Goal: Task Accomplishment & Management: Use online tool/utility

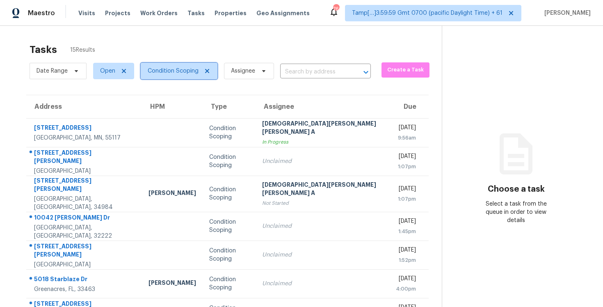
click at [169, 71] on span "Condition Scoping" at bounding box center [173, 71] width 51 height 8
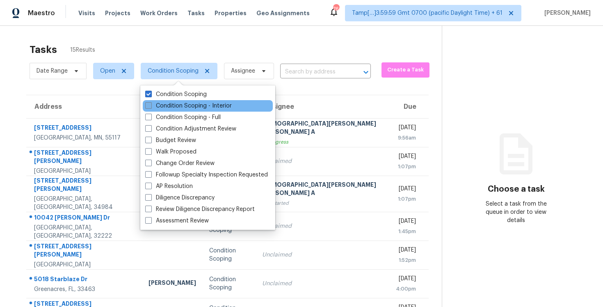
click at [176, 103] on label "Condition Scoping - Interior" at bounding box center [188, 106] width 87 height 8
click at [150, 103] on input "Condition Scoping - Interior" at bounding box center [147, 104] width 5 height 5
checkbox input "true"
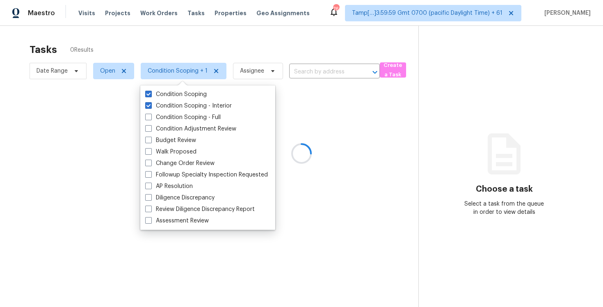
click at [171, 53] on div at bounding box center [301, 153] width 603 height 307
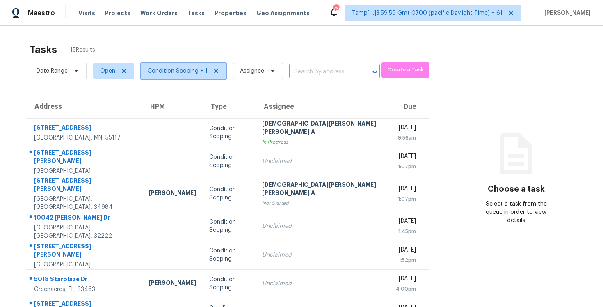
click at [180, 76] on span "Condition Scoping + 1" at bounding box center [184, 71] width 86 height 16
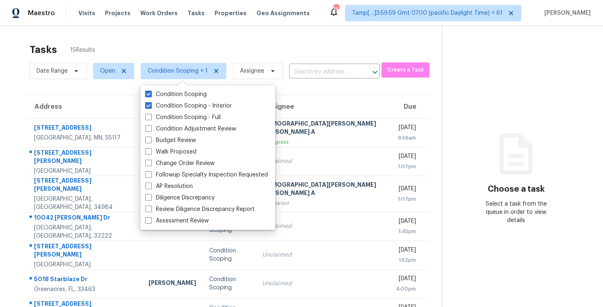
click at [180, 50] on div "Tasks 15 Results" at bounding box center [236, 49] width 412 height 21
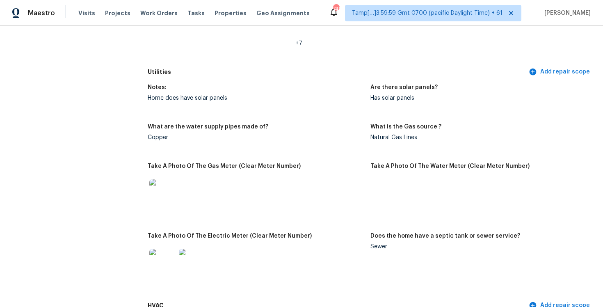
scroll to position [578, 0]
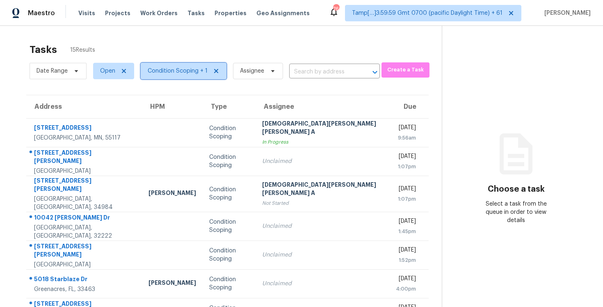
click at [210, 73] on span at bounding box center [214, 71] width 9 height 7
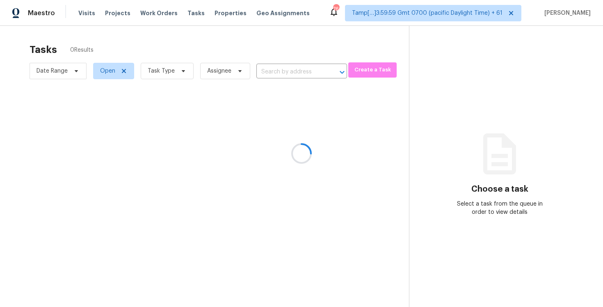
click at [181, 71] on div at bounding box center [301, 153] width 603 height 307
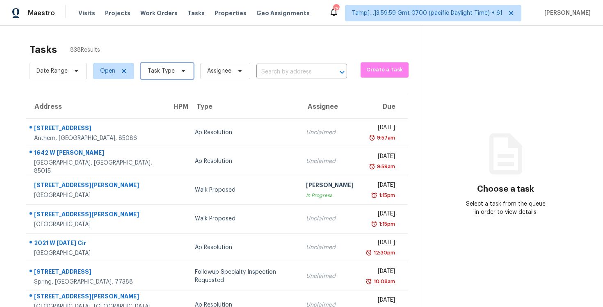
click at [182, 71] on icon at bounding box center [183, 71] width 3 height 2
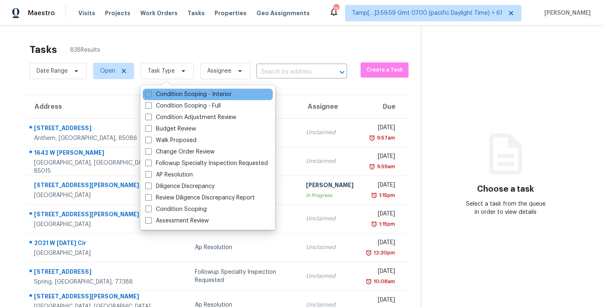
click at [182, 91] on label "Condition Scoping - Interior" at bounding box center [188, 94] width 87 height 8
click at [150, 91] on input "Condition Scoping - Interior" at bounding box center [147, 92] width 5 height 5
checkbox input "true"
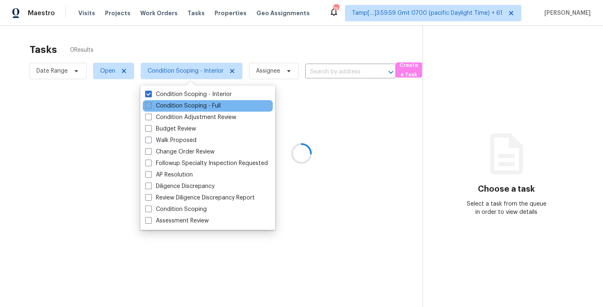
click at [180, 105] on label "Condition Scoping - Full" at bounding box center [182, 106] width 75 height 8
click at [150, 105] on input "Condition Scoping - Full" at bounding box center [147, 104] width 5 height 5
checkbox input "true"
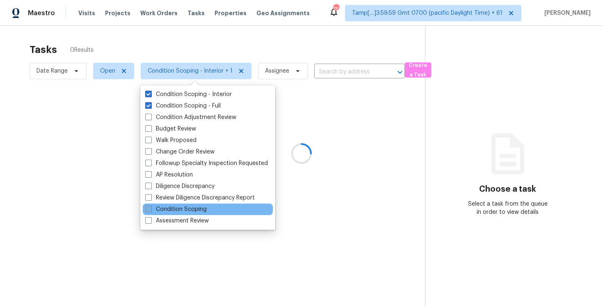
click at [173, 209] on label "Condition Scoping" at bounding box center [176, 209] width 62 height 8
click at [150, 209] on input "Condition Scoping" at bounding box center [147, 207] width 5 height 5
checkbox input "true"
click at [177, 56] on div at bounding box center [301, 153] width 603 height 307
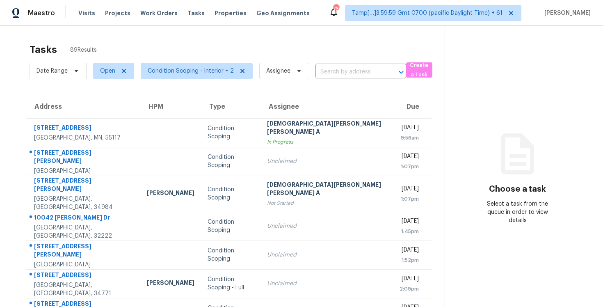
click at [188, 79] on span "Condition Scoping - Interior + 2" at bounding box center [193, 70] width 118 height 21
click at [188, 75] on span "Condition Scoping - Interior + 2" at bounding box center [191, 71] width 86 height 8
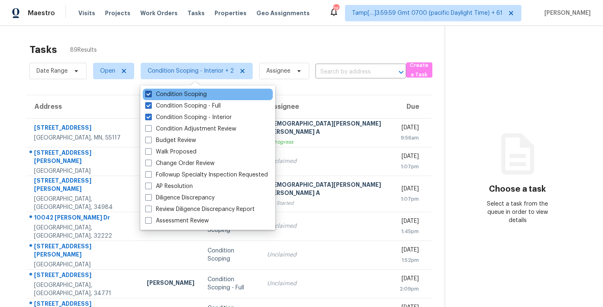
click at [178, 91] on label "Condition Scoping" at bounding box center [176, 94] width 62 height 8
click at [150, 91] on input "Condition Scoping" at bounding box center [147, 92] width 5 height 5
checkbox input "false"
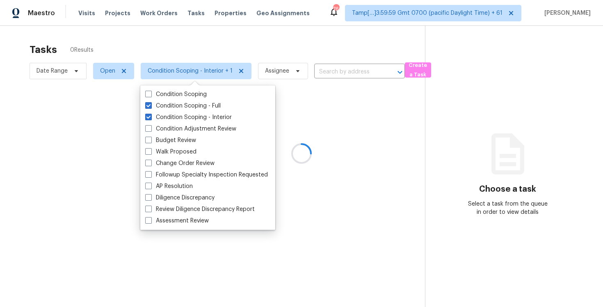
click at [175, 63] on div at bounding box center [301, 153] width 603 height 307
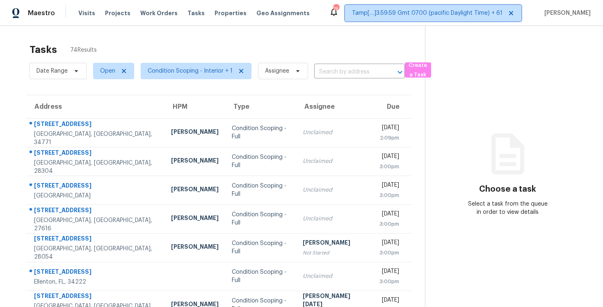
click at [434, 14] on span "Tamp[…]3:59:59 Gmt 0700 (pacific Daylight Time) + 61" at bounding box center [427, 13] width 150 height 8
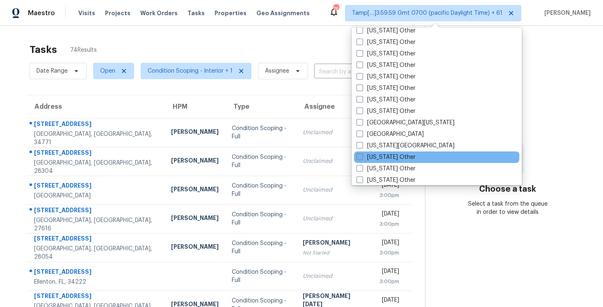
scroll to position [1238, 0]
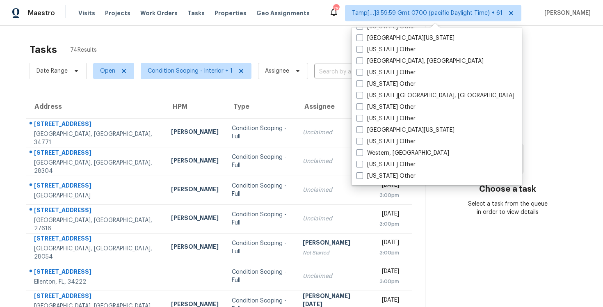
click at [473, 124] on section "Choose a task Select a task from the queue in order to view details" at bounding box center [507, 226] width 165 height 401
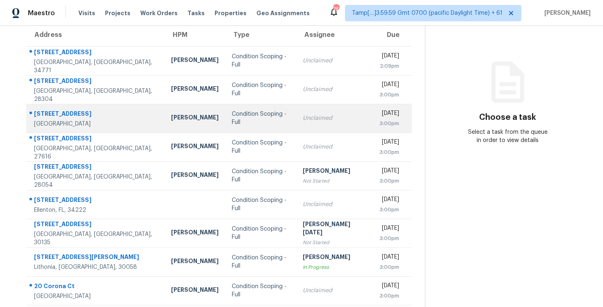
scroll to position [0, 0]
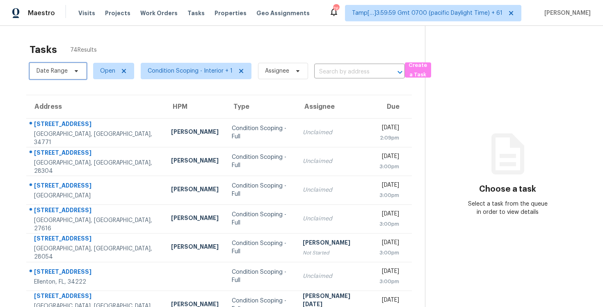
click at [62, 68] on span "Date Range" at bounding box center [51, 71] width 31 height 8
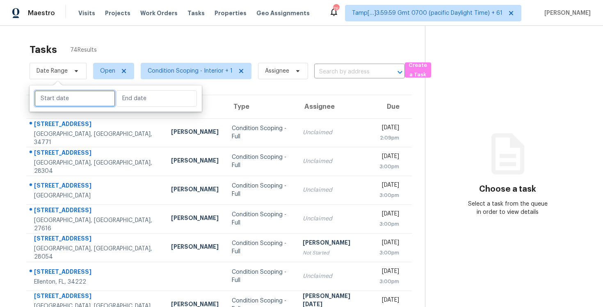
select select "9"
select select "2025"
select select "10"
select select "2025"
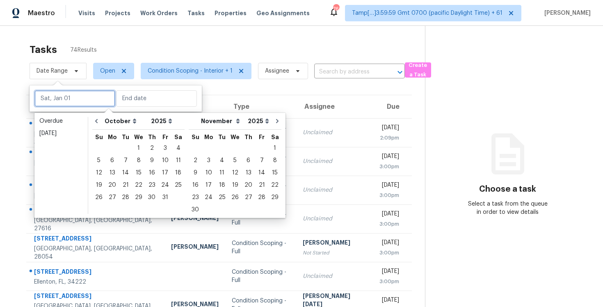
click at [86, 96] on input "text" at bounding box center [74, 98] width 81 height 16
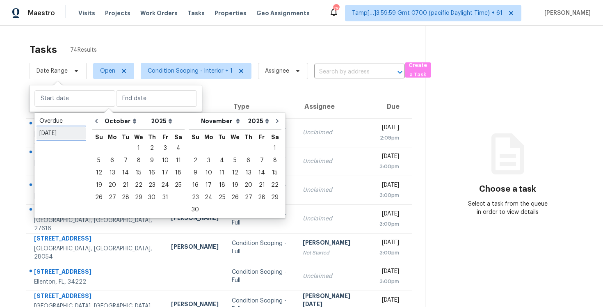
click at [53, 130] on div "Today" at bounding box center [60, 133] width 43 height 8
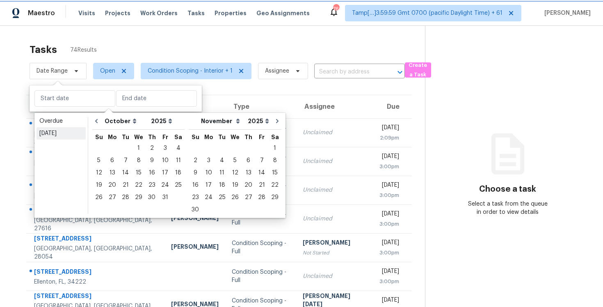
type input "Mon, Oct 06"
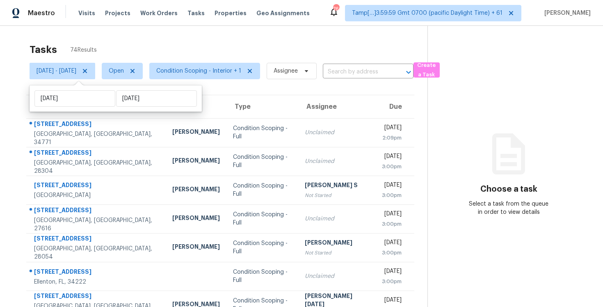
click at [110, 32] on div "Tasks 74 Results Mon, Oct 06 - Mon, Oct 06 Open Condition Scoping - Interior + …" at bounding box center [301, 226] width 603 height 401
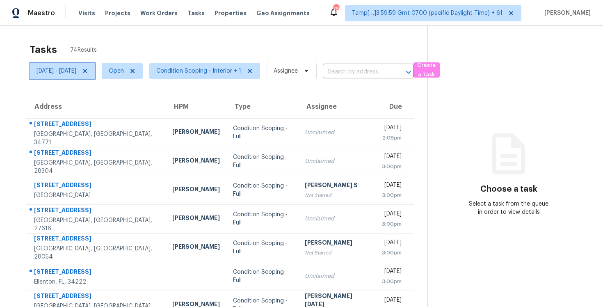
click at [76, 70] on span "Mon, Oct 06 - Mon, Oct 06" at bounding box center [56, 71] width 40 height 8
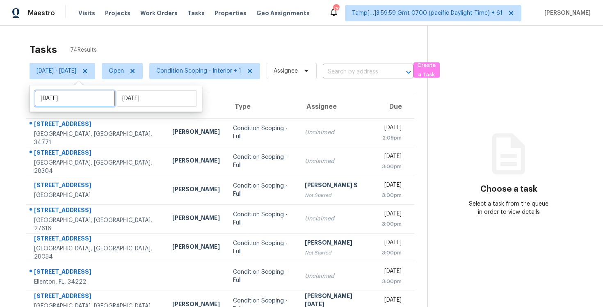
select select "9"
select select "2025"
select select "10"
select select "2025"
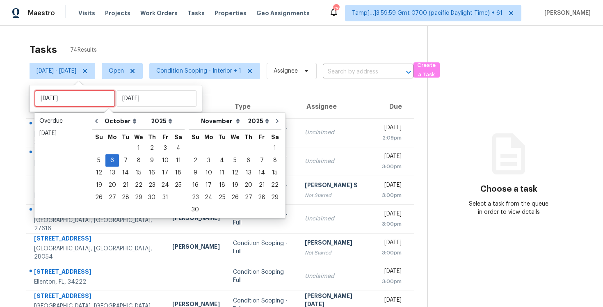
click at [96, 97] on input "Mon, Oct 06" at bounding box center [74, 98] width 81 height 16
type input "Tue, Oct 07"
click at [123, 169] on div "14" at bounding box center [125, 172] width 13 height 11
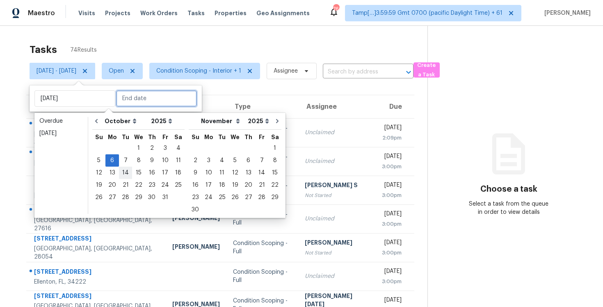
type input "Tue, Oct 14"
type input "Mon, Oct 06"
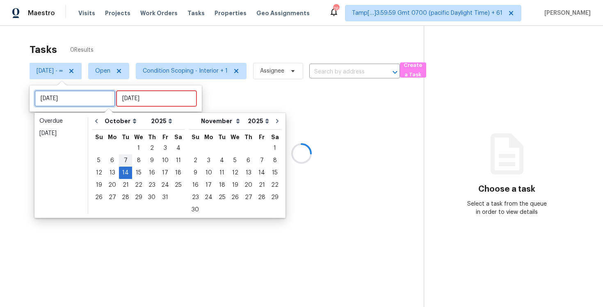
type input "Tue, Oct 07"
type input "Tue, Oct 14"
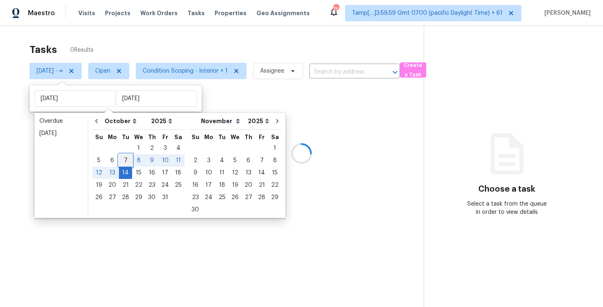
click at [125, 159] on div "7" at bounding box center [125, 160] width 13 height 11
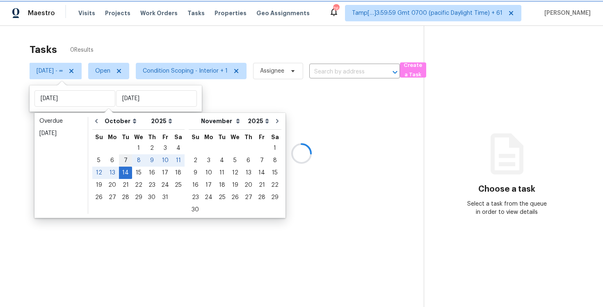
type input "Tue, Oct 07"
type input "Tue, Oct 14"
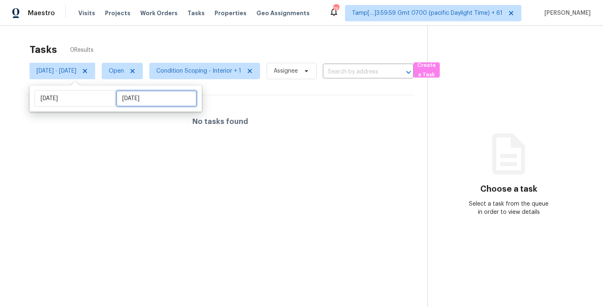
select select "9"
select select "2025"
select select "10"
select select "2025"
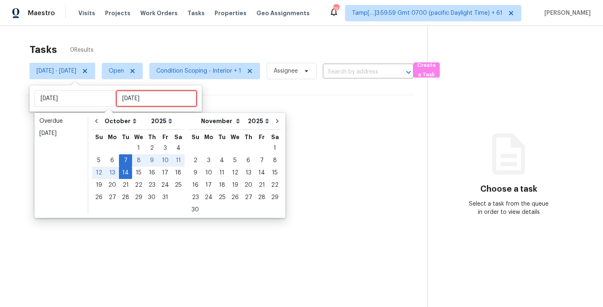
click at [136, 101] on input "Tue, Oct 14" at bounding box center [156, 98] width 81 height 16
type input "Wed, Oct 01"
type input "Tue, Oct 07"
click at [121, 160] on div "7" at bounding box center [125, 160] width 13 height 11
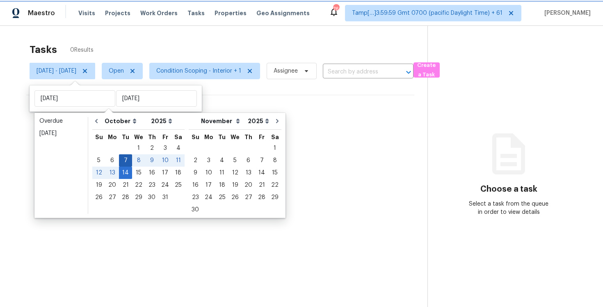
type input "Tue, Oct 07"
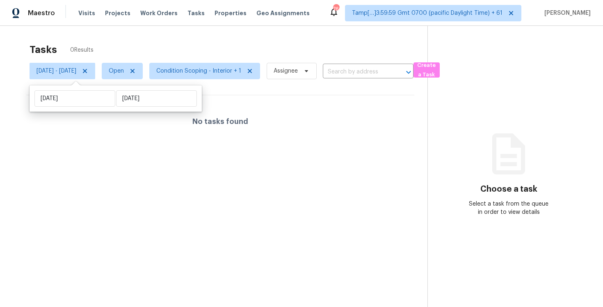
click at [155, 43] on div "Tasks 0 Results" at bounding box center [229, 49] width 398 height 21
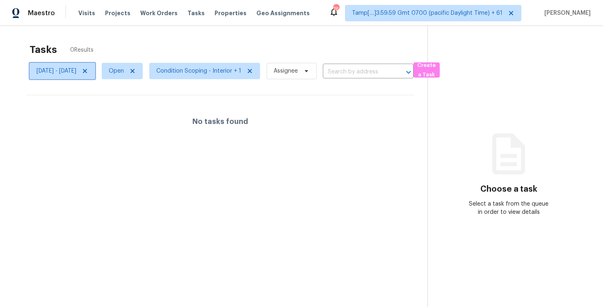
click at [76, 69] on span "Tue, Oct 07 - Tue, Oct 07" at bounding box center [56, 71] width 40 height 8
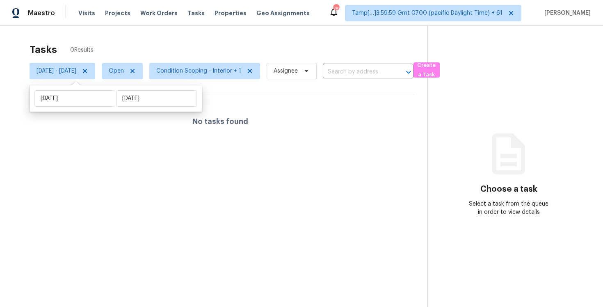
click at [113, 49] on div "Tasks 0 Results" at bounding box center [229, 49] width 398 height 21
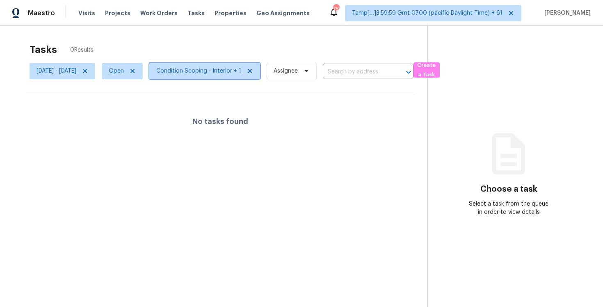
click at [212, 68] on span "Condition Scoping - Interior + 1" at bounding box center [198, 71] width 85 height 8
click at [88, 71] on icon at bounding box center [85, 71] width 7 height 7
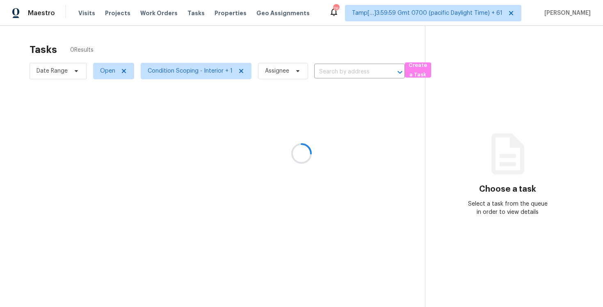
click at [77, 77] on div at bounding box center [301, 153] width 603 height 307
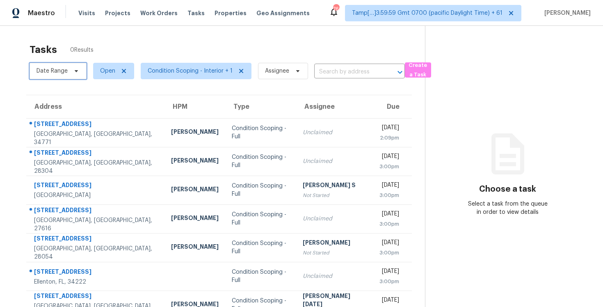
click at [77, 77] on span "Date Range" at bounding box center [58, 71] width 57 height 16
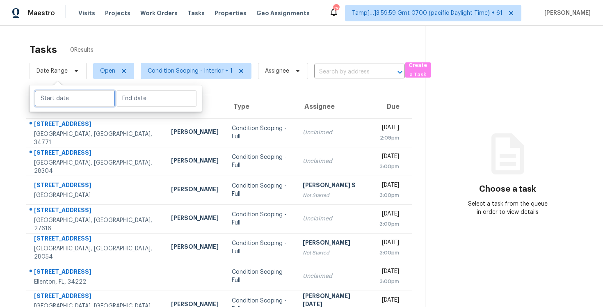
click at [79, 101] on input "text" at bounding box center [74, 98] width 81 height 16
select select "9"
select select "2025"
select select "10"
select select "2025"
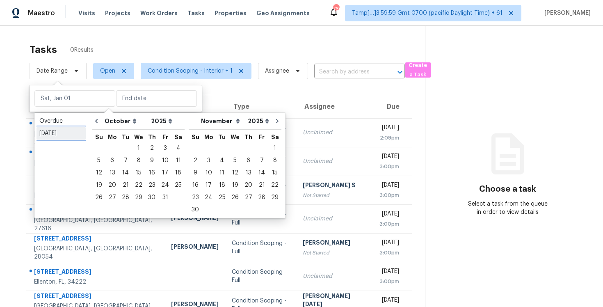
click at [66, 130] on div "Today" at bounding box center [60, 133] width 43 height 8
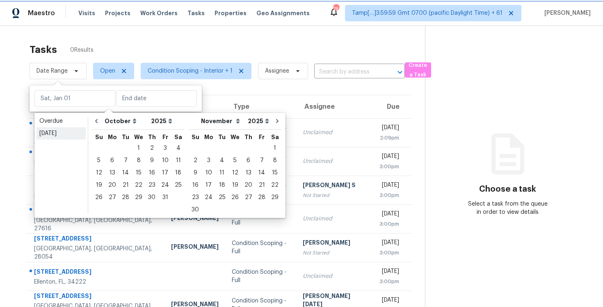
type input "Mon, Oct 06"
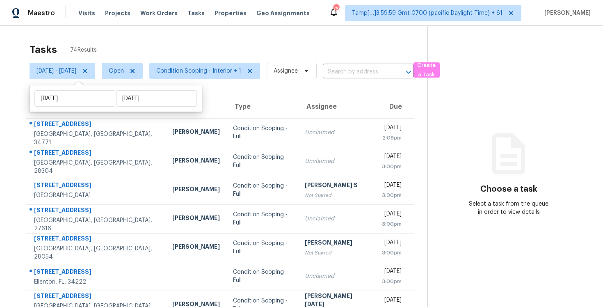
click at [120, 49] on div "Tasks 74 Results" at bounding box center [229, 49] width 398 height 21
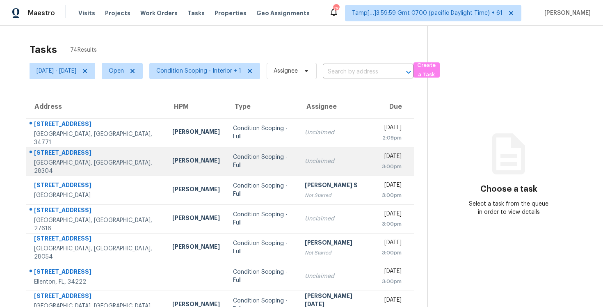
scroll to position [120, 0]
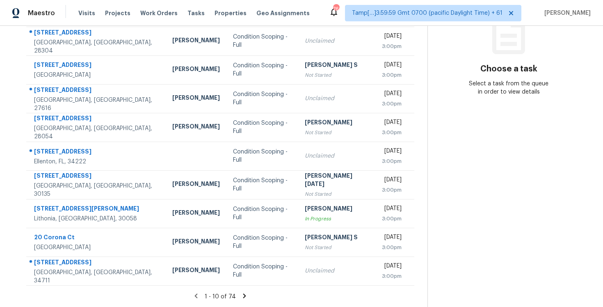
click at [244, 293] on icon at bounding box center [244, 295] width 7 height 7
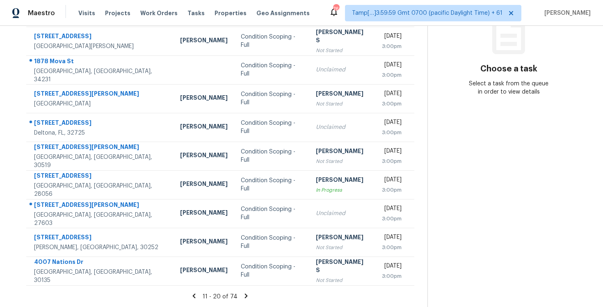
click at [244, 294] on div "11 - 20 of 74" at bounding box center [220, 296] width 414 height 9
click at [246, 294] on icon at bounding box center [245, 295] width 7 height 7
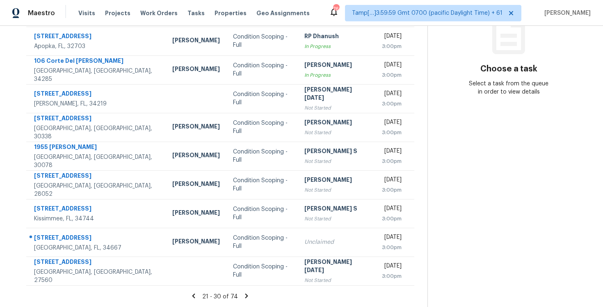
click at [246, 294] on icon at bounding box center [246, 295] width 7 height 7
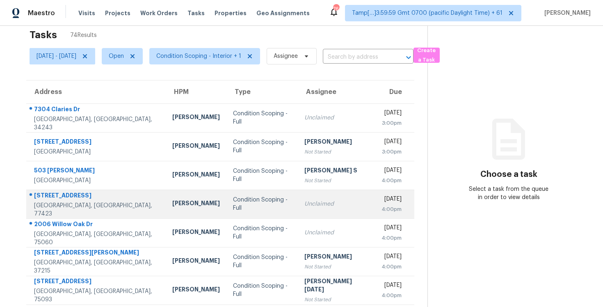
scroll to position [0, 0]
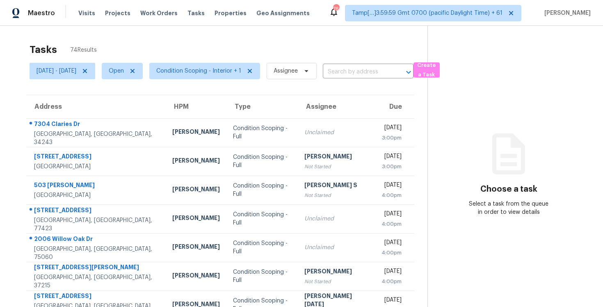
click at [196, 38] on div "Tasks 74 Results Mon, Oct 06 - Mon, Oct 06 Open Condition Scoping - Interior + …" at bounding box center [301, 226] width 603 height 401
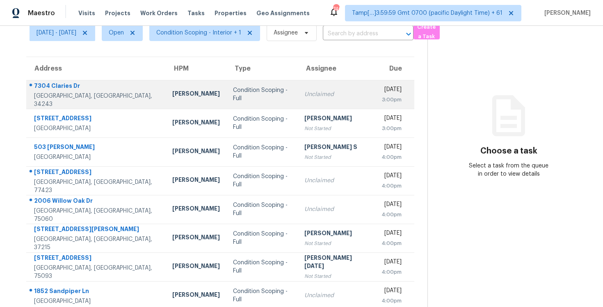
scroll to position [13, 0]
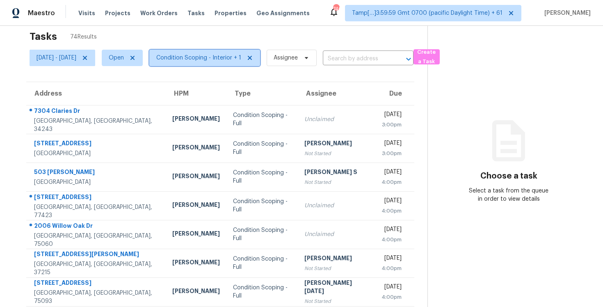
click at [209, 58] on span "Condition Scoping - Interior + 1" at bounding box center [198, 58] width 85 height 8
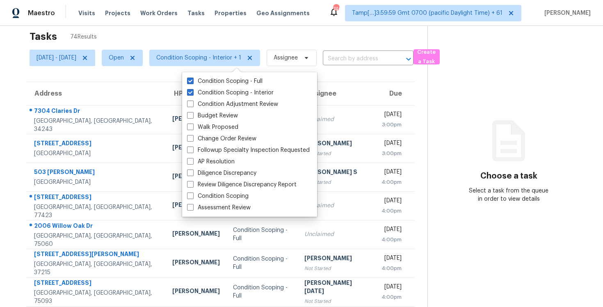
click at [214, 44] on div "Tasks 74 Results" at bounding box center [229, 36] width 398 height 21
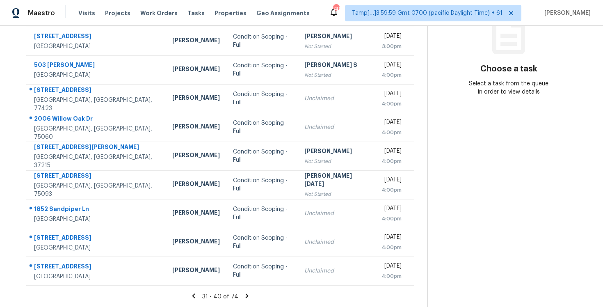
scroll to position [0, 0]
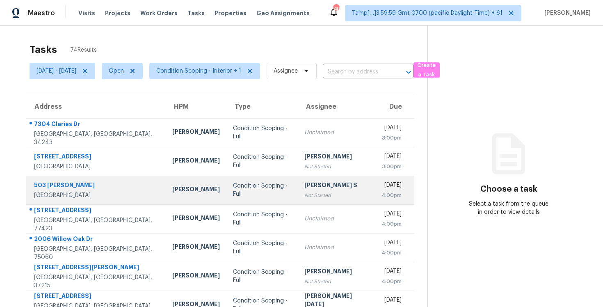
click at [172, 191] on div "Cynthia Upshaw" at bounding box center [196, 190] width 48 height 10
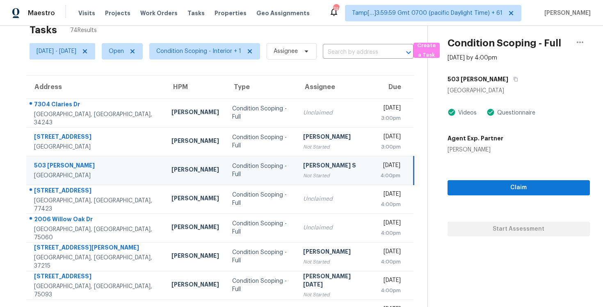
scroll to position [18, 0]
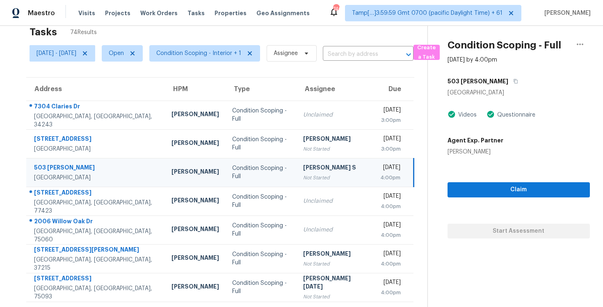
click at [303, 167] on div "Anbu Jebakumar S" at bounding box center [335, 168] width 64 height 10
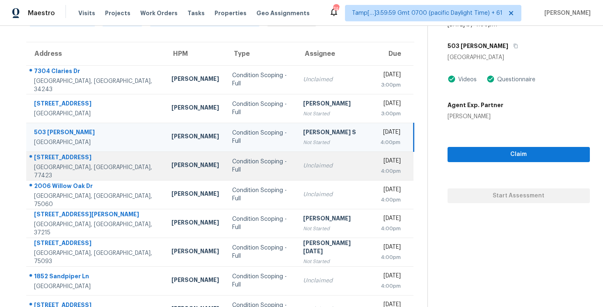
scroll to position [0, 0]
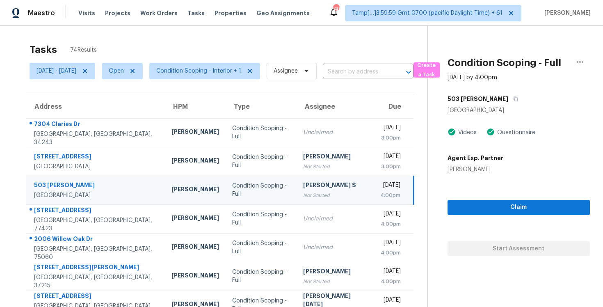
click at [260, 43] on div "Tasks 74 Results" at bounding box center [229, 49] width 398 height 21
click at [255, 65] on span "Condition Scoping - Interior + 1" at bounding box center [204, 71] width 111 height 16
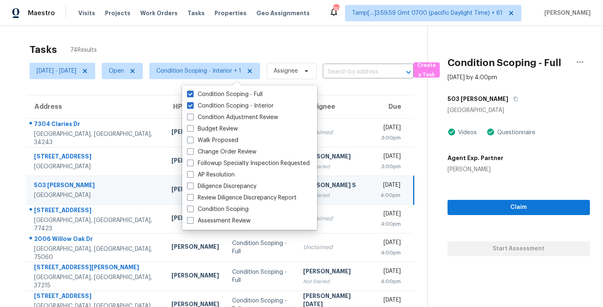
click at [253, 40] on div "Tasks 74 Results" at bounding box center [229, 49] width 398 height 21
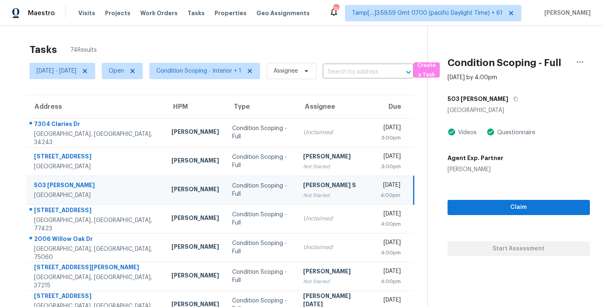
click at [145, 46] on div "Tasks 74 Results" at bounding box center [229, 49] width 398 height 21
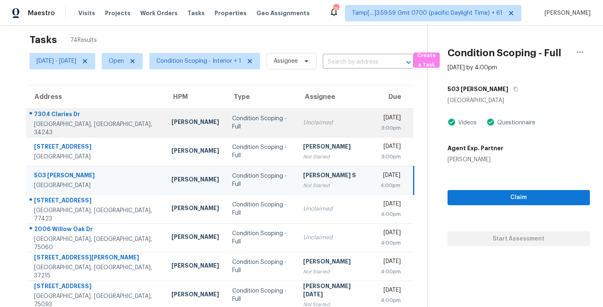
scroll to position [5, 0]
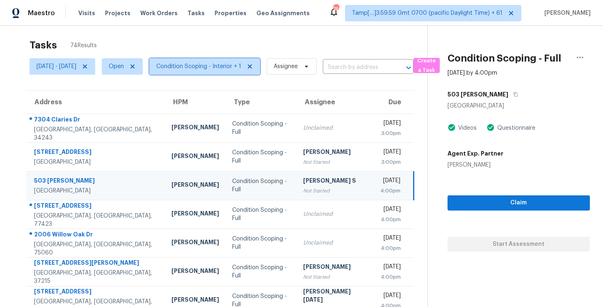
click at [231, 71] on span "Condition Scoping - Interior + 1" at bounding box center [204, 66] width 111 height 16
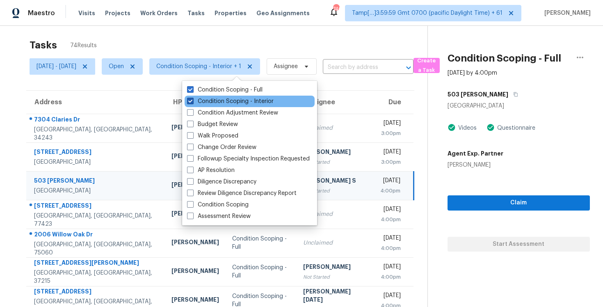
click at [239, 103] on label "Condition Scoping - Interior" at bounding box center [230, 101] width 87 height 8
click at [192, 103] on input "Condition Scoping - Interior" at bounding box center [189, 99] width 5 height 5
checkbox input "false"
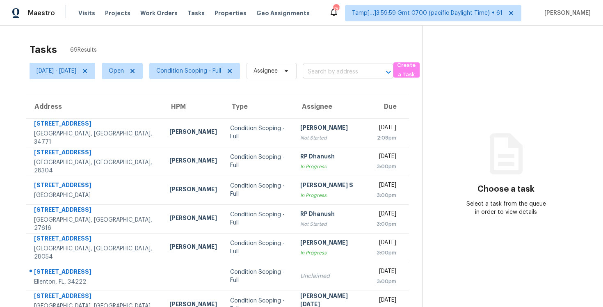
click at [336, 68] on input "text" at bounding box center [337, 72] width 68 height 13
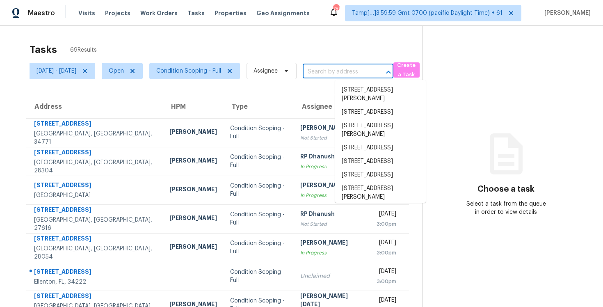
paste input "[STREET_ADDRESS]"
type input "[STREET_ADDRESS]"
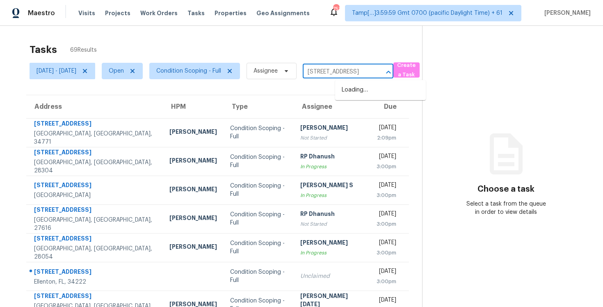
scroll to position [0, 32]
click at [358, 89] on li "[STREET_ADDRESS]" at bounding box center [380, 90] width 91 height 14
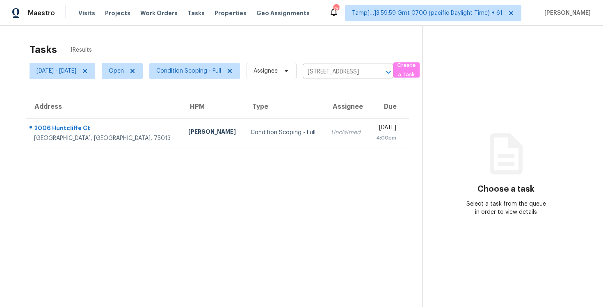
click at [324, 141] on td "Unclaimed" at bounding box center [346, 132] width 44 height 29
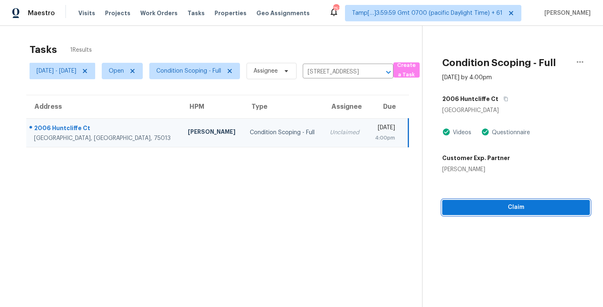
click at [508, 204] on span "Claim" at bounding box center [516, 207] width 134 height 10
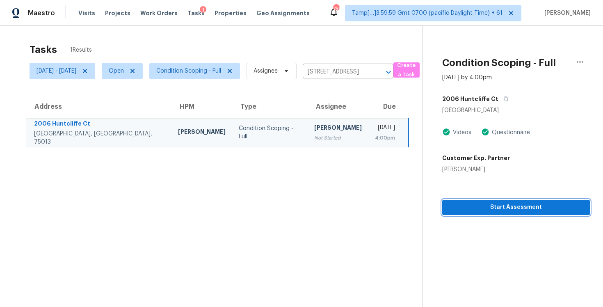
click at [508, 204] on span "Start Assessment" at bounding box center [516, 207] width 134 height 10
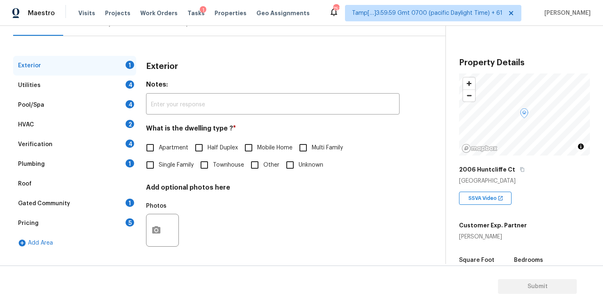
click at [164, 162] on span "Single Family" at bounding box center [176, 165] width 35 height 9
click at [159, 162] on input "Single Family" at bounding box center [149, 164] width 17 height 17
checkbox input "true"
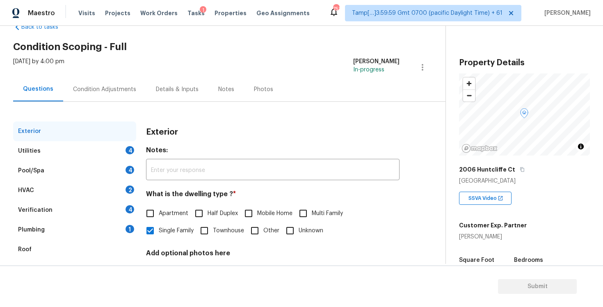
click at [93, 86] on div "Condition Adjustments" at bounding box center [104, 89] width 63 height 8
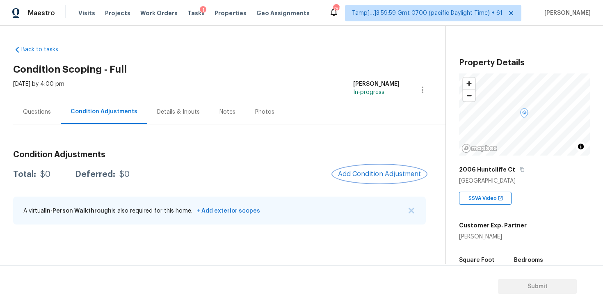
click at [381, 172] on span "Add Condition Adjustment" at bounding box center [379, 173] width 83 height 7
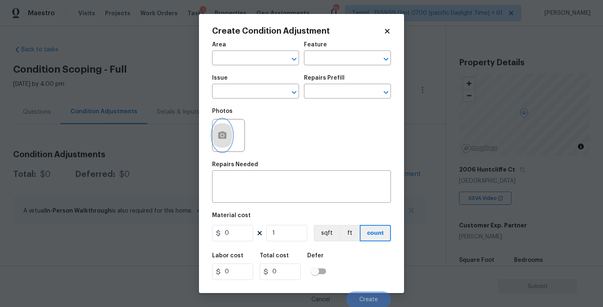
click at [223, 134] on icon "button" at bounding box center [222, 134] width 8 height 7
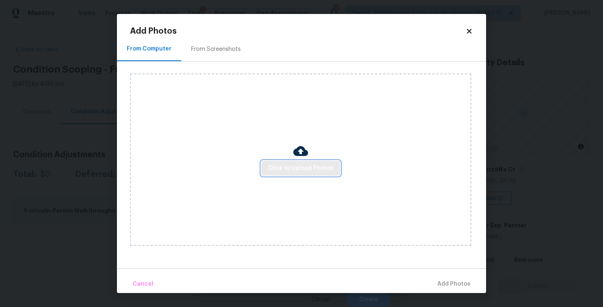
click at [326, 171] on span "Click to Upload Photos" at bounding box center [301, 168] width 66 height 10
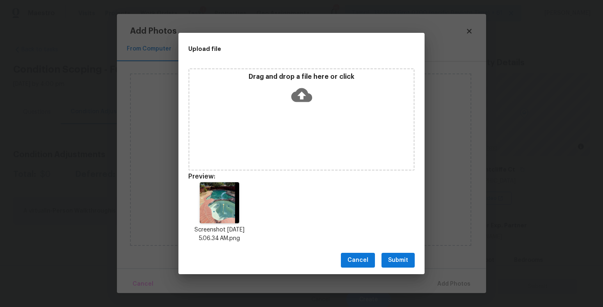
click at [396, 252] on div "Cancel Submit" at bounding box center [301, 260] width 246 height 28
click at [400, 257] on span "Submit" at bounding box center [398, 260] width 20 height 10
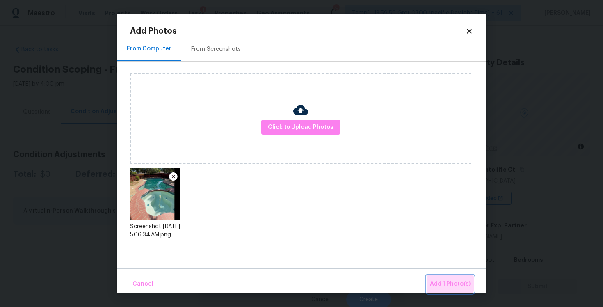
click at [451, 280] on span "Add 1 Photo(s)" at bounding box center [450, 284] width 41 height 10
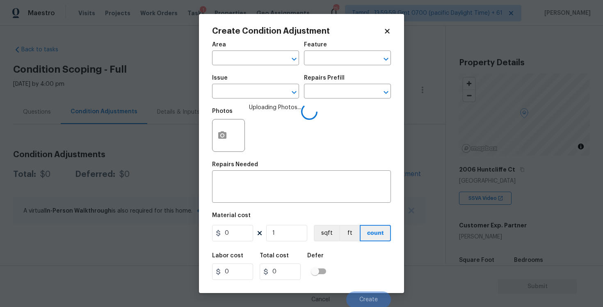
click at [255, 69] on span "Area ​" at bounding box center [255, 53] width 87 height 33
click at [253, 62] on input "text" at bounding box center [244, 58] width 64 height 13
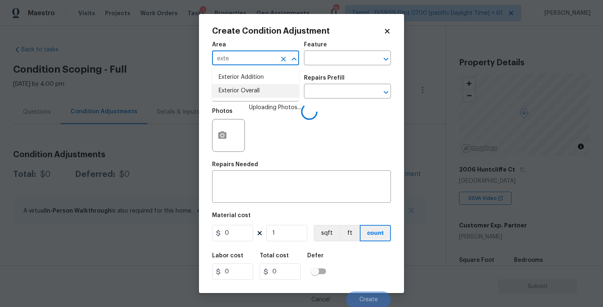
click at [240, 84] on li "Exterior Overall" at bounding box center [255, 91] width 87 height 14
type input "Exterior Overall"
click at [242, 88] on input "text" at bounding box center [244, 92] width 64 height 13
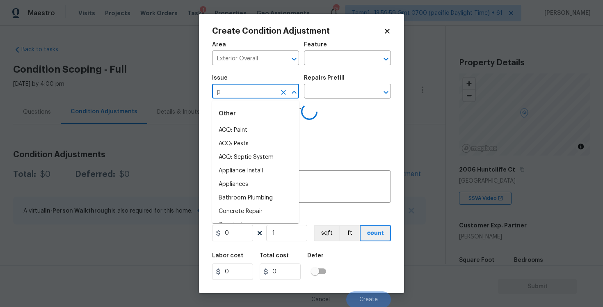
type input "po"
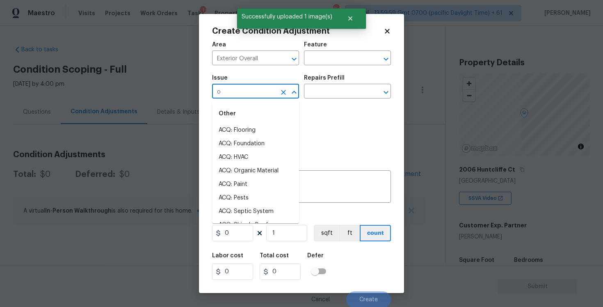
type input "ol"
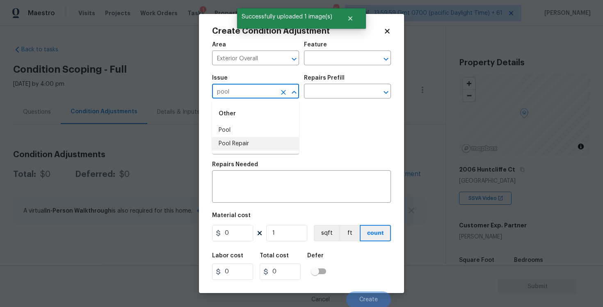
click at [255, 145] on li "Pool Repair" at bounding box center [255, 144] width 87 height 14
type input "Pool Repair"
click at [322, 93] on input "text" at bounding box center [336, 92] width 64 height 13
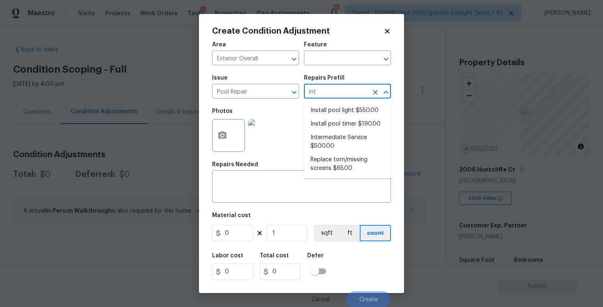
type input "inte"
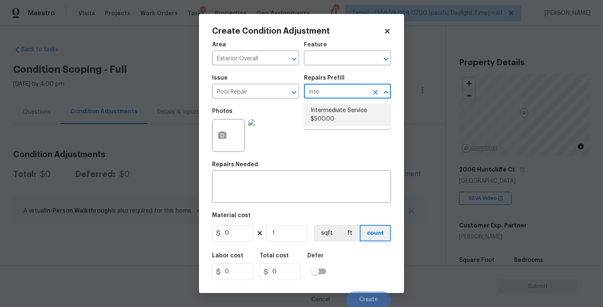
click at [325, 109] on li "Intermediate Service $500.00" at bounding box center [347, 115] width 87 height 22
type input "Pool"
type textarea "filter clean and service, balance chems, repair leaks at equipment, etc"
type input "500"
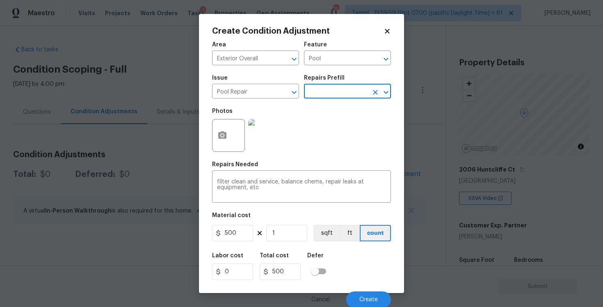
scroll to position [1, 0]
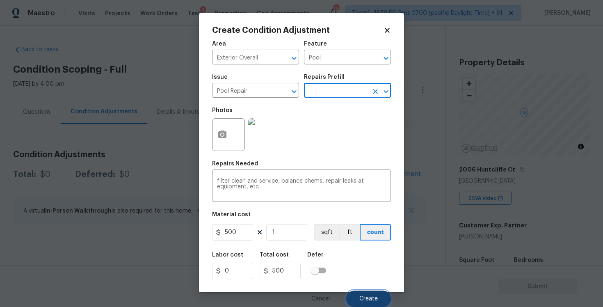
click at [368, 301] on button "Create" at bounding box center [368, 298] width 45 height 16
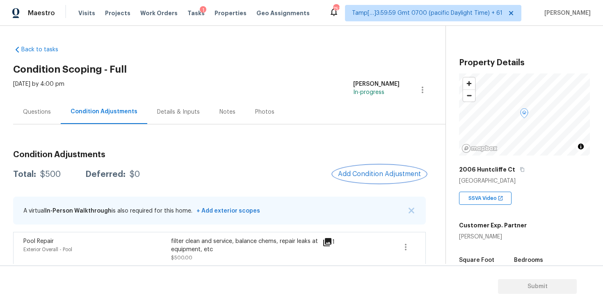
scroll to position [6, 0]
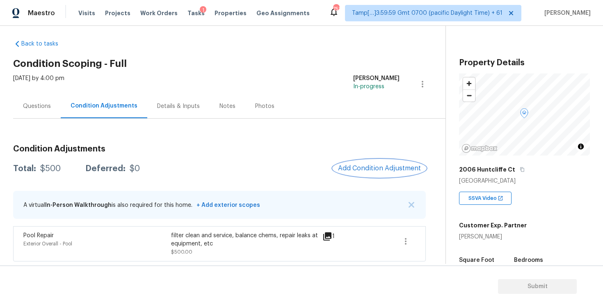
click at [391, 161] on button "Add Condition Adjustment" at bounding box center [379, 167] width 93 height 17
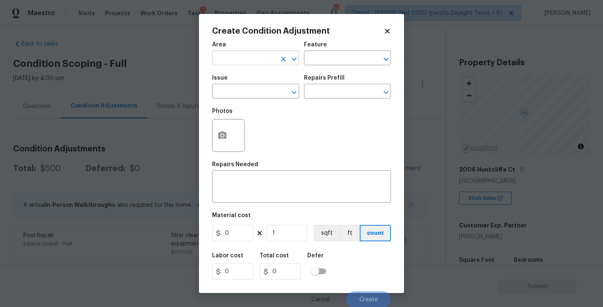
click at [258, 62] on input "text" at bounding box center [244, 58] width 64 height 13
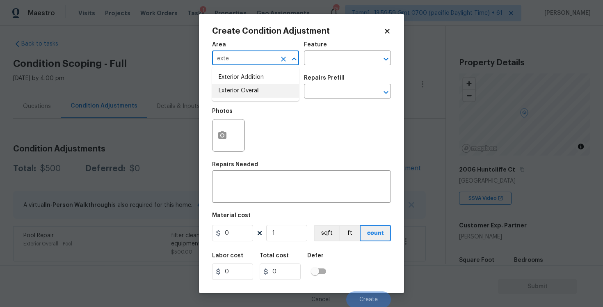
click at [252, 85] on li "Exterior Overall" at bounding box center [255, 91] width 87 height 14
type input "Exterior Overall"
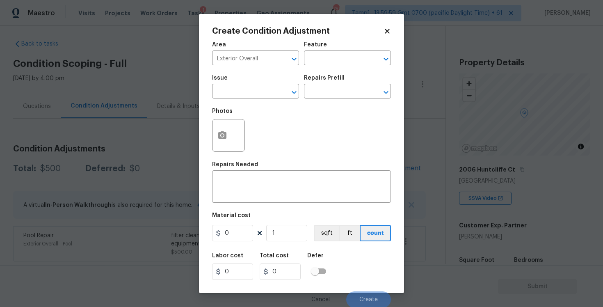
click at [252, 85] on div "Issue" at bounding box center [255, 80] width 87 height 11
click at [250, 89] on input "text" at bounding box center [244, 92] width 64 height 13
click at [247, 130] on li "Fencing" at bounding box center [255, 130] width 87 height 14
type input "Fencing"
click at [329, 88] on input "text" at bounding box center [336, 92] width 64 height 13
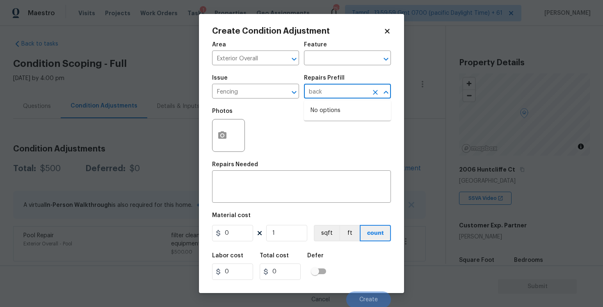
type input "backy"
type input "pa"
click at [241, 239] on input "0" at bounding box center [232, 233] width 41 height 16
click at [249, 157] on div "Area Exterior Overall ​ Feature ​ Issue Fencing ​ Repairs Prefill ​ Photos Repa…" at bounding box center [301, 172] width 179 height 271
click at [247, 173] on div "x ​" at bounding box center [301, 187] width 179 height 30
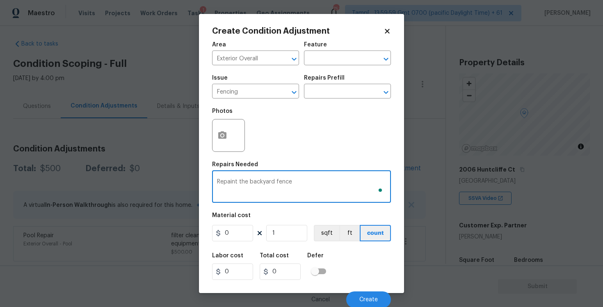
type textarea "Repaint the backyard fence"
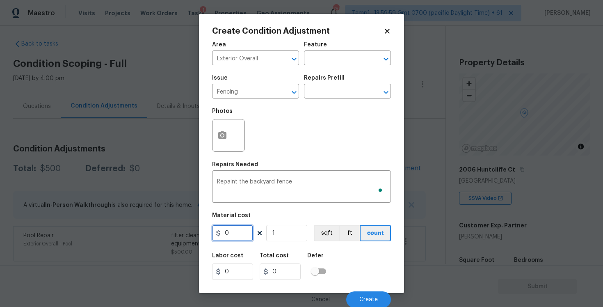
click at [238, 228] on input "0" at bounding box center [232, 233] width 41 height 16
type input "800"
click at [229, 125] on button "button" at bounding box center [222, 135] width 20 height 32
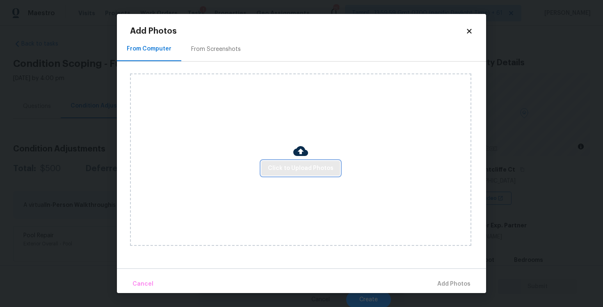
click at [314, 166] on span "Click to Upload Photos" at bounding box center [301, 168] width 66 height 10
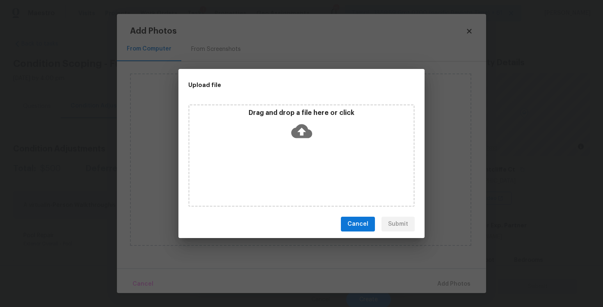
click at [304, 130] on icon at bounding box center [301, 131] width 21 height 21
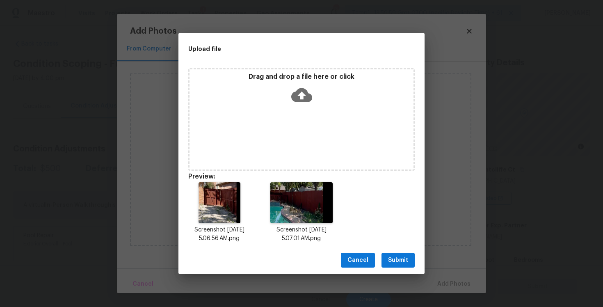
drag, startPoint x: 401, startPoint y: 256, endPoint x: 400, endPoint y: 252, distance: 4.3
click at [401, 256] on span "Submit" at bounding box center [398, 260] width 20 height 10
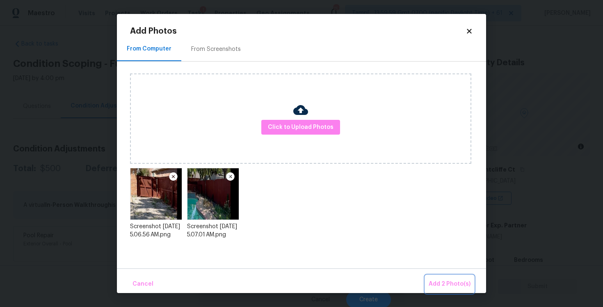
click at [445, 278] on button "Add 2 Photo(s)" at bounding box center [449, 284] width 48 height 18
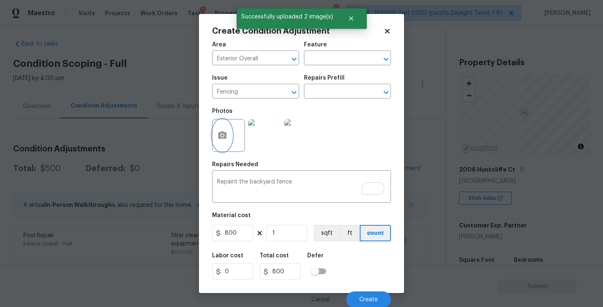
scroll to position [1, 0]
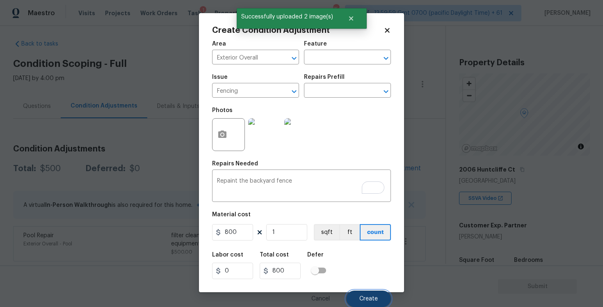
click at [372, 296] on span "Create" at bounding box center [368, 299] width 18 height 6
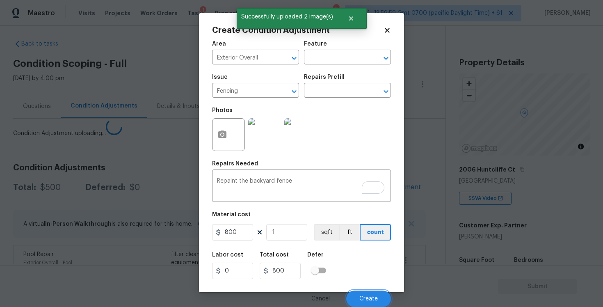
scroll to position [0, 0]
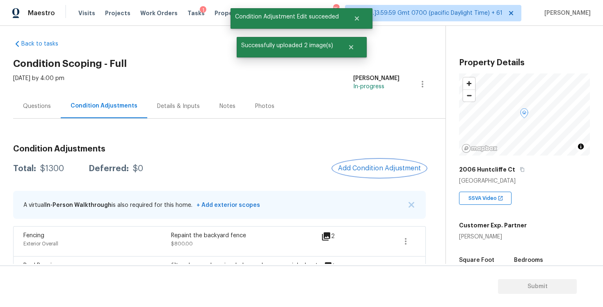
click at [379, 172] on button "Add Condition Adjustment" at bounding box center [379, 167] width 93 height 17
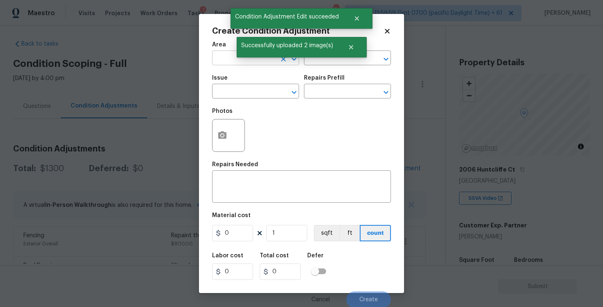
click at [221, 62] on input "text" at bounding box center [244, 58] width 64 height 13
click at [233, 94] on li "Exterior Overall" at bounding box center [255, 91] width 87 height 14
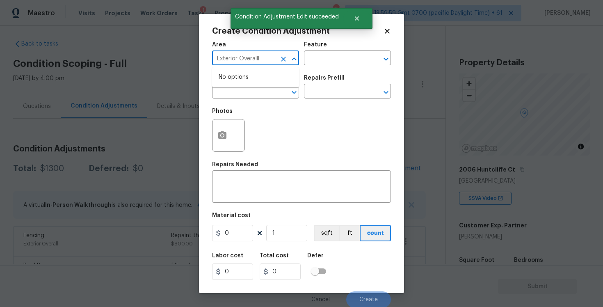
type input "Exterior Overall"
click at [283, 157] on div "Photos" at bounding box center [301, 129] width 179 height 53
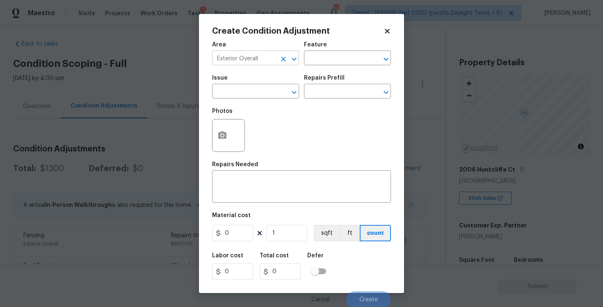
click at [273, 62] on input "Exterior Overall" at bounding box center [244, 58] width 64 height 13
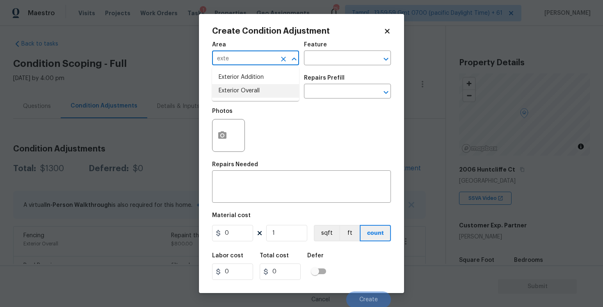
click at [244, 92] on li "Exterior Overall" at bounding box center [255, 91] width 87 height 14
type input "Exterior Overall"
click at [244, 92] on input "text" at bounding box center [244, 92] width 64 height 13
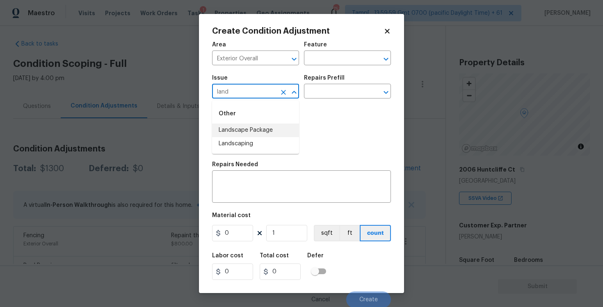
click at [236, 130] on li "Landscape Package" at bounding box center [255, 130] width 87 height 14
type input "Landscape Package"
click at [349, 90] on input "text" at bounding box center [336, 92] width 64 height 13
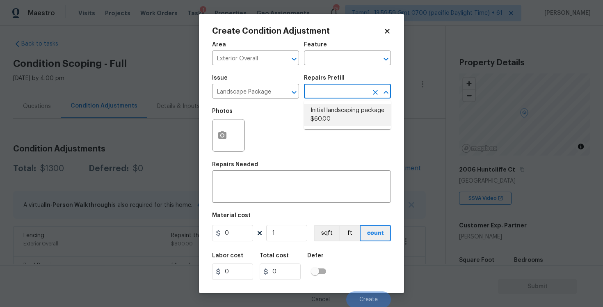
click at [349, 114] on li "Initial landscaping package $60.00" at bounding box center [347, 115] width 87 height 22
type input "Home Readiness Packages"
type textarea "Mowing of grass up to 6" in height. Mow, edge along driveways & sidewalks, trim…"
type input "60"
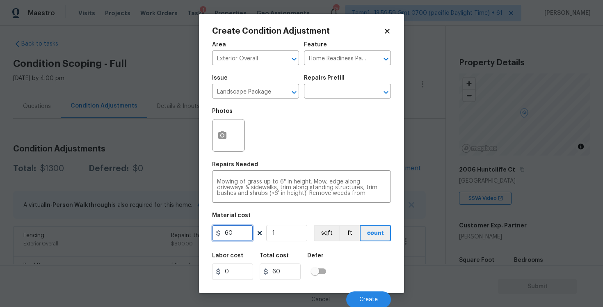
click at [246, 232] on input "60" at bounding box center [232, 233] width 41 height 16
type input "300"
click at [344, 252] on div "Labor cost 0 Total cost 300 Defer" at bounding box center [301, 266] width 179 height 37
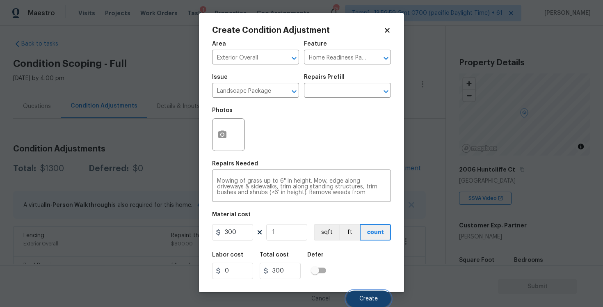
click at [368, 292] on button "Create" at bounding box center [368, 298] width 45 height 16
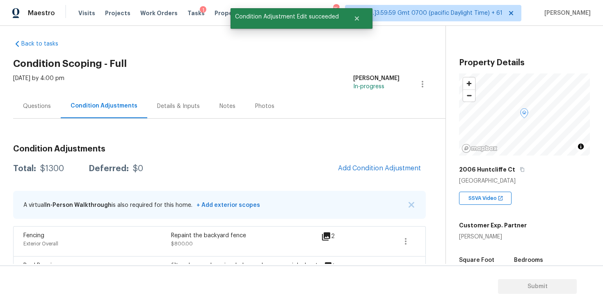
scroll to position [0, 0]
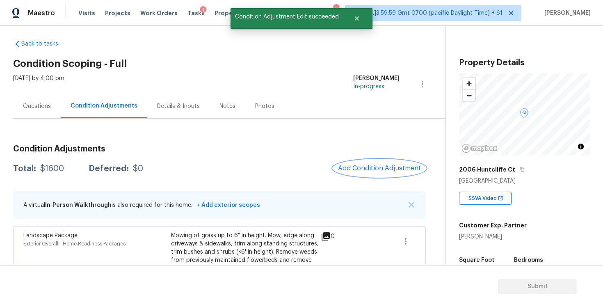
click at [376, 171] on span "Add Condition Adjustment" at bounding box center [379, 167] width 83 height 7
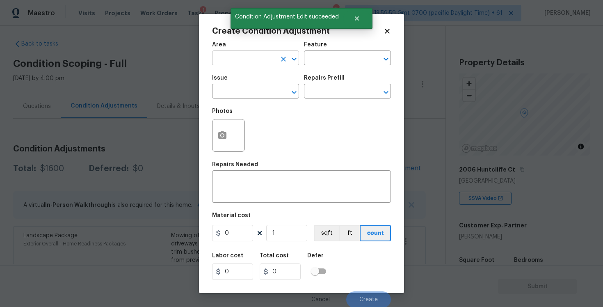
click at [254, 60] on input "text" at bounding box center [244, 58] width 64 height 13
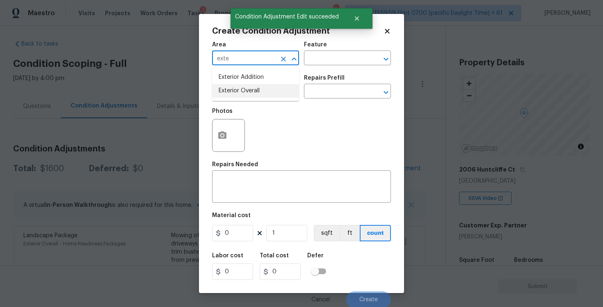
click at [254, 85] on li "Exterior Overall" at bounding box center [255, 91] width 87 height 14
type input "Exterior Overall"
click at [255, 90] on input "text" at bounding box center [244, 92] width 64 height 13
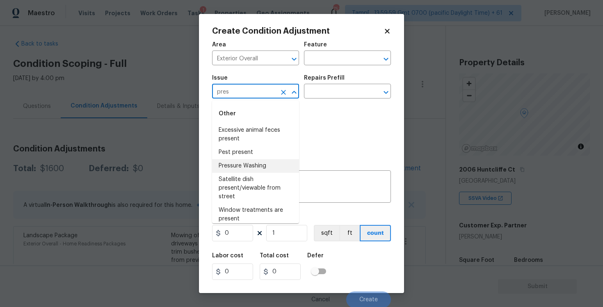
click at [255, 161] on li "Pressure Washing" at bounding box center [255, 166] width 87 height 14
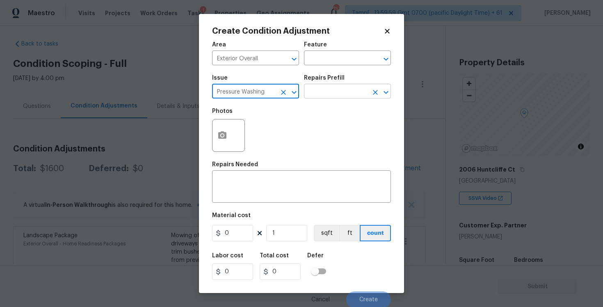
type input "Pressure Washing"
click at [328, 89] on input "text" at bounding box center [336, 92] width 64 height 13
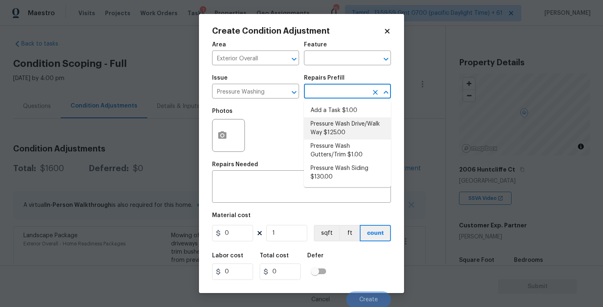
click at [333, 130] on li "Pressure Wash Drive/Walk Way $125.00" at bounding box center [347, 128] width 87 height 22
type input "Siding"
type textarea "Pressure wash the driveways/walkways as directed by the PM. Ensure that all deb…"
type input "125"
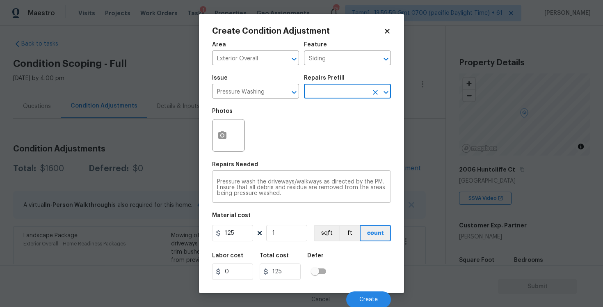
scroll to position [1, 0]
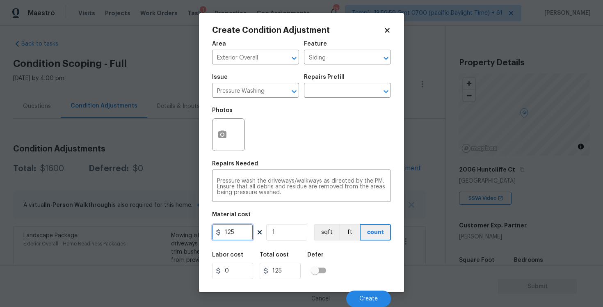
click at [244, 232] on input "125" at bounding box center [232, 232] width 41 height 16
type input "400"
click at [380, 257] on div "Labor cost 0 Total cost 400 Defer" at bounding box center [301, 265] width 179 height 37
click at [374, 297] on span "Create" at bounding box center [368, 299] width 18 height 6
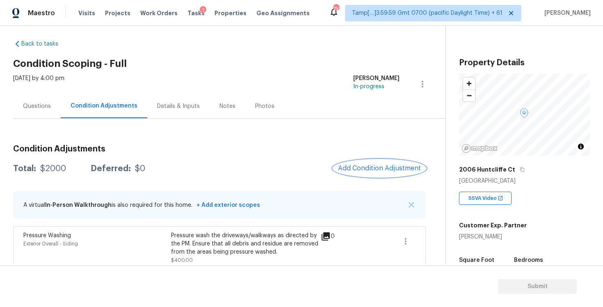
scroll to position [155, 0]
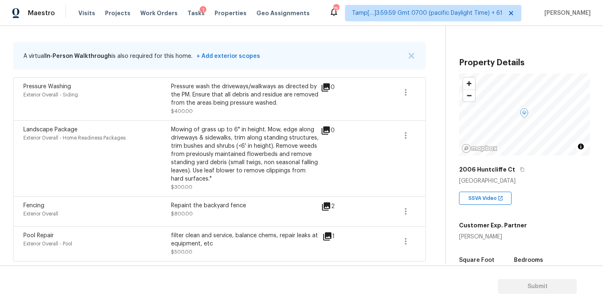
click at [249, 217] on div "Repaint the backyard fence $800.00" at bounding box center [245, 211] width 148 height 20
click at [290, 236] on div "filter clean and service, balance chems, repair leaks at equipment, etc" at bounding box center [245, 239] width 148 height 16
click at [281, 220] on div "Repaint the backyard fence $800.00" at bounding box center [245, 211] width 148 height 20
click at [267, 255] on div "filter clean and service, balance chems, repair leaks at equipment, etc $500.00" at bounding box center [245, 243] width 148 height 25
click at [252, 235] on div "filter clean and service, balance chems, repair leaks at equipment, etc" at bounding box center [245, 239] width 148 height 16
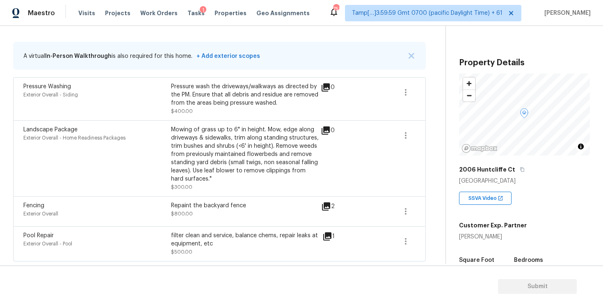
click at [254, 214] on div "Repaint the backyard fence $800.00" at bounding box center [245, 211] width 148 height 20
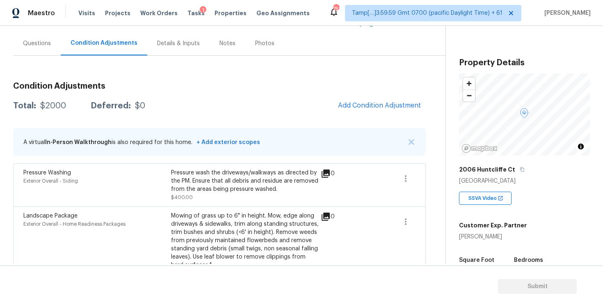
scroll to position [69, 0]
click at [280, 119] on div "Condition Adjustments Total: $2000 Deferred: $0 Add Condition Adjustment A virt…" at bounding box center [219, 211] width 412 height 272
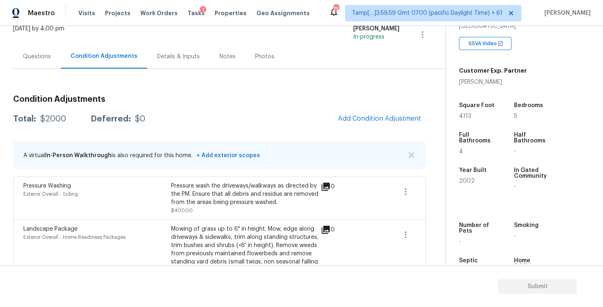
scroll to position [54, 0]
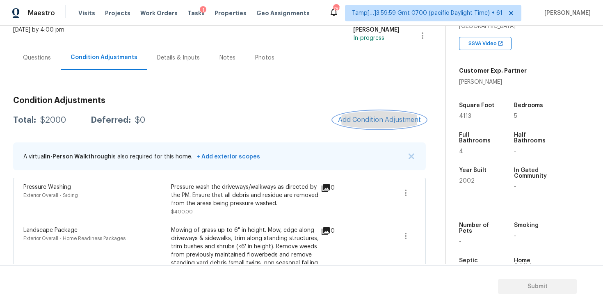
click at [358, 120] on span "Add Condition Adjustment" at bounding box center [379, 119] width 83 height 7
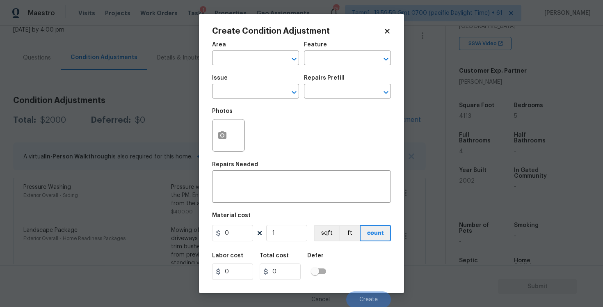
click at [270, 64] on input "text" at bounding box center [244, 58] width 64 height 13
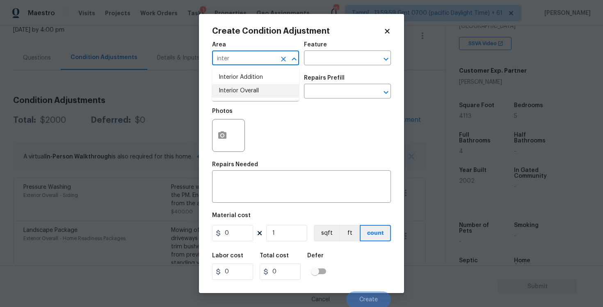
click at [260, 89] on li "Interior Overall" at bounding box center [255, 91] width 87 height 14
type input "Interior Overall"
click at [260, 89] on input "text" at bounding box center [244, 92] width 64 height 13
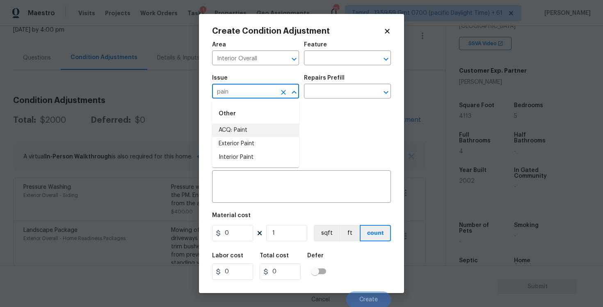
click at [256, 125] on li "ACQ: Paint" at bounding box center [255, 130] width 87 height 14
type input "ACQ: Paint"
click at [320, 93] on input "text" at bounding box center [336, 92] width 64 height 13
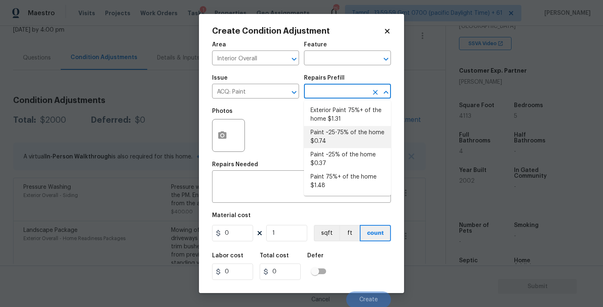
click at [330, 153] on li "Paint ~25% of the home $0.37" at bounding box center [347, 159] width 87 height 22
type input "Acquisition"
type textarea "Acquisition Scope: ~25% of the home needs interior paint"
type input "0.37"
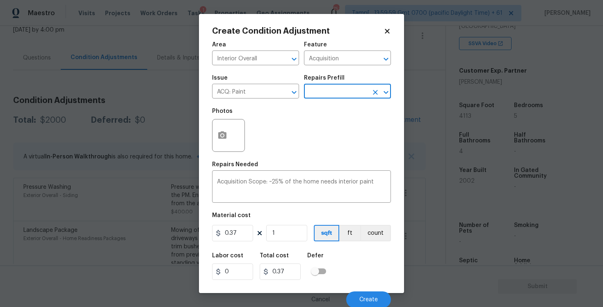
scroll to position [1, 0]
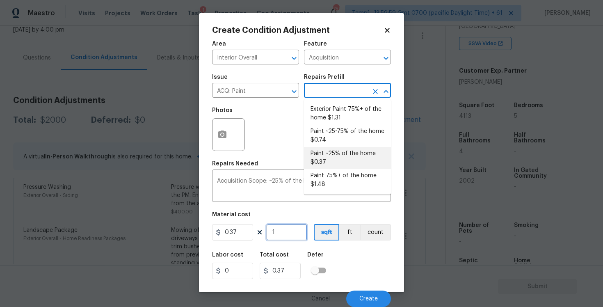
click at [283, 231] on input "1" at bounding box center [286, 232] width 41 height 16
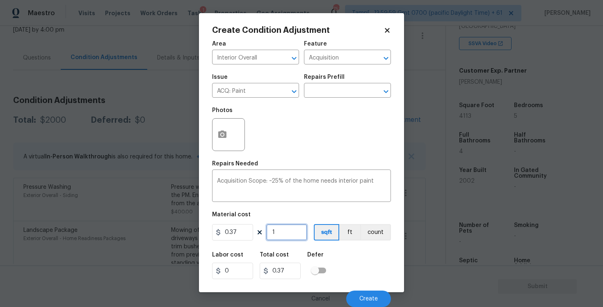
type input "0"
paste input "4113"
type input "4113"
type input "1521.81"
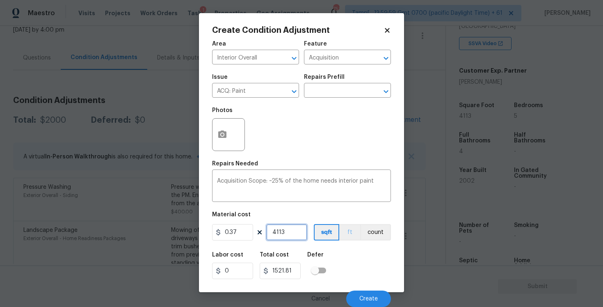
type input "4113"
click at [342, 239] on button "ft" at bounding box center [349, 232] width 21 height 16
click at [326, 229] on button "sqft" at bounding box center [326, 232] width 25 height 16
click at [380, 301] on button "Create" at bounding box center [368, 298] width 45 height 16
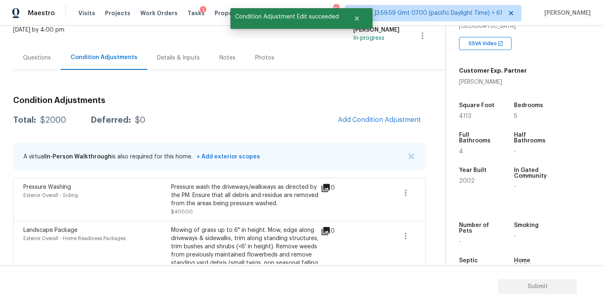
scroll to position [0, 0]
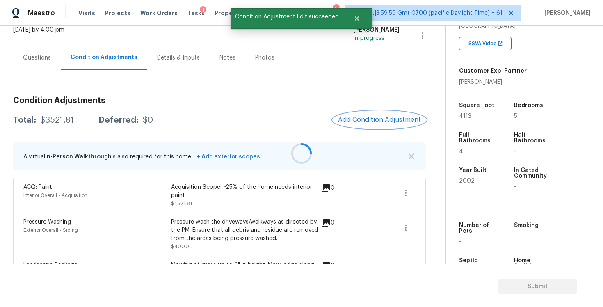
click at [374, 123] on button "Add Condition Adjustment" at bounding box center [379, 119] width 93 height 17
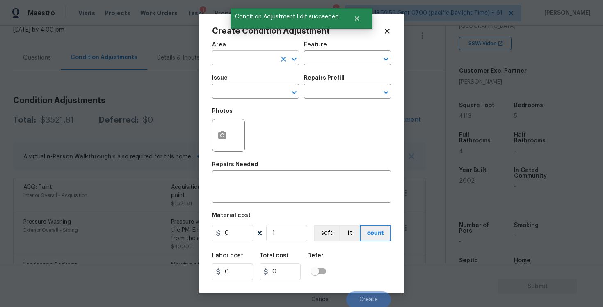
click at [258, 61] on input "text" at bounding box center [244, 58] width 64 height 13
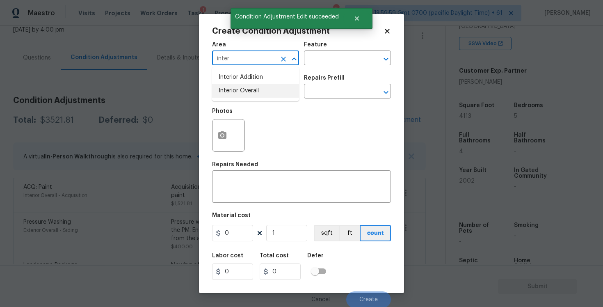
click at [250, 94] on li "Interior Overall" at bounding box center [255, 91] width 87 height 14
type input "Interior Overall"
click at [250, 94] on input "text" at bounding box center [244, 92] width 64 height 13
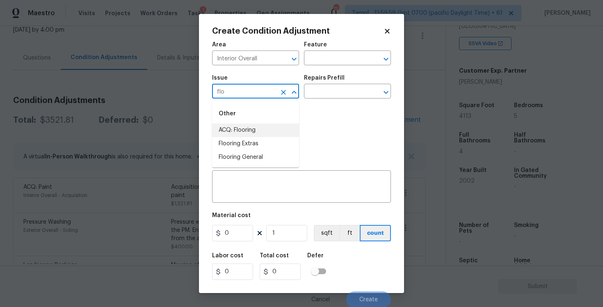
click at [253, 128] on li "ACQ: Flooring" at bounding box center [255, 130] width 87 height 14
type input "ACQ: Flooring"
click at [328, 91] on input "text" at bounding box center [336, 92] width 64 height 13
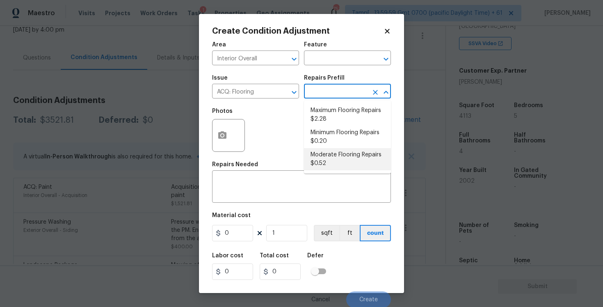
click at [335, 157] on li "Moderate Flooring Repairs $0.52" at bounding box center [347, 159] width 87 height 22
type input "Acquisition"
type textarea "Acquisition Scope: Moderate flooring repairs"
type input "0.52"
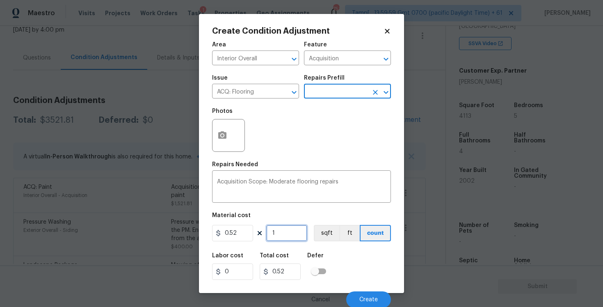
click at [276, 229] on input "1" at bounding box center [286, 233] width 41 height 16
type input "0"
paste input "4113"
type input "4113"
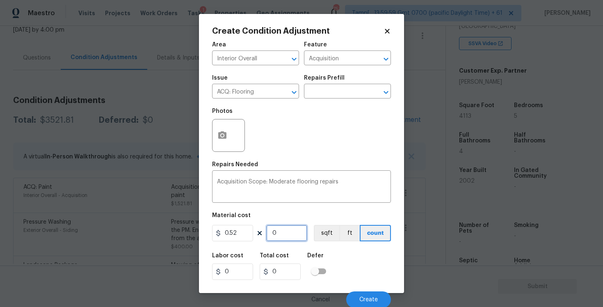
type input "2138.76"
type input "4113"
click at [319, 229] on button "sqft" at bounding box center [326, 233] width 25 height 16
click at [214, 113] on h5 "Photos" at bounding box center [222, 111] width 21 height 6
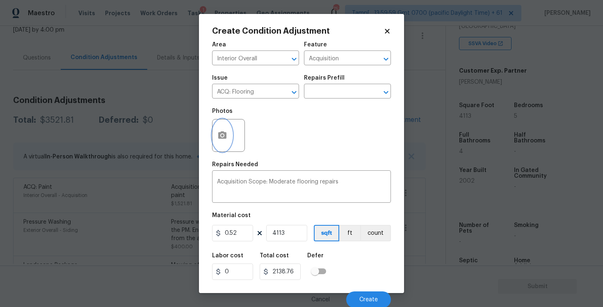
click at [221, 132] on icon "button" at bounding box center [222, 134] width 8 height 7
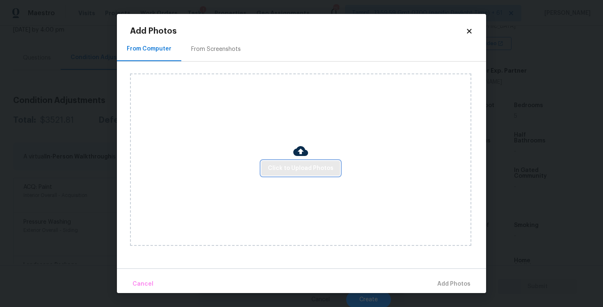
click at [294, 164] on span "Click to Upload Photos" at bounding box center [301, 168] width 66 height 10
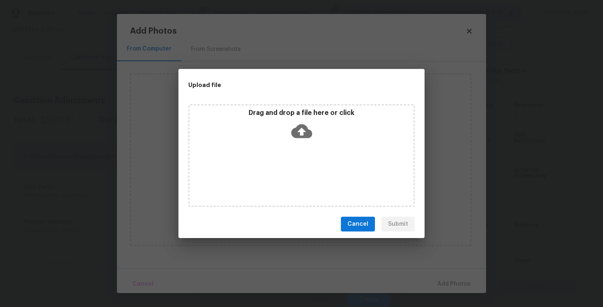
click at [294, 116] on p "Drag and drop a file here or click" at bounding box center [301, 113] width 224 height 9
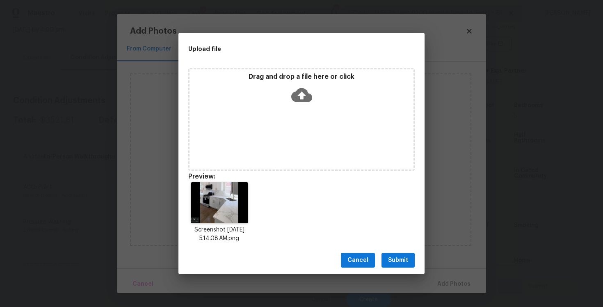
click at [404, 279] on div "Upload file Drag and drop a file here or click Preview: Screenshot 2025-10-06 a…" at bounding box center [301, 153] width 603 height 307
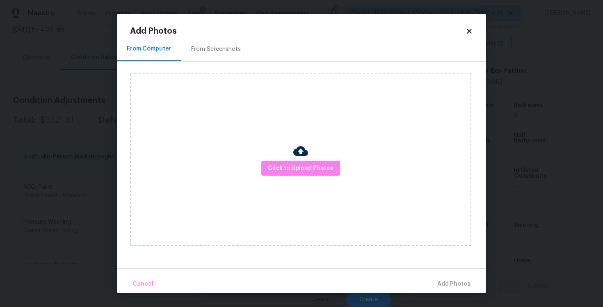
click at [305, 159] on div at bounding box center [300, 152] width 15 height 17
click at [319, 167] on span "Click to Upload Photos" at bounding box center [301, 168] width 66 height 10
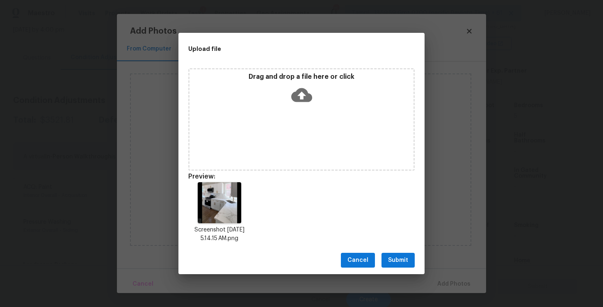
click at [392, 255] on button "Submit" at bounding box center [397, 260] width 33 height 15
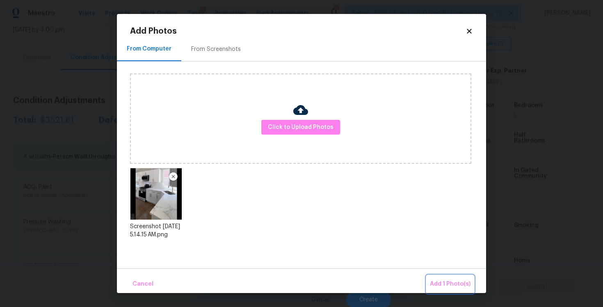
click at [442, 277] on button "Add 1 Photo(s)" at bounding box center [449, 284] width 47 height 18
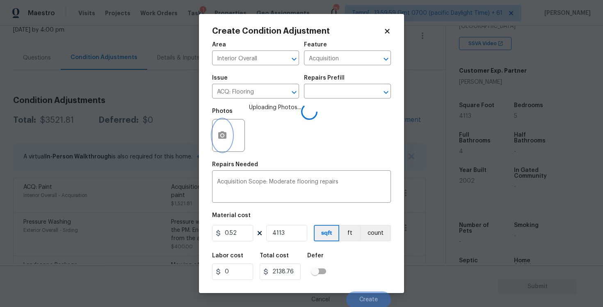
scroll to position [1, 0]
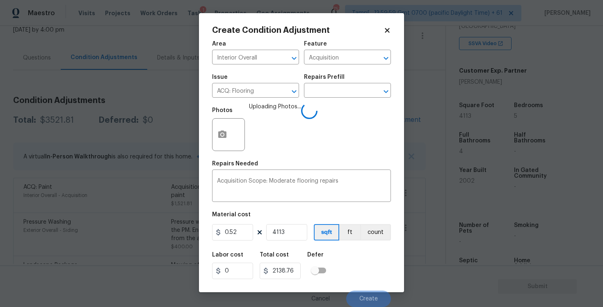
click at [359, 255] on div "Labor cost 0 Total cost 2138.76 Defer" at bounding box center [301, 265] width 179 height 37
click at [363, 292] on button "Create" at bounding box center [368, 298] width 45 height 16
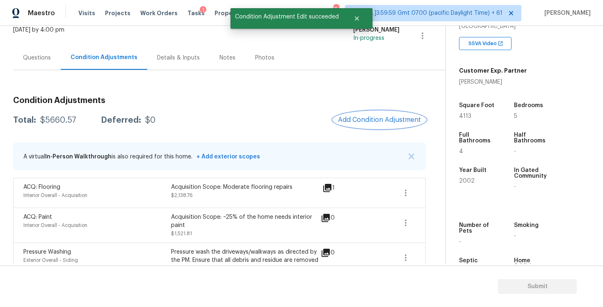
scroll to position [35, 0]
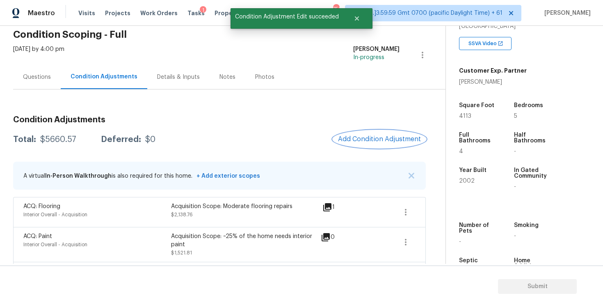
click at [380, 130] on button "Add Condition Adjustment" at bounding box center [379, 138] width 93 height 17
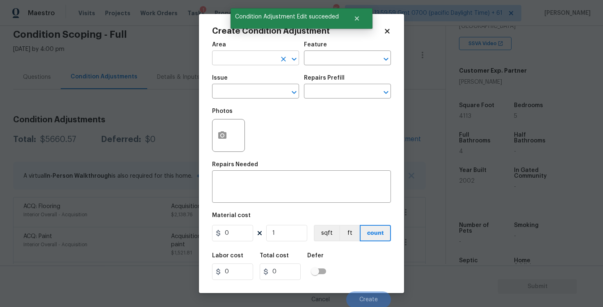
click at [246, 64] on input "text" at bounding box center [244, 58] width 64 height 13
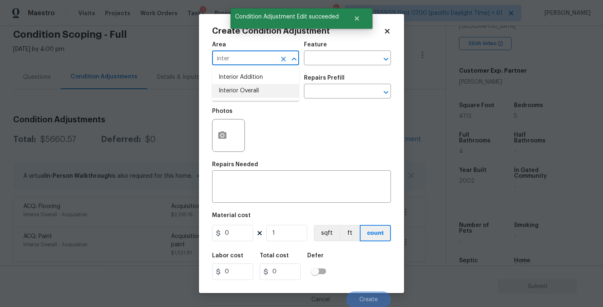
click at [238, 94] on li "Interior Overall" at bounding box center [255, 91] width 87 height 14
type input "Interior Overall"
click at [238, 94] on input "text" at bounding box center [244, 92] width 64 height 13
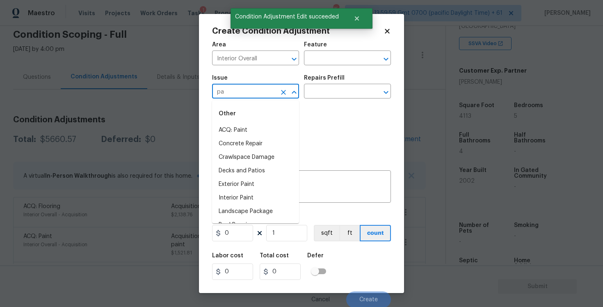
type input "p"
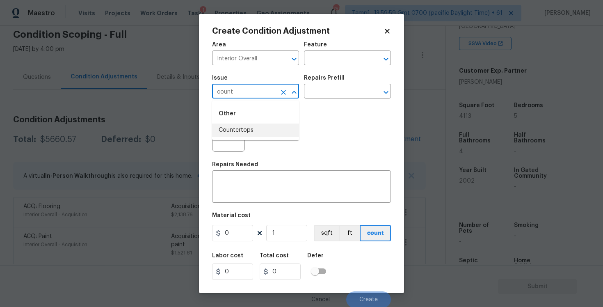
click at [243, 135] on li "Countertops" at bounding box center [255, 130] width 87 height 14
type input "Countertops"
click at [329, 104] on div "Photos" at bounding box center [301, 129] width 179 height 53
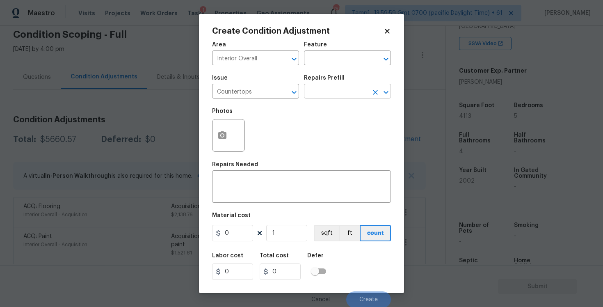
click at [327, 95] on input "text" at bounding box center [336, 92] width 64 height 13
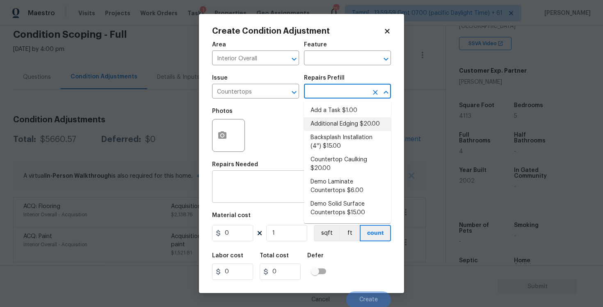
click at [278, 195] on textarea at bounding box center [301, 187] width 169 height 17
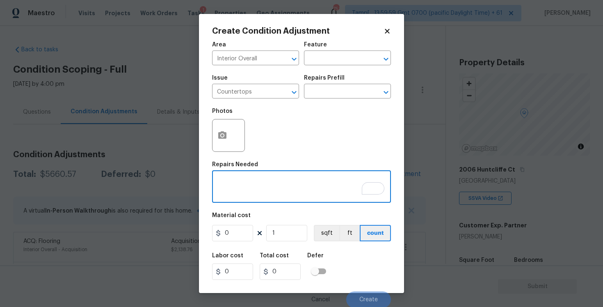
scroll to position [155, 0]
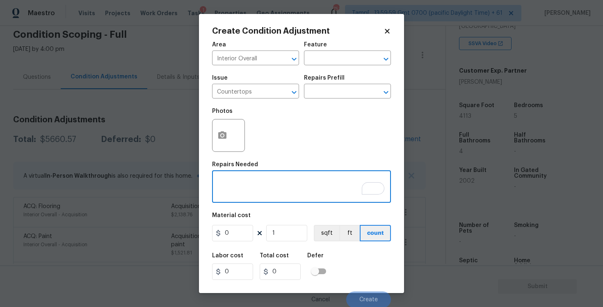
paste textarea "Countertop needs to be de-set."
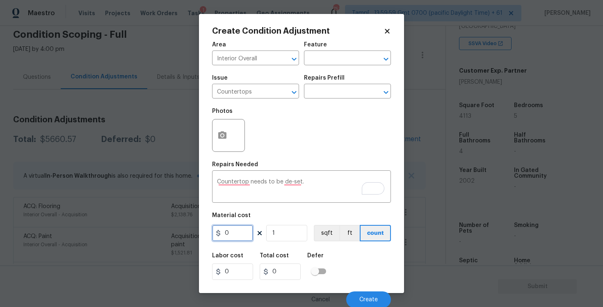
click at [244, 232] on input "0" at bounding box center [232, 233] width 41 height 16
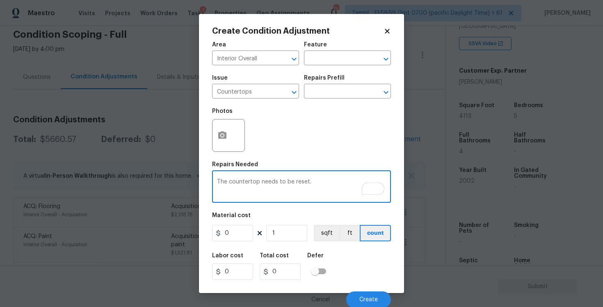
type textarea "The countertop needs to be reset."
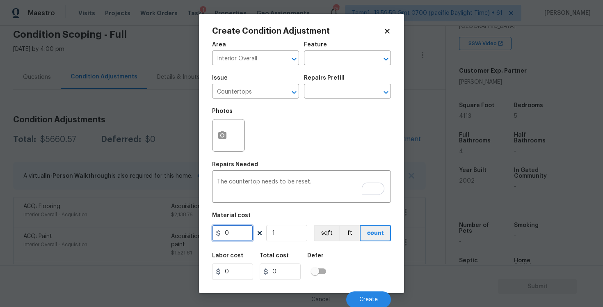
click at [240, 231] on input "0" at bounding box center [232, 233] width 41 height 16
type input "500"
click at [220, 125] on button "button" at bounding box center [222, 135] width 20 height 32
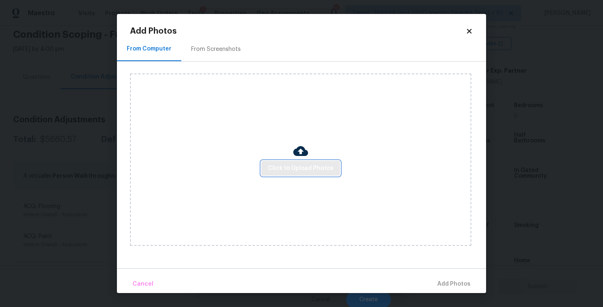
click at [313, 168] on span "Click to Upload Photos" at bounding box center [301, 168] width 66 height 10
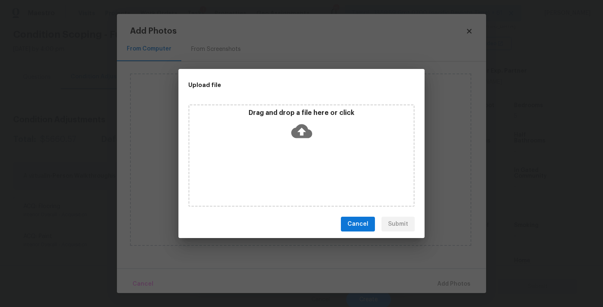
click at [306, 117] on div "Drag and drop a file here or click" at bounding box center [301, 126] width 224 height 35
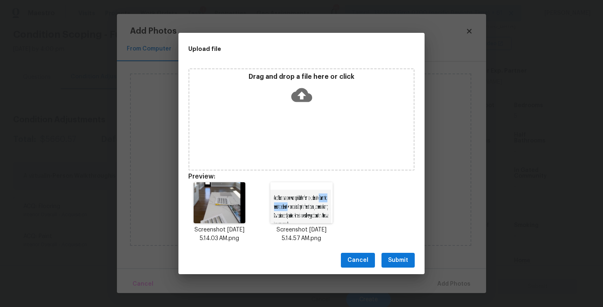
click at [401, 260] on span "Submit" at bounding box center [398, 260] width 20 height 10
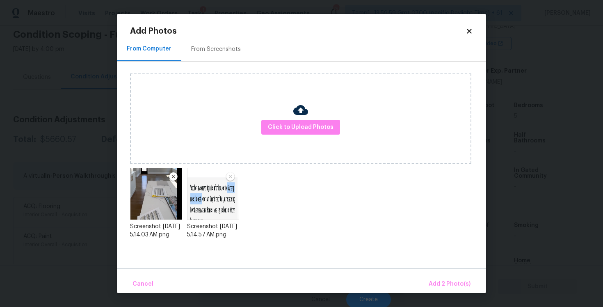
click at [445, 274] on div "Cancel Add 2 Photo(s)" at bounding box center [301, 280] width 369 height 25
click at [429, 280] on button "Add 2 Photo(s)" at bounding box center [449, 284] width 48 height 18
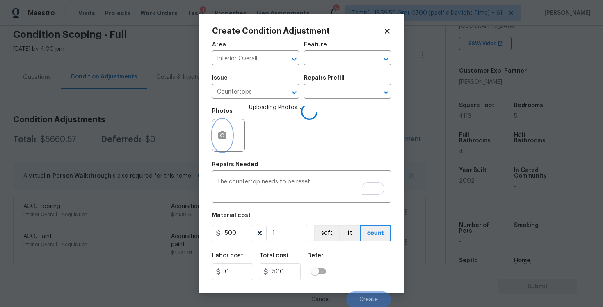
scroll to position [1, 0]
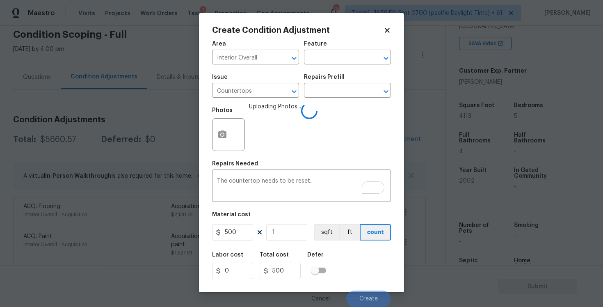
click at [339, 254] on div "Labor cost 0 Total cost 500 Defer" at bounding box center [301, 265] width 179 height 37
click at [368, 293] on button "Create" at bounding box center [368, 298] width 45 height 16
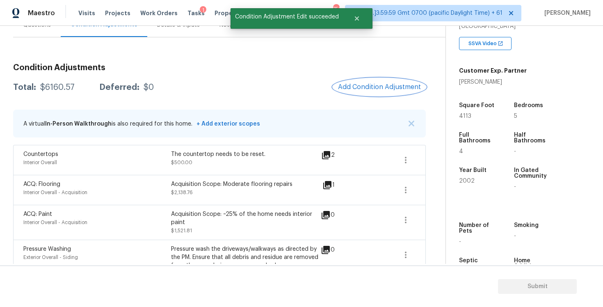
scroll to position [82, 0]
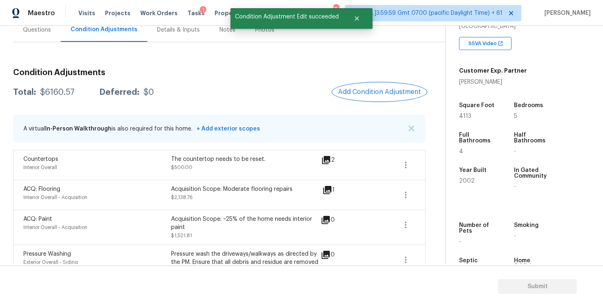
click at [357, 97] on button "Add Condition Adjustment" at bounding box center [379, 91] width 93 height 17
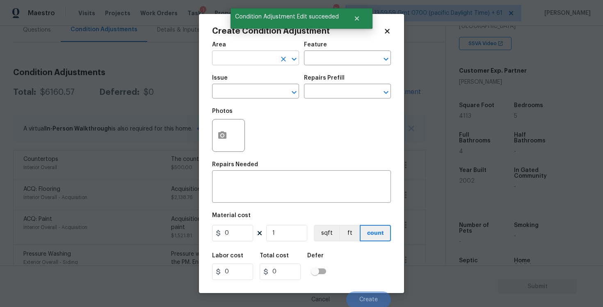
click at [267, 55] on input "text" at bounding box center [244, 58] width 64 height 13
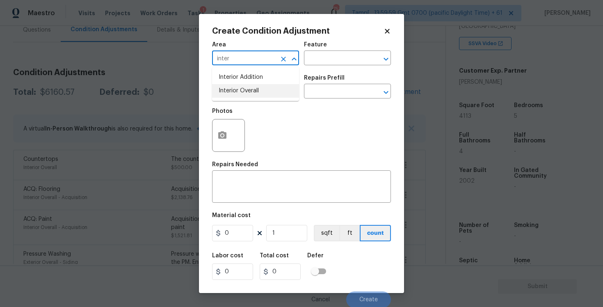
click at [257, 96] on li "Interior Overall" at bounding box center [255, 91] width 87 height 14
type input "Interior Overall"
click at [257, 96] on input "text" at bounding box center [244, 92] width 64 height 13
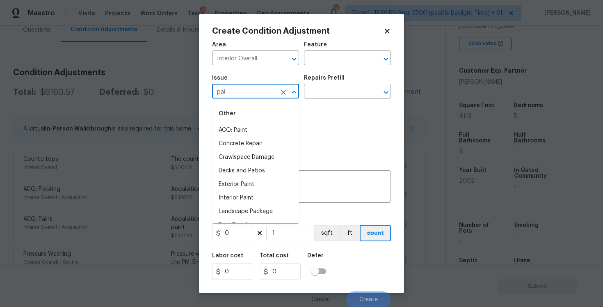
type input "pain"
click at [257, 96] on input "text" at bounding box center [244, 92] width 64 height 13
type input "plu"
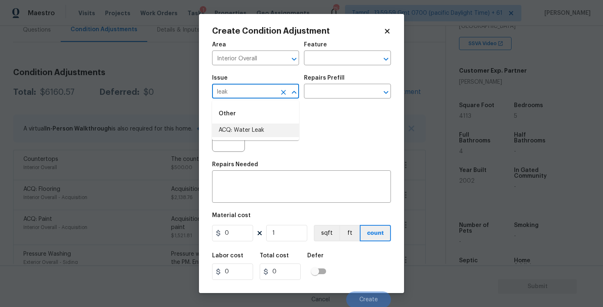
click at [267, 139] on ul "Other ACQ: Water Leak" at bounding box center [255, 120] width 87 height 40
click at [267, 130] on li "ACQ: Water Leak" at bounding box center [255, 130] width 87 height 14
type input "ACQ: Water Leak"
click at [324, 96] on input "text" at bounding box center [336, 92] width 64 height 13
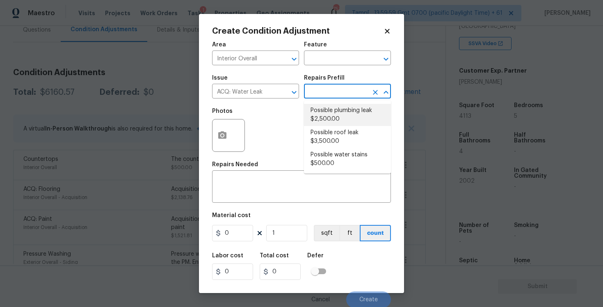
click at [337, 111] on li "Possible plumbing leak $2,500.00" at bounding box center [347, 115] width 87 height 22
type input "Acquisition"
type textarea "Acquisition Scope: Possible plumbing leak"
type input "2500"
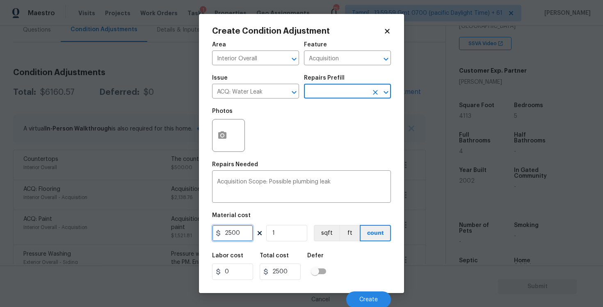
click at [237, 237] on input "2500" at bounding box center [232, 233] width 41 height 16
type input "1"
click at [314, 247] on div "Area Interior Overall ​ Feature Acquisition ​ Issue ACQ: Water Leak ​ Repairs P…" at bounding box center [301, 172] width 179 height 271
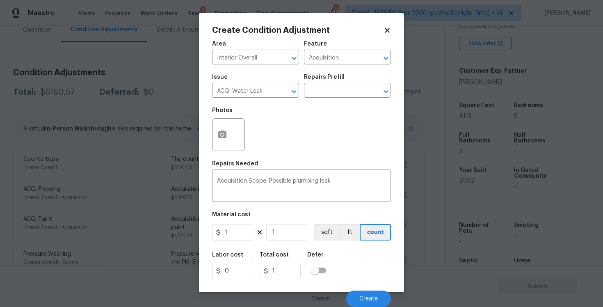
click at [368, 289] on div "Cancel Create" at bounding box center [301, 295] width 179 height 23
click at [367, 294] on button "Create" at bounding box center [368, 298] width 45 height 16
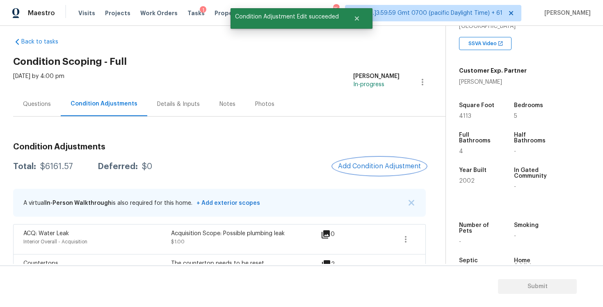
scroll to position [0, 0]
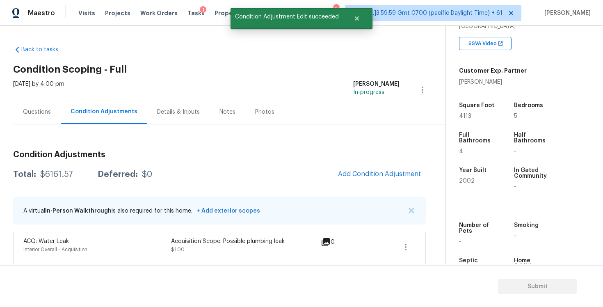
click at [45, 106] on div "Questions" at bounding box center [37, 112] width 48 height 24
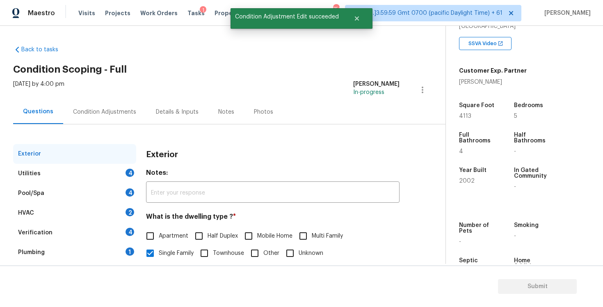
scroll to position [88, 0]
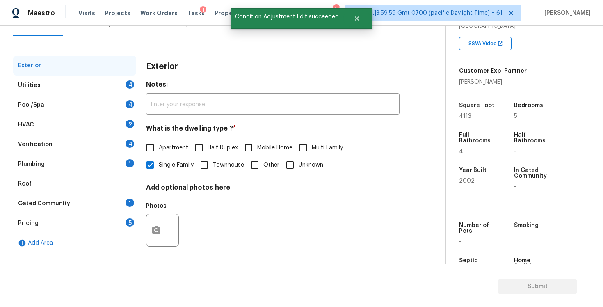
click at [115, 91] on div "Utilities 4" at bounding box center [74, 85] width 123 height 20
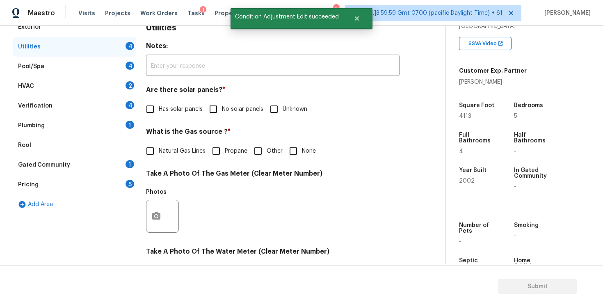
scroll to position [130, 0]
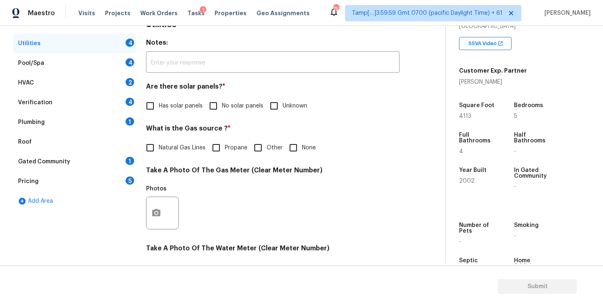
click at [205, 116] on div "Utilities Notes: ​ Are there solar panels? * Has solar panels No solar panels U…" at bounding box center [272, 228] width 253 height 428
click at [199, 118] on div "Utilities Notes: ​ Are there solar panels? * Has solar panels No solar panels U…" at bounding box center [272, 228] width 253 height 428
click at [209, 111] on input "No solar panels" at bounding box center [213, 105] width 17 height 17
checkbox input "true"
click at [187, 150] on span "Natural Gas Lines" at bounding box center [182, 148] width 47 height 9
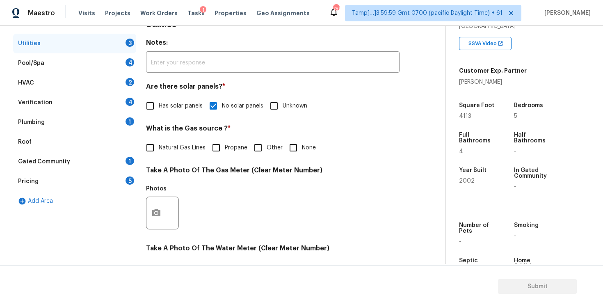
click at [159, 150] on input "Natural Gas Lines" at bounding box center [149, 147] width 17 height 17
checkbox input "true"
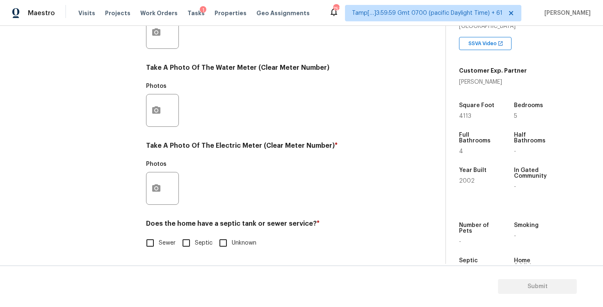
click at [141, 187] on div "Exterior Utilities 2 Pool/Spa 4 HVAC 2 Verification 4 Plumbing 1 Roof Gated Com…" at bounding box center [219, 48] width 412 height 428
click at [165, 187] on button "button" at bounding box center [156, 188] width 20 height 32
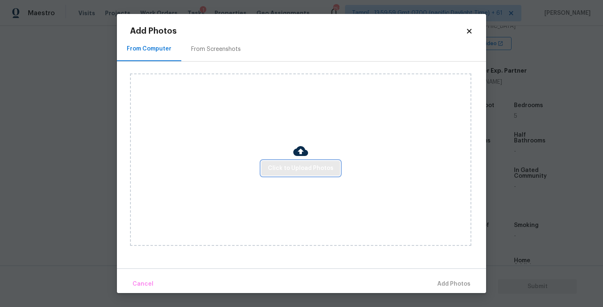
click at [265, 170] on button "Click to Upload Photos" at bounding box center [300, 168] width 79 height 15
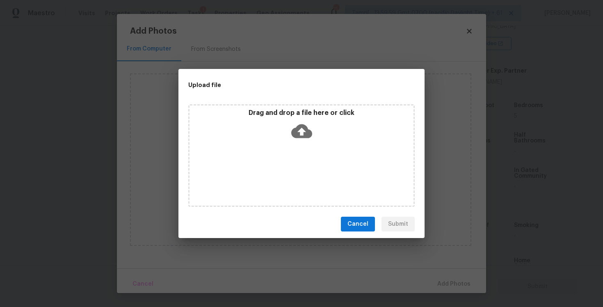
click at [281, 140] on div "Drag and drop a file here or click" at bounding box center [301, 126] width 224 height 35
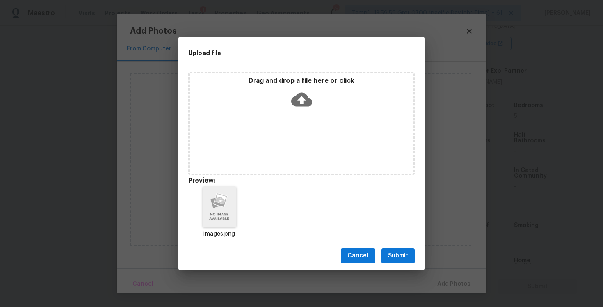
click at [415, 256] on div "Cancel Submit" at bounding box center [301, 256] width 246 height 28
click at [403, 251] on span "Submit" at bounding box center [398, 256] width 20 height 10
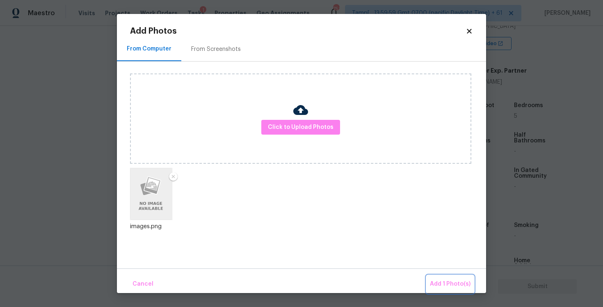
click at [443, 282] on span "Add 1 Photo(s)" at bounding box center [450, 284] width 41 height 10
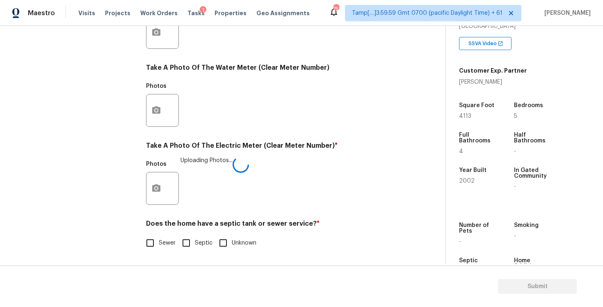
click at [145, 240] on input "Sewer" at bounding box center [149, 242] width 17 height 17
checkbox input "true"
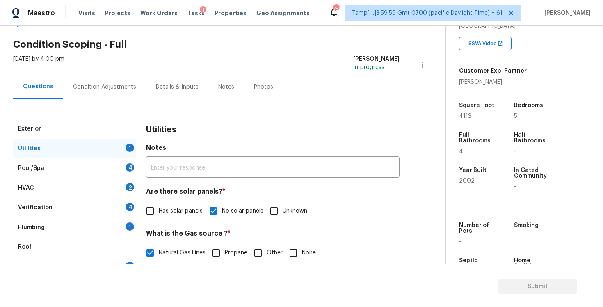
scroll to position [0, 0]
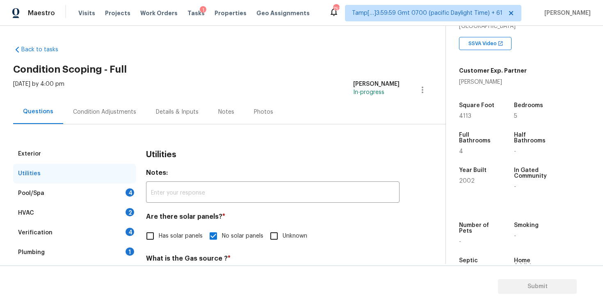
click at [120, 188] on div "Pool/Spa 4" at bounding box center [74, 193] width 123 height 20
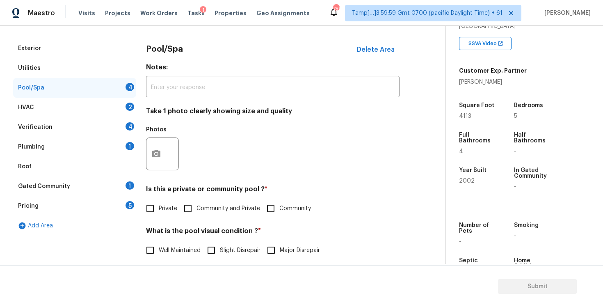
scroll to position [116, 0]
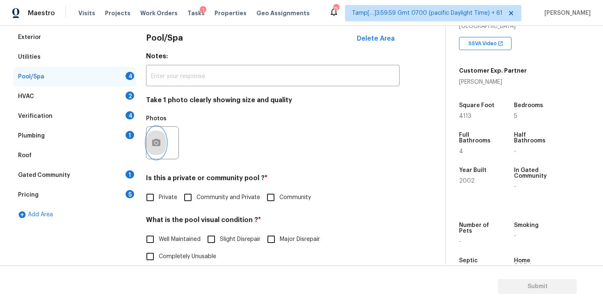
click at [159, 137] on button "button" at bounding box center [156, 143] width 20 height 32
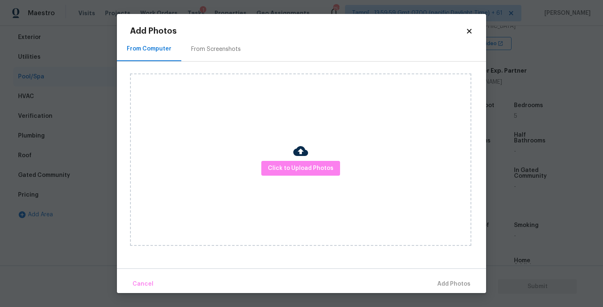
click at [277, 176] on div "Click to Upload Photos" at bounding box center [300, 159] width 341 height 172
click at [283, 162] on button "Click to Upload Photos" at bounding box center [300, 168] width 79 height 15
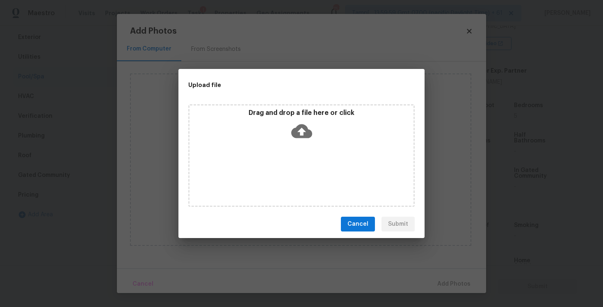
click at [298, 128] on icon at bounding box center [301, 131] width 21 height 14
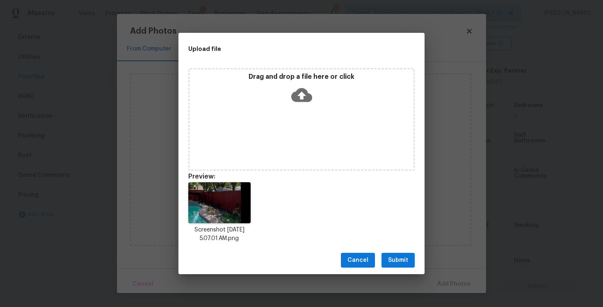
click at [389, 254] on button "Submit" at bounding box center [397, 260] width 33 height 15
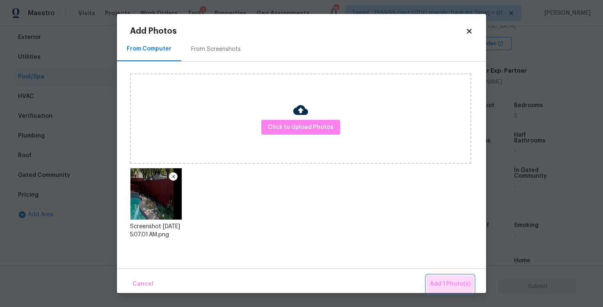
click at [436, 280] on span "Add 1 Photo(s)" at bounding box center [450, 284] width 41 height 10
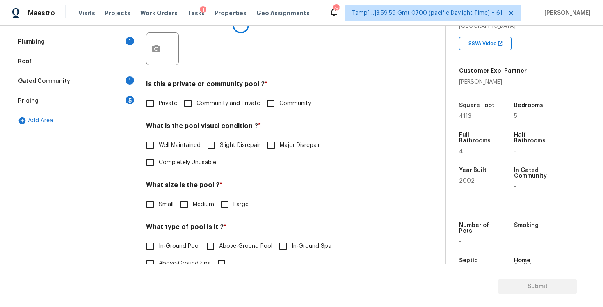
click at [158, 98] on input "Private" at bounding box center [149, 103] width 17 height 17
checkbox input "true"
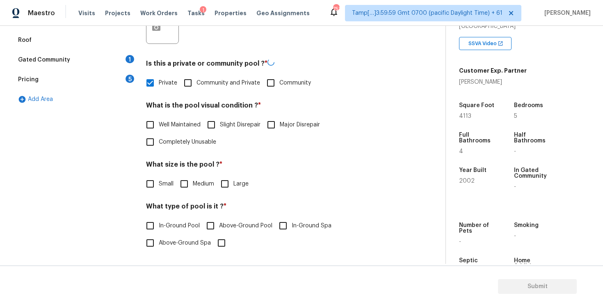
scroll to position [231, 0]
click at [174, 121] on span "Well Maintained" at bounding box center [180, 125] width 42 height 9
click at [159, 121] on input "Well Maintained" at bounding box center [149, 124] width 17 height 17
checkbox input "true"
click at [156, 185] on input "Small" at bounding box center [149, 184] width 17 height 17
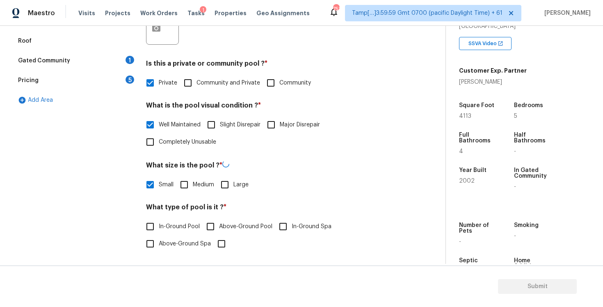
click at [156, 185] on input "Small" at bounding box center [149, 184] width 17 height 17
checkbox input "false"
click at [175, 185] on input "Medium" at bounding box center [183, 183] width 17 height 17
checkbox input "true"
click at [162, 226] on span "In-Ground Pool" at bounding box center [179, 225] width 41 height 9
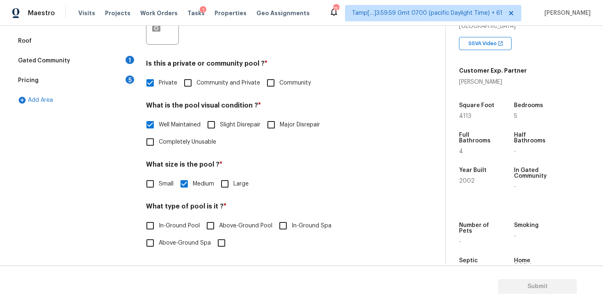
click at [159, 226] on input "In-Ground Pool" at bounding box center [149, 225] width 17 height 17
checkbox input "true"
click at [274, 223] on input "In-Ground Spa" at bounding box center [282, 225] width 17 height 17
checkbox input "true"
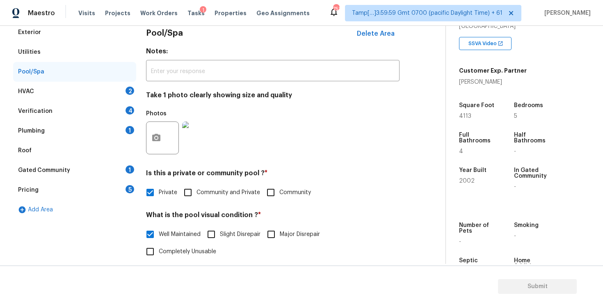
click at [127, 100] on div "HVAC 2" at bounding box center [74, 92] width 123 height 20
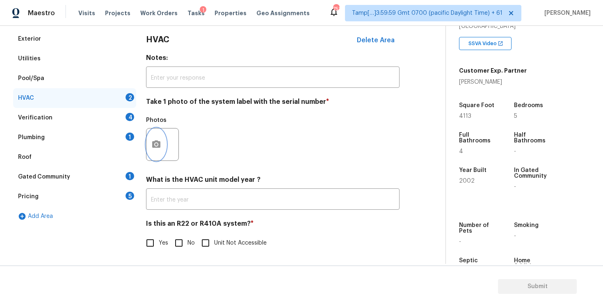
click at [156, 149] on button "button" at bounding box center [156, 144] width 20 height 32
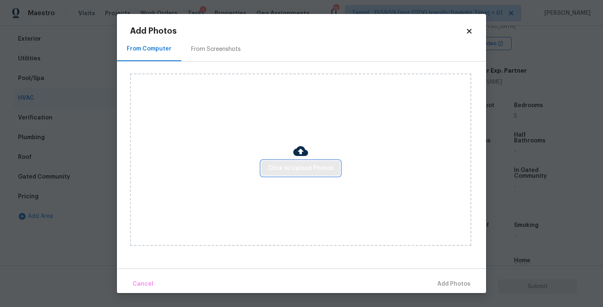
click at [306, 165] on span "Click to Upload Photos" at bounding box center [301, 168] width 66 height 10
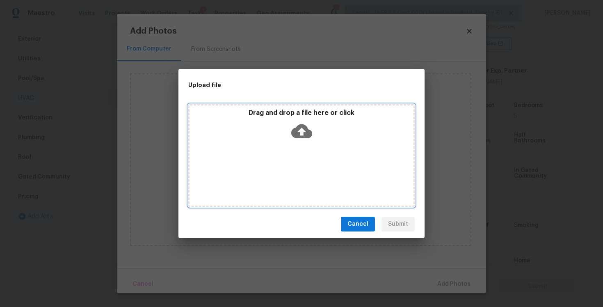
click at [301, 137] on icon at bounding box center [301, 131] width 21 height 14
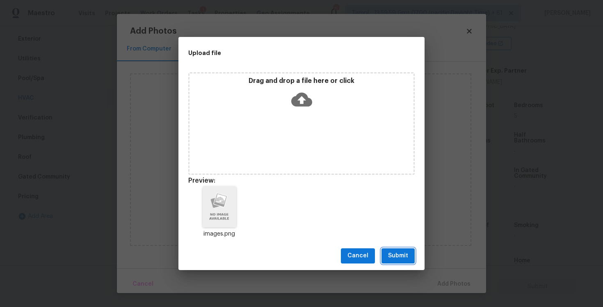
click at [405, 260] on span "Submit" at bounding box center [398, 256] width 20 height 10
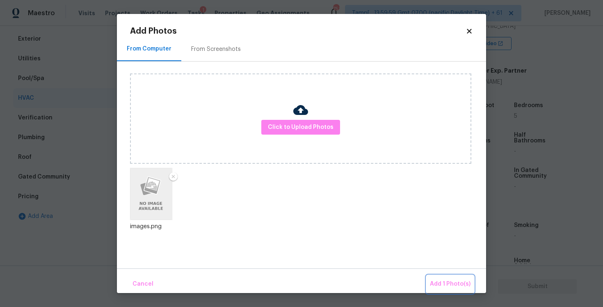
click at [445, 281] on span "Add 1 Photo(s)" at bounding box center [450, 284] width 41 height 10
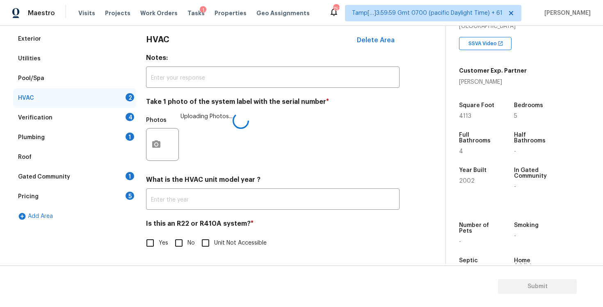
click at [174, 246] on input "No" at bounding box center [178, 242] width 17 height 17
checkbox input "true"
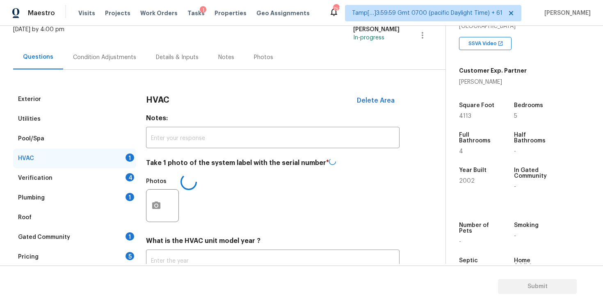
click at [125, 182] on div "Verification 4" at bounding box center [74, 178] width 123 height 20
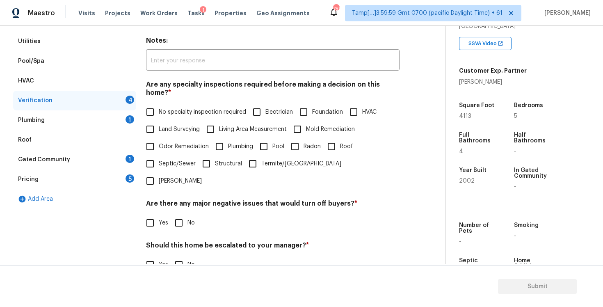
click at [148, 107] on input "No specialty inspection required" at bounding box center [149, 111] width 17 height 17
checkbox input "true"
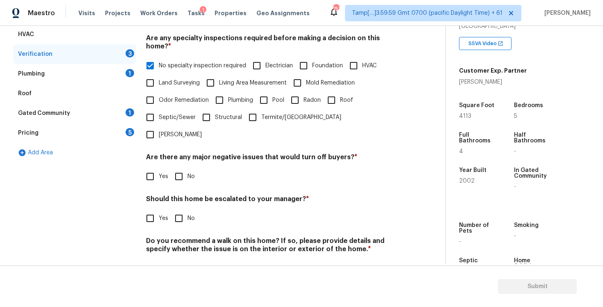
click at [180, 168] on input "No" at bounding box center [178, 176] width 17 height 17
checkbox input "true"
click at [180, 210] on input "No" at bounding box center [178, 218] width 17 height 17
checkbox input "true"
click at [179, 260] on input "No" at bounding box center [178, 268] width 17 height 17
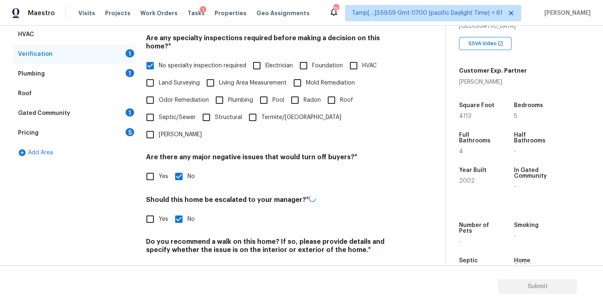
checkbox input "true"
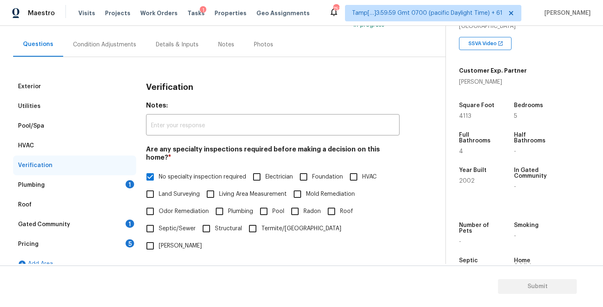
click at [125, 187] on div "Plumbing 1" at bounding box center [74, 185] width 123 height 20
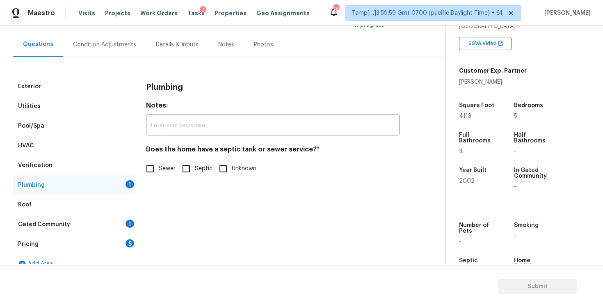
click at [161, 172] on span "Sewer" at bounding box center [167, 168] width 17 height 9
click at [159, 172] on input "Sewer" at bounding box center [149, 168] width 17 height 17
checkbox input "true"
click at [115, 162] on div "Verification" at bounding box center [74, 165] width 123 height 20
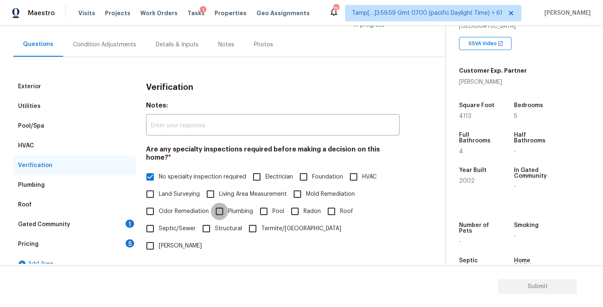
click at [212, 203] on input "Plumbing" at bounding box center [219, 211] width 17 height 17
checkbox input "true"
click at [152, 169] on input "No specialty inspection required" at bounding box center [149, 177] width 17 height 17
checkbox input "false"
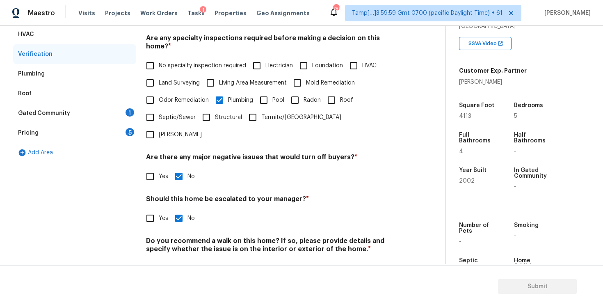
click at [124, 118] on div "Gated Community 1" at bounding box center [74, 113] width 123 height 20
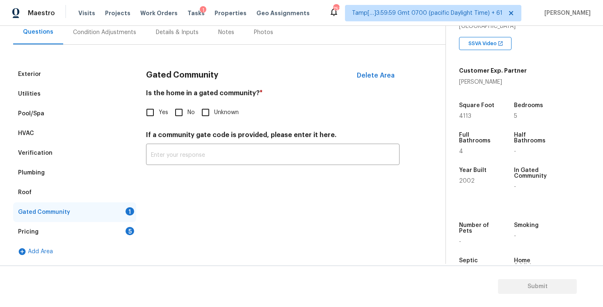
click at [178, 102] on div "Is the home in a gated community? * Yes No Unknown" at bounding box center [272, 105] width 253 height 32
click at [178, 114] on input "No" at bounding box center [178, 112] width 17 height 17
checkbox input "true"
click at [115, 218] on div "Gated Community" at bounding box center [74, 212] width 123 height 20
click at [117, 234] on div "Pricing 5" at bounding box center [74, 232] width 123 height 20
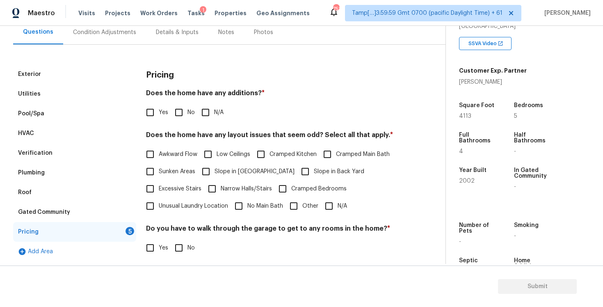
click at [191, 106] on label "No" at bounding box center [182, 112] width 25 height 17
click at [187, 106] on input "No" at bounding box center [178, 112] width 17 height 17
checkbox input "true"
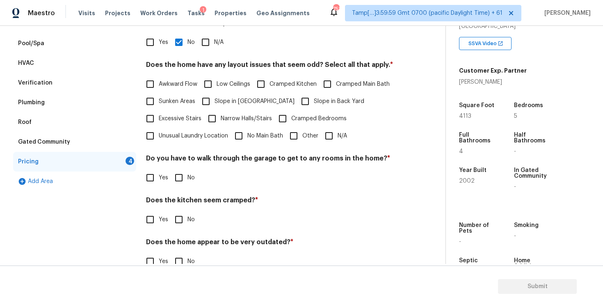
click at [327, 137] on input "N/A" at bounding box center [328, 135] width 17 height 17
checkbox input "true"
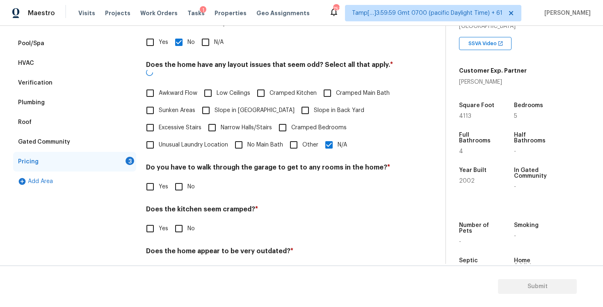
scroll to position [168, 0]
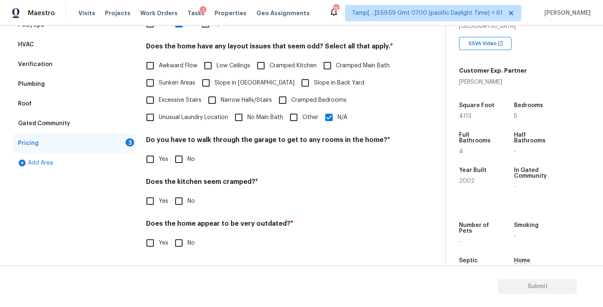
click at [175, 159] on input "No" at bounding box center [178, 158] width 17 height 17
checkbox input "true"
click at [178, 196] on input "No" at bounding box center [178, 201] width 17 height 17
checkbox input "true"
click at [182, 247] on input "No" at bounding box center [178, 242] width 17 height 17
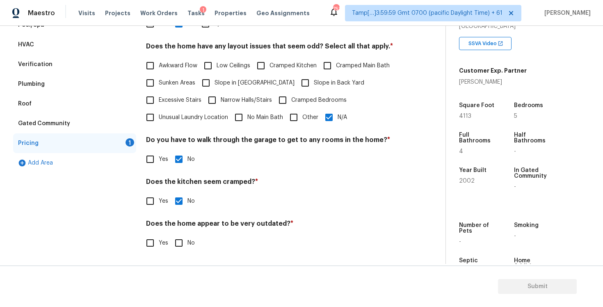
checkbox input "true"
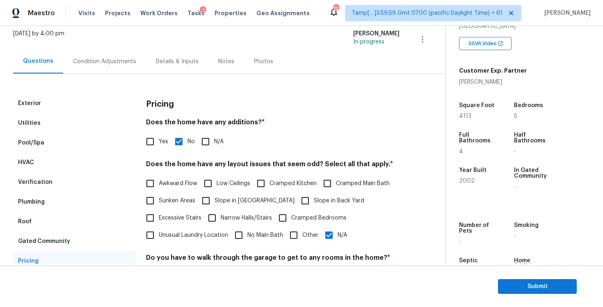
scroll to position [0, 0]
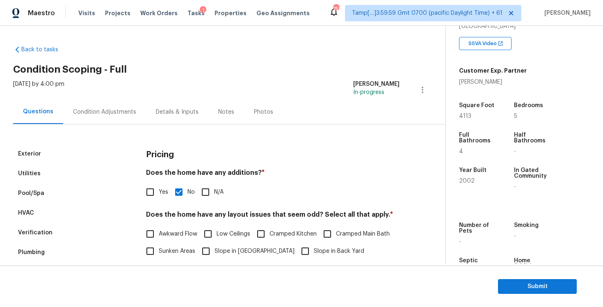
click at [123, 120] on div "Condition Adjustments" at bounding box center [104, 112] width 83 height 24
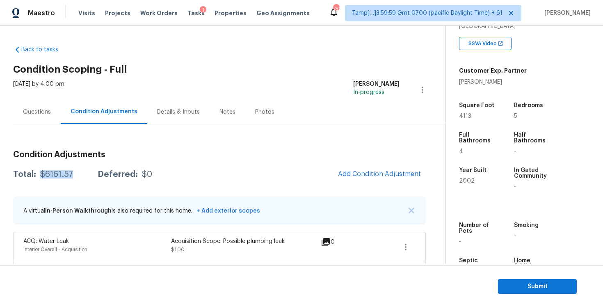
drag, startPoint x: 38, startPoint y: 174, endPoint x: 81, endPoint y: 171, distance: 43.1
click at [81, 173] on div "Total: $6161.57 Deferred: $0" at bounding box center [82, 174] width 139 height 8
copy div "$6161.57"
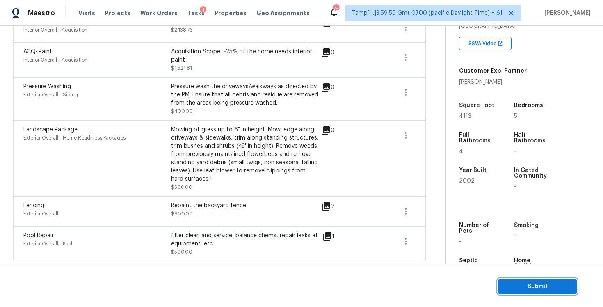
click at [522, 283] on span "Submit" at bounding box center [537, 286] width 66 height 10
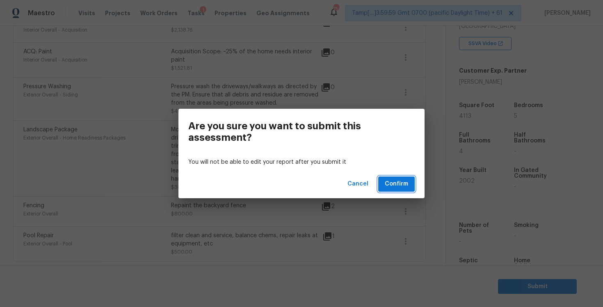
click at [402, 184] on span "Confirm" at bounding box center [396, 184] width 23 height 10
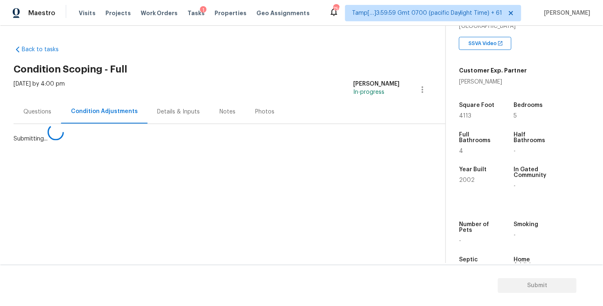
scroll to position [0, 0]
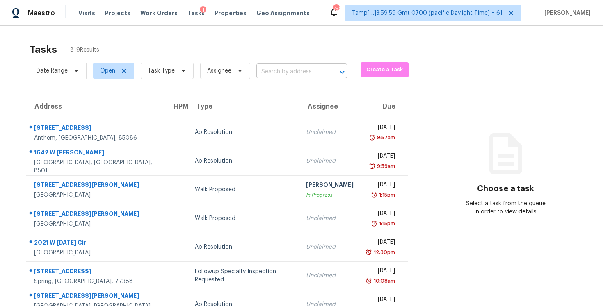
click at [274, 71] on input "text" at bounding box center [290, 72] width 68 height 13
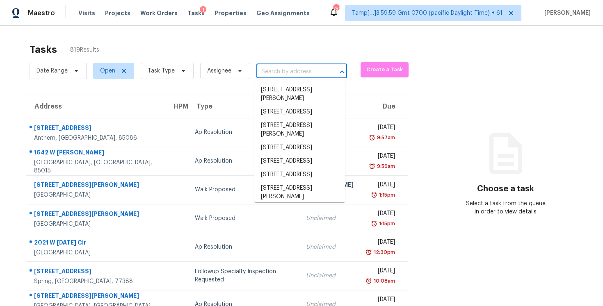
paste input "531 Stonegate Dr, Clarksville, TN 37043"
type input "531 Stonegate Dr, Clarksville, TN 37043"
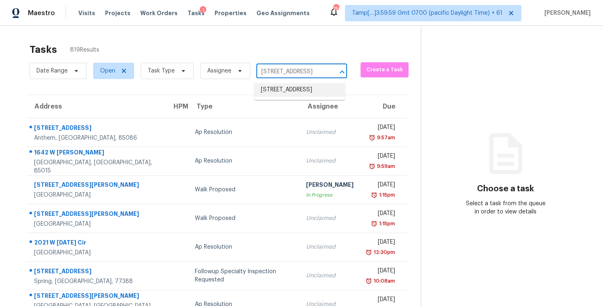
click at [286, 84] on li "531 Stonegate Dr, Clarksville, TN 37043" at bounding box center [299, 90] width 91 height 14
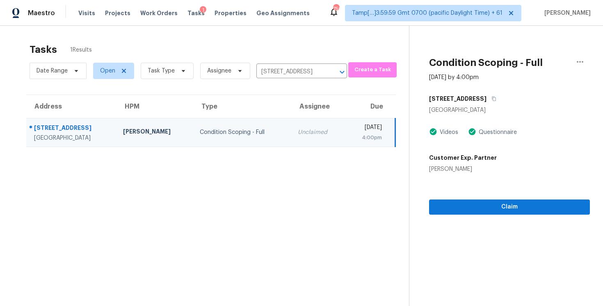
click at [508, 219] on section "Condition Scoping - Full Oct 6th 2025 by 4:00pm 531 Stonegate Dr Clarksville, T…" at bounding box center [499, 179] width 181 height 306
click at [507, 210] on span "Claim" at bounding box center [509, 207] width 148 height 10
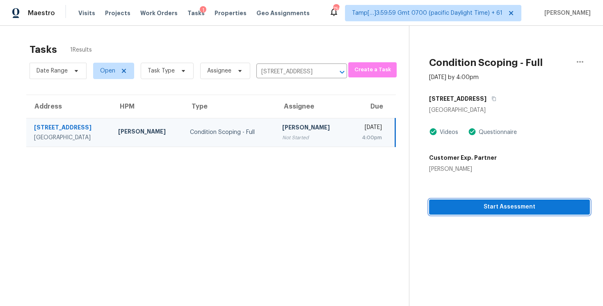
click at [472, 211] on span "Start Assessment" at bounding box center [509, 207] width 148 height 10
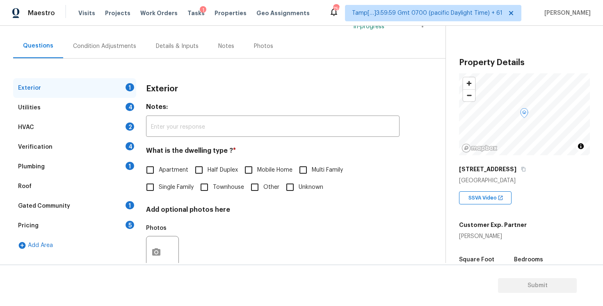
click at [149, 180] on input "Single Family" at bounding box center [149, 187] width 17 height 17
checkbox input "true"
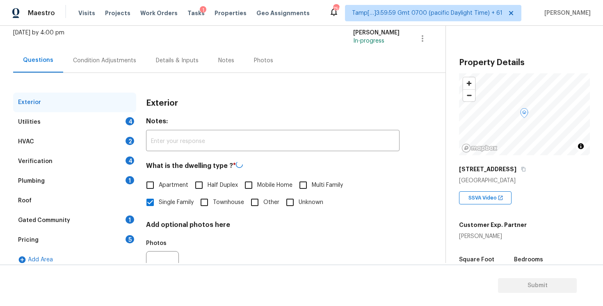
scroll to position [51, 0]
click at [99, 73] on div "Exterior Utilities 4 HVAC 2 Verification 4 Plumbing 1 Roof Gated Community 1 Pr…" at bounding box center [219, 185] width 412 height 225
click at [116, 52] on div "Condition Adjustments" at bounding box center [104, 61] width 83 height 24
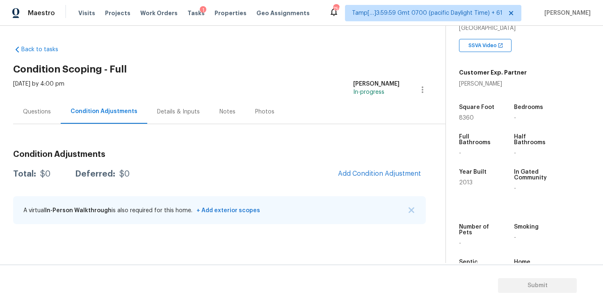
scroll to position [182, 0]
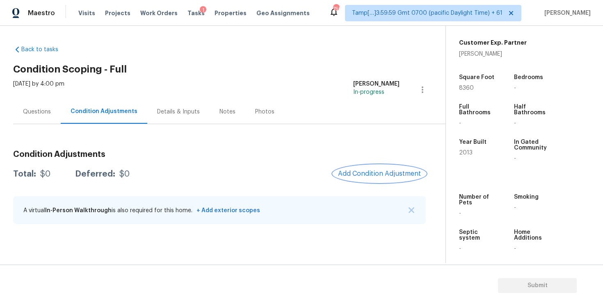
click at [368, 174] on span "Add Condition Adjustment" at bounding box center [379, 173] width 83 height 7
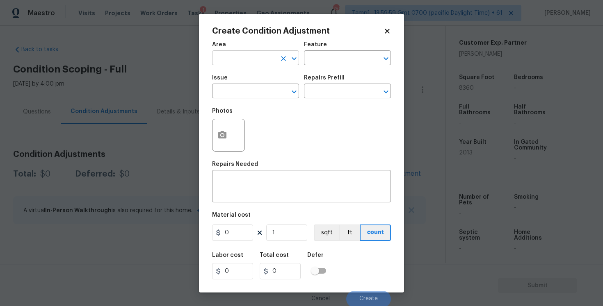
click at [262, 60] on input "text" at bounding box center [244, 58] width 64 height 13
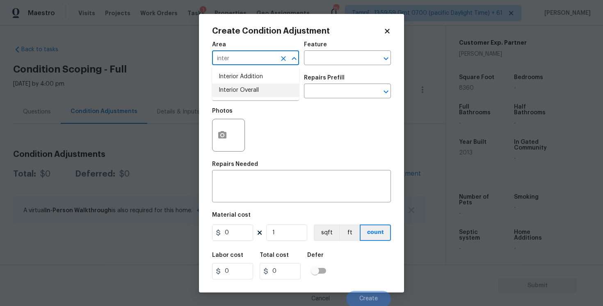
click at [258, 88] on li "Interior Overall" at bounding box center [255, 91] width 87 height 14
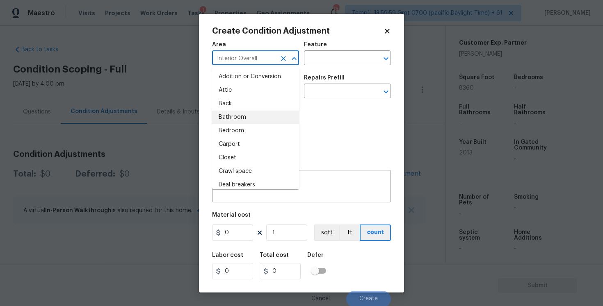
type input "Interior Overall"
click at [303, 121] on div "Photos" at bounding box center [301, 129] width 179 height 53
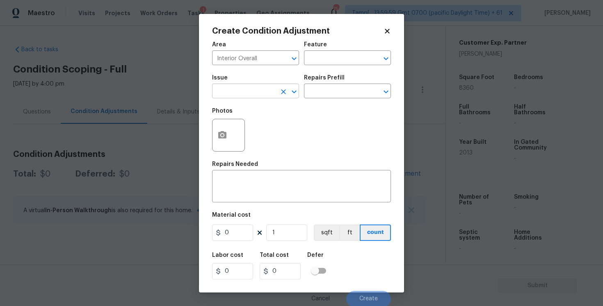
click at [249, 89] on input "text" at bounding box center [244, 92] width 64 height 13
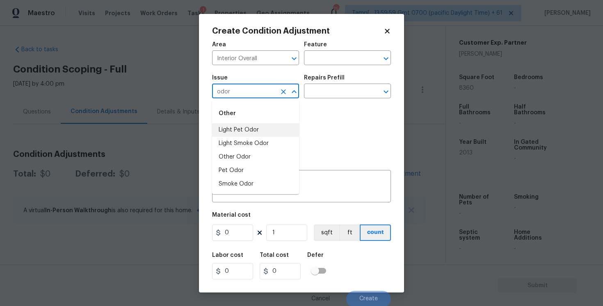
click at [255, 127] on li "Light Pet Odor" at bounding box center [255, 130] width 87 height 14
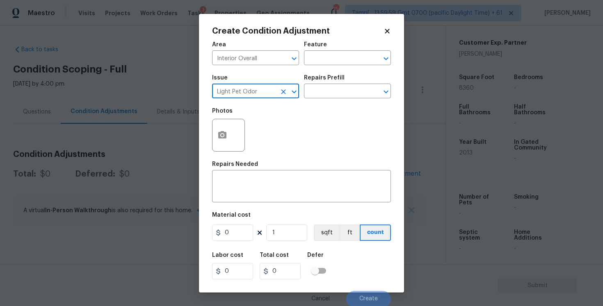
type input "Light Pet Odor"
click at [352, 82] on div "Repairs Prefill" at bounding box center [347, 80] width 87 height 11
click at [347, 89] on input "text" at bounding box center [336, 92] width 64 height 13
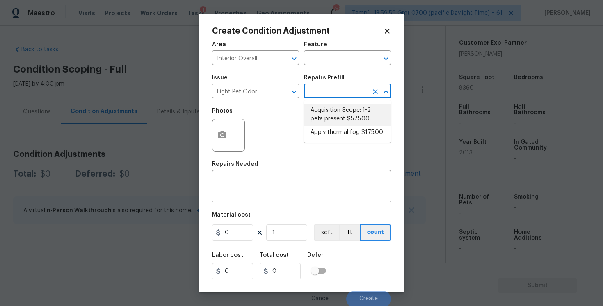
click at [340, 114] on li "Acquisition Scope: 1-2 pets present $575.00" at bounding box center [347, 115] width 87 height 22
type textarea "Acquisition Scope: 1-2 pets present"
type input "575"
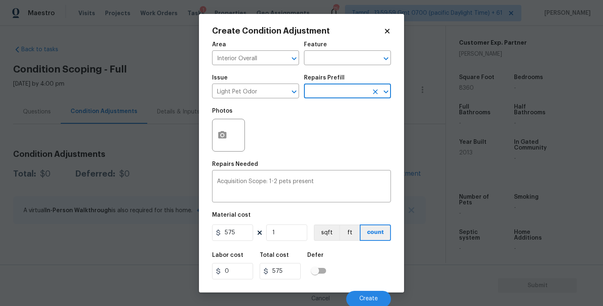
scroll to position [1, 0]
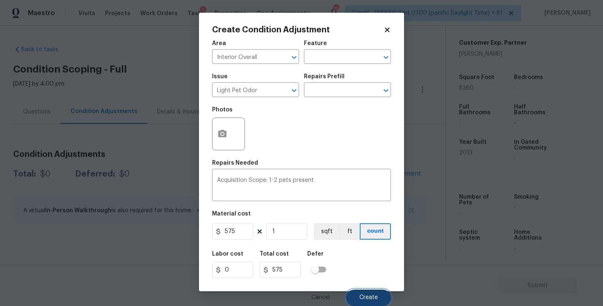
click at [369, 292] on button "Create" at bounding box center [368, 298] width 45 height 16
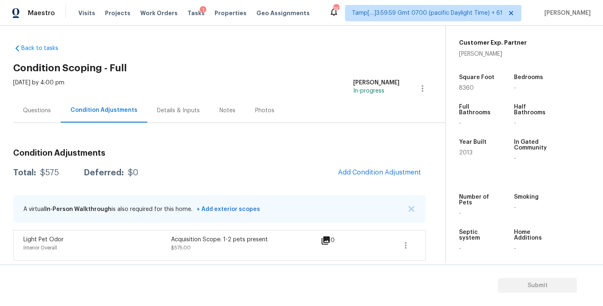
click at [378, 181] on span "Add Condition Adjustment" at bounding box center [379, 173] width 93 height 18
click at [362, 174] on span "Add Condition Adjustment" at bounding box center [379, 172] width 83 height 7
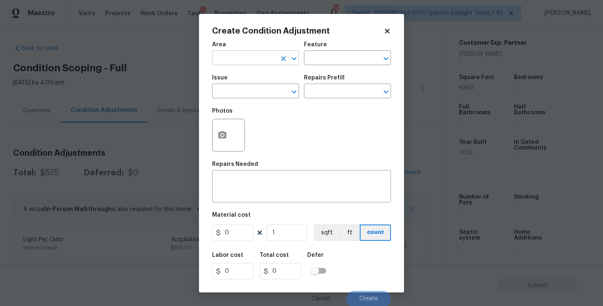
click at [248, 59] on input "text" at bounding box center [244, 58] width 64 height 13
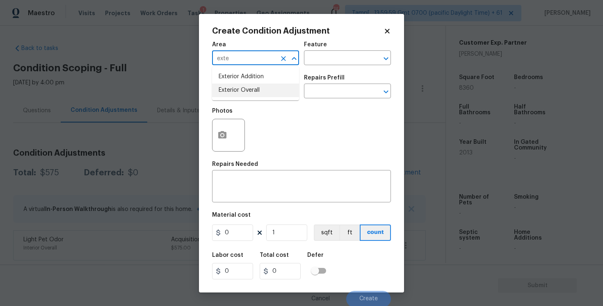
click at [243, 89] on li "Exterior Overall" at bounding box center [255, 91] width 87 height 14
type input "Exterior Overall"
click at [243, 89] on input "text" at bounding box center [244, 92] width 64 height 13
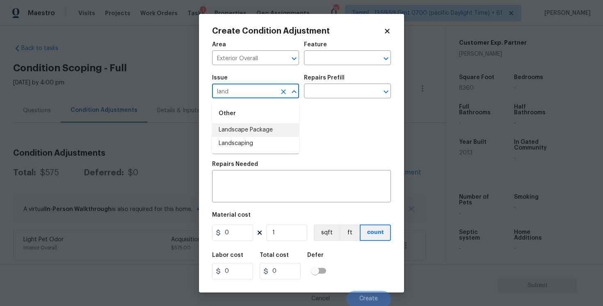
click at [245, 124] on li "Landscape Package" at bounding box center [255, 130] width 87 height 14
type input "Landscape Package"
click at [321, 99] on div "Issue Landscape Package ​ Repairs Prefill ​" at bounding box center [301, 86] width 179 height 33
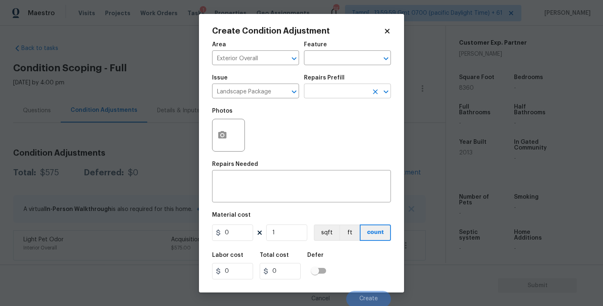
click at [321, 96] on input "text" at bounding box center [336, 92] width 64 height 13
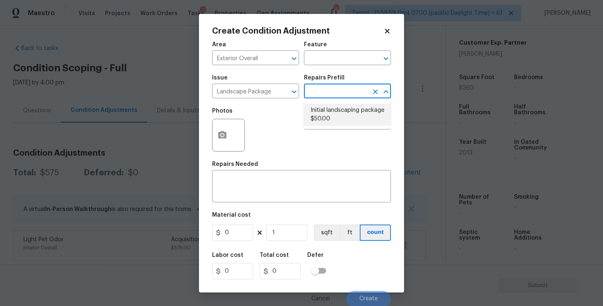
click at [318, 121] on li "Initial landscaping package $50.00" at bounding box center [347, 115] width 87 height 22
type input "Home Readiness Packages"
type textarea "Mowing of grass up to 6" in height. Mow, edge along driveways & sidewalks, trim…"
type input "50"
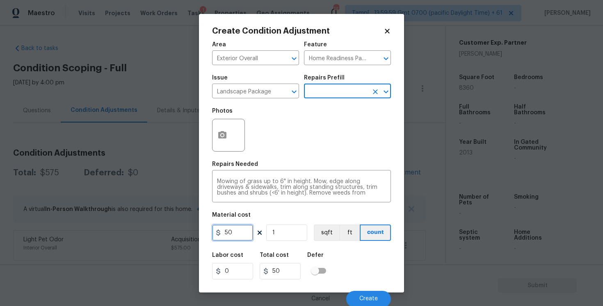
click at [246, 231] on input "50" at bounding box center [232, 233] width 41 height 16
type input "300"
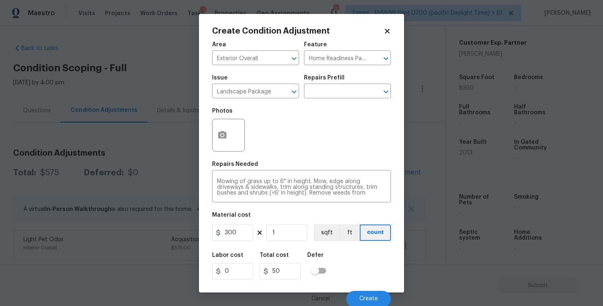
type input "300"
click at [312, 257] on h5 "Defer" at bounding box center [315, 256] width 16 height 6
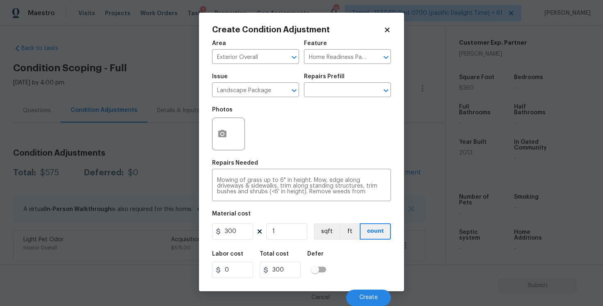
click at [377, 286] on div "Cancel Create" at bounding box center [301, 294] width 179 height 23
click at [374, 296] on span "Create" at bounding box center [368, 298] width 18 height 6
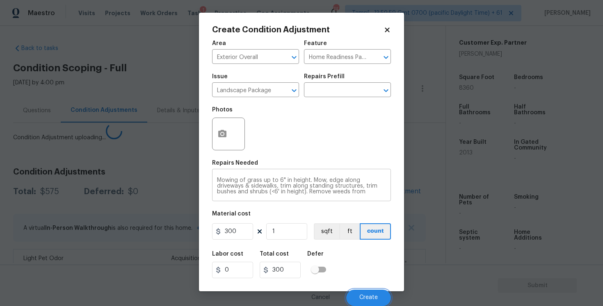
scroll to position [0, 0]
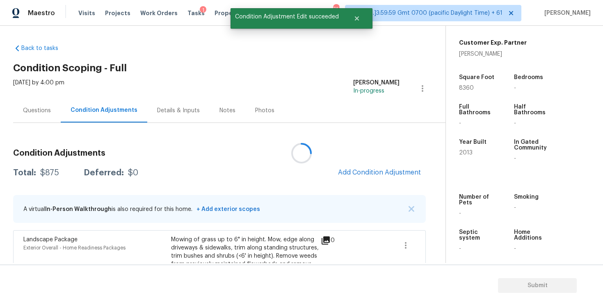
click at [370, 158] on div at bounding box center [301, 153] width 603 height 306
click at [367, 170] on span "Add Condition Adjustment" at bounding box center [379, 172] width 83 height 7
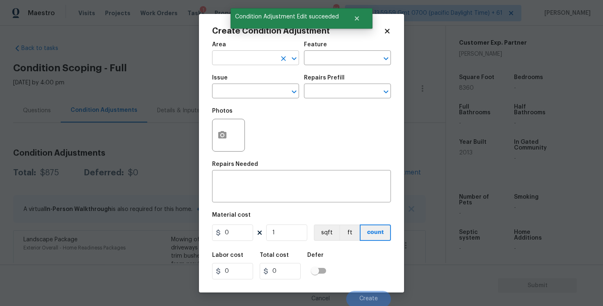
click at [235, 64] on input "text" at bounding box center [244, 58] width 64 height 13
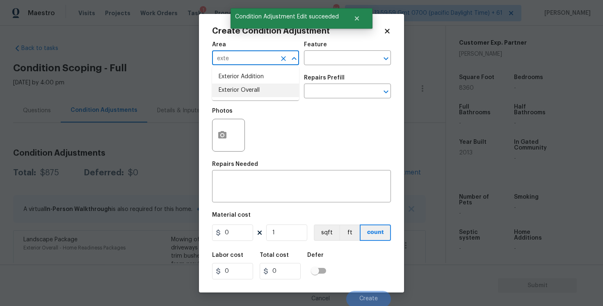
click at [234, 92] on li "Exterior Overall" at bounding box center [255, 91] width 87 height 14
type input "Exterior Overall"
click at [235, 90] on input "text" at bounding box center [244, 92] width 64 height 13
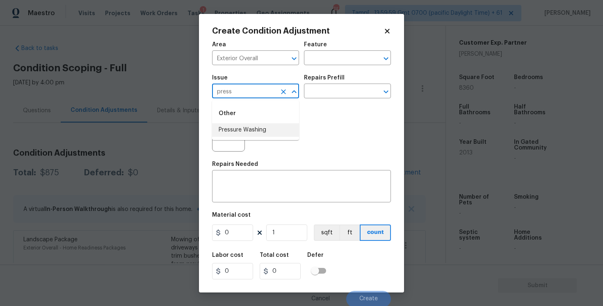
click at [243, 129] on li "Pressure Washing" at bounding box center [255, 130] width 87 height 14
type input "Pressure Washing"
click at [359, 84] on div "Repairs Prefill" at bounding box center [347, 80] width 87 height 11
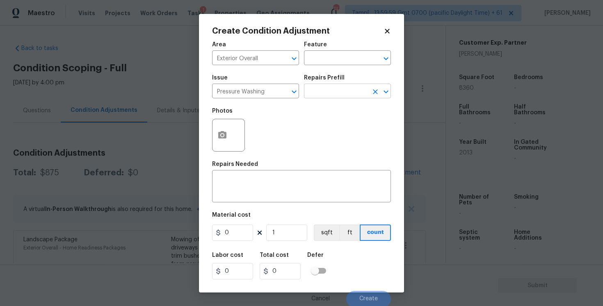
click at [348, 95] on input "text" at bounding box center [336, 92] width 64 height 13
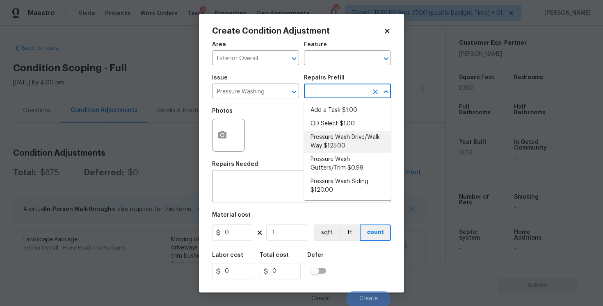
click at [342, 140] on li "Pressure Wash Drive/Walk Way $125.00" at bounding box center [347, 142] width 87 height 22
type input "Siding"
type textarea "Pressure wash the driveways/walkways as directed by the PM. Ensure that all deb…"
type input "125"
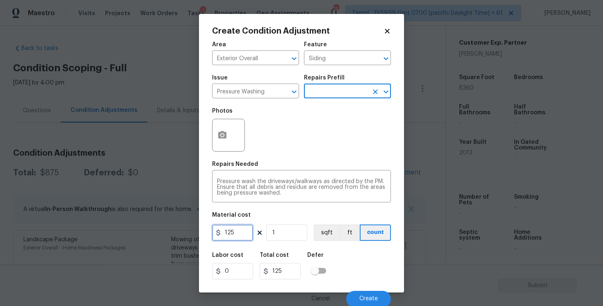
click at [240, 237] on input "125" at bounding box center [232, 233] width 41 height 16
type input "400"
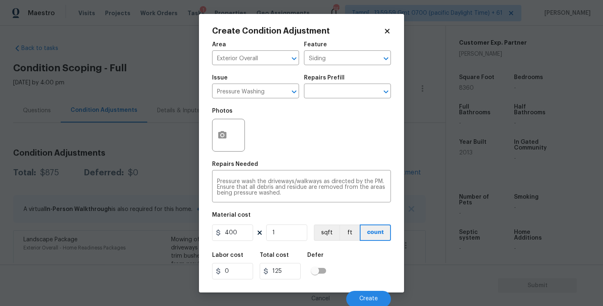
click at [314, 249] on div "Labor cost 0 Total cost 125 Defer" at bounding box center [301, 266] width 179 height 37
type input "400"
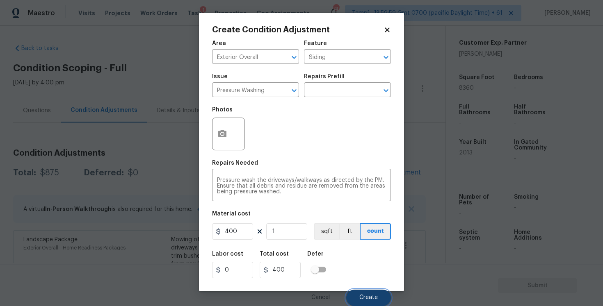
click at [371, 296] on span "Create" at bounding box center [368, 298] width 18 height 6
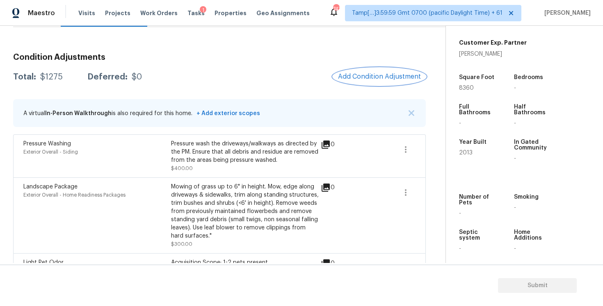
scroll to position [121, 0]
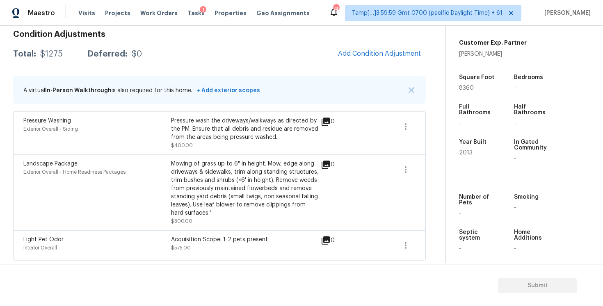
click at [359, 64] on div "Condition Adjustments Total: $1275 Deferred: $0 Add Condition Adjustment A virt…" at bounding box center [219, 142] width 412 height 237
click at [358, 62] on span "Add Condition Adjustment" at bounding box center [379, 54] width 93 height 18
click at [353, 55] on span "Add Condition Adjustment" at bounding box center [379, 53] width 83 height 7
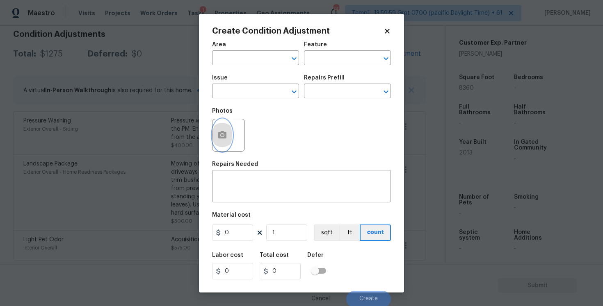
click at [227, 130] on button "button" at bounding box center [222, 135] width 20 height 32
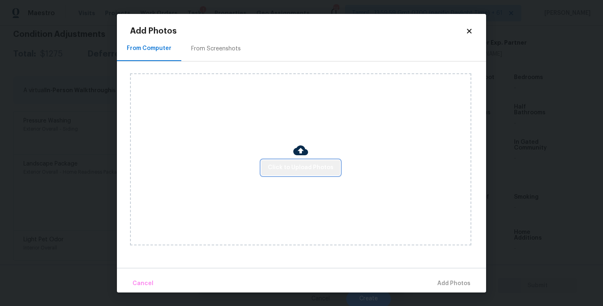
click at [315, 163] on span "Click to Upload Photos" at bounding box center [301, 168] width 66 height 10
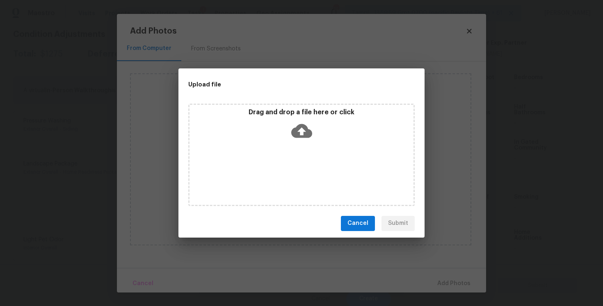
click at [307, 125] on icon at bounding box center [301, 131] width 21 height 21
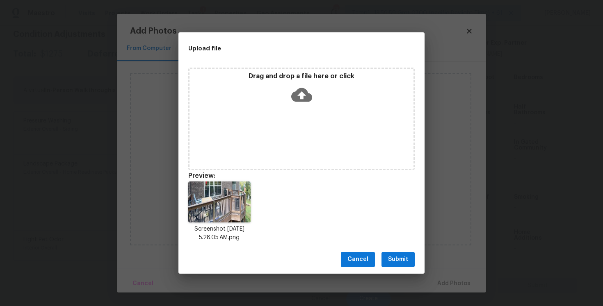
click at [403, 253] on button "Submit" at bounding box center [397, 259] width 33 height 15
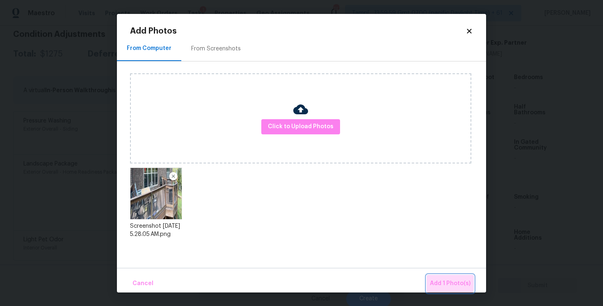
click at [436, 277] on button "Add 1 Photo(s)" at bounding box center [449, 284] width 47 height 18
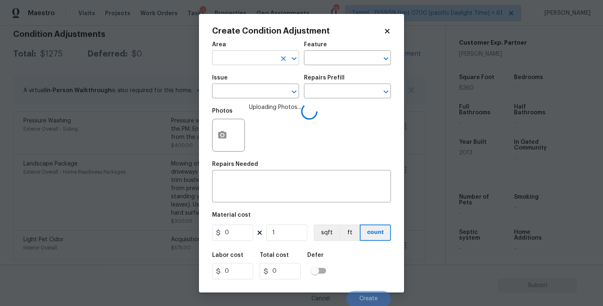
click at [246, 58] on input "text" at bounding box center [244, 58] width 64 height 13
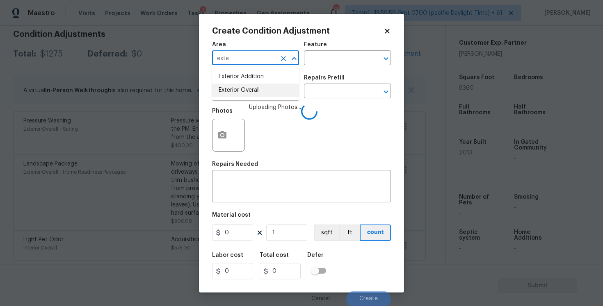
click at [242, 86] on li "Exterior Overall" at bounding box center [255, 91] width 87 height 14
type input "Exterior Overall"
click at [242, 86] on input "text" at bounding box center [244, 92] width 64 height 13
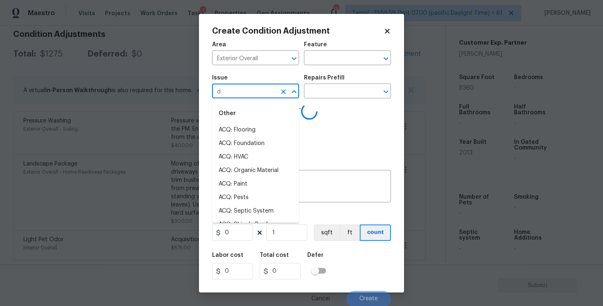
type input "de"
type input "ck"
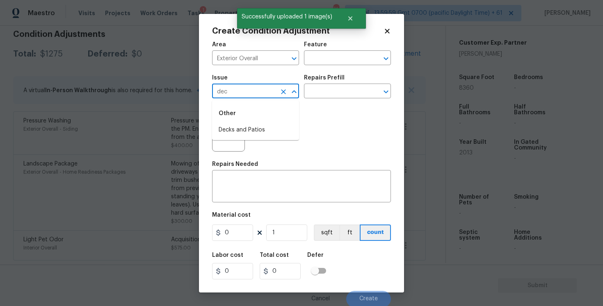
type input "deck"
click at [254, 129] on li "Decks and Patios" at bounding box center [255, 130] width 87 height 14
type input "Decks and Patios"
click at [326, 89] on input "text" at bounding box center [336, 92] width 64 height 13
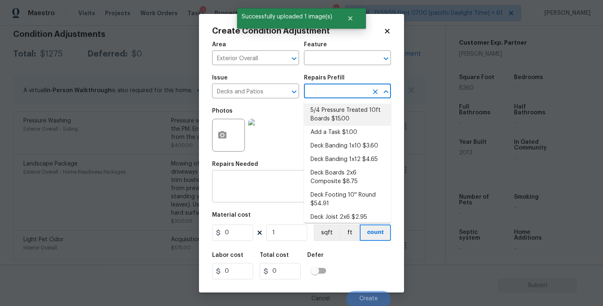
click at [257, 187] on textarea at bounding box center [301, 187] width 169 height 17
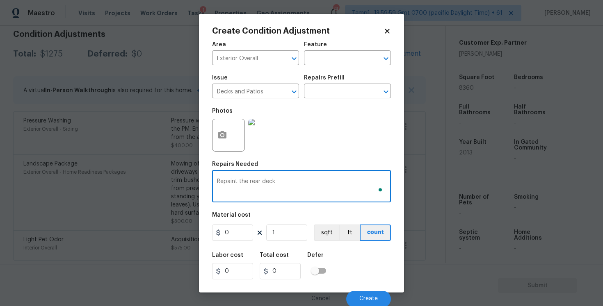
type textarea "Repaint the rear deck"
click at [248, 228] on input "0" at bounding box center [232, 233] width 41 height 16
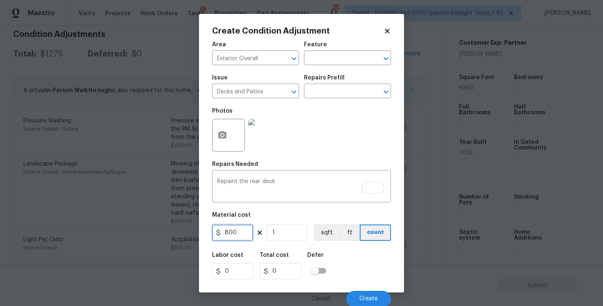
type input "800"
click at [314, 256] on h5 "Defer" at bounding box center [315, 256] width 16 height 6
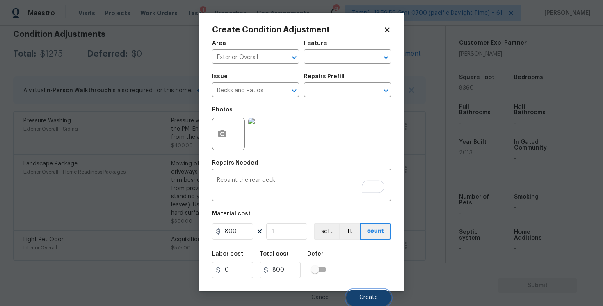
click at [372, 297] on span "Create" at bounding box center [368, 298] width 18 height 6
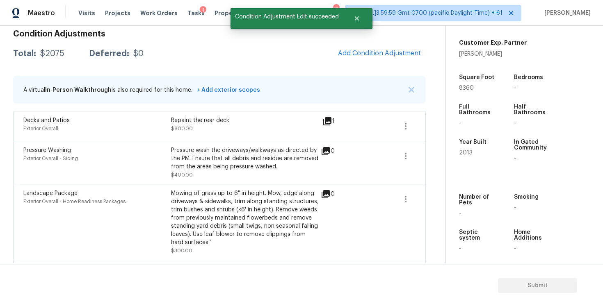
click at [540, 2] on div "Maestro Visits Projects Work Orders Tasks 1 Properties Geo Assignments 747 Tamp…" at bounding box center [301, 13] width 603 height 26
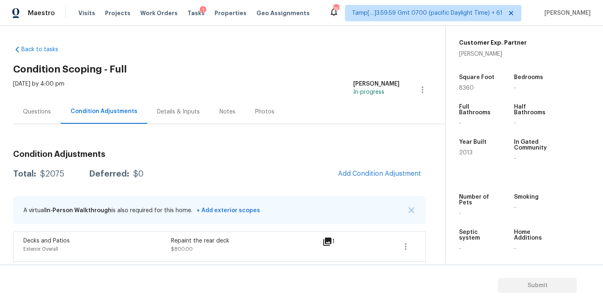
click at [52, 116] on div "Questions" at bounding box center [37, 112] width 48 height 24
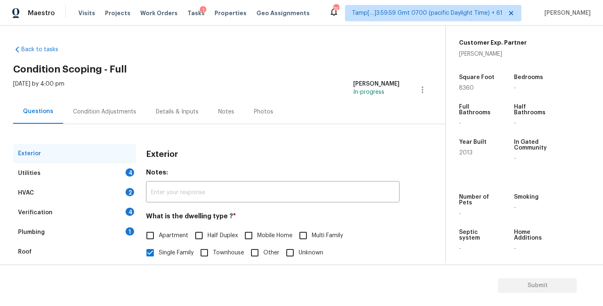
scroll to position [89, 0]
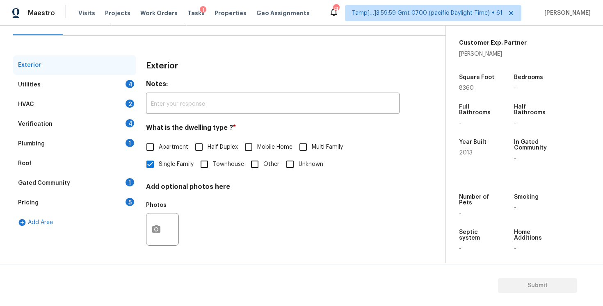
click at [88, 205] on div "Pricing 5" at bounding box center [74, 203] width 123 height 20
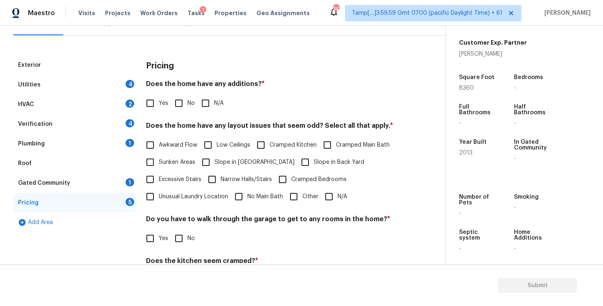
scroll to position [156, 0]
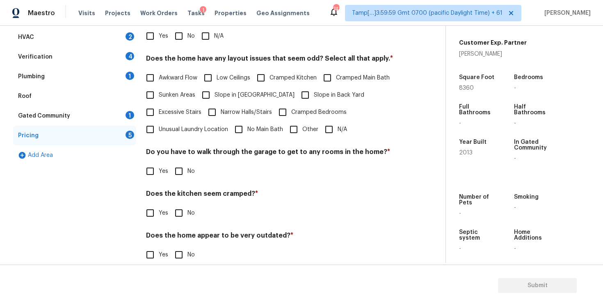
click at [296, 130] on input "Other" at bounding box center [293, 129] width 17 height 17
checkbox input "true"
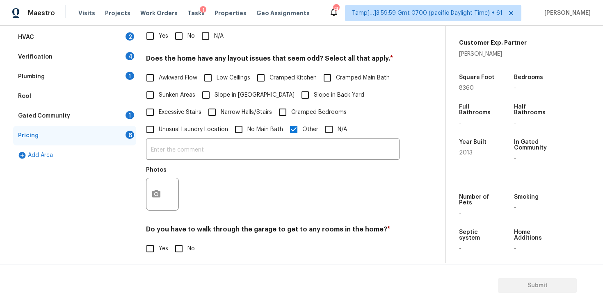
click at [145, 195] on div "Exterior Utilities 4 HVAC 2 Verification 4 Plumbing 1 Roof Gated Community 1 Pr…" at bounding box center [219, 169] width 412 height 363
click at [162, 195] on button "button" at bounding box center [156, 194] width 20 height 32
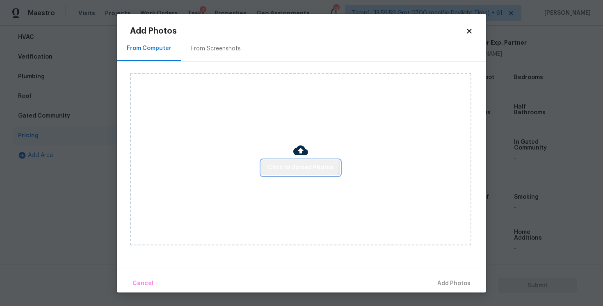
click at [287, 162] on button "Click to Upload Photos" at bounding box center [300, 167] width 79 height 15
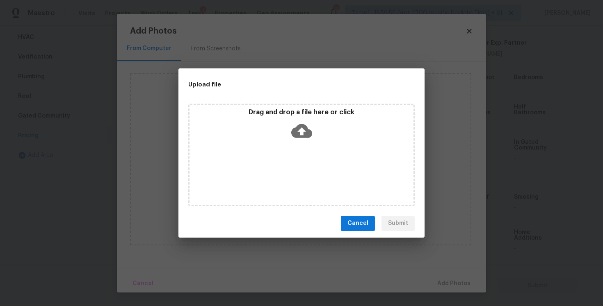
click at [307, 132] on icon at bounding box center [301, 131] width 21 height 14
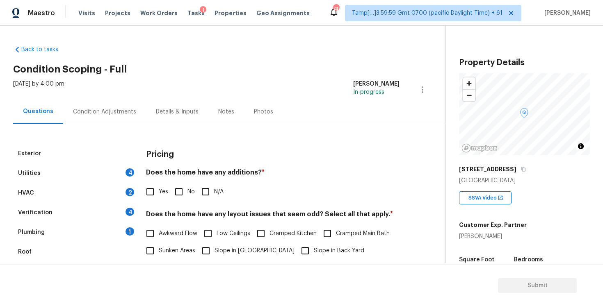
scroll to position [182, 0]
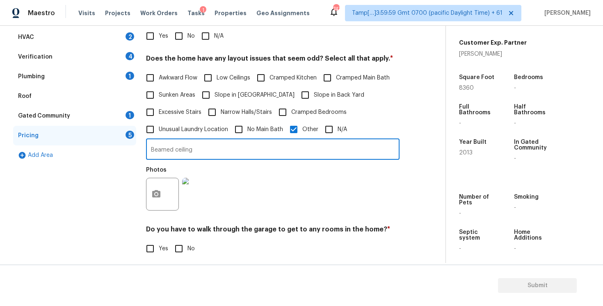
type input "Beamed ceiling"
click at [290, 190] on div "Photos" at bounding box center [272, 188] width 253 height 53
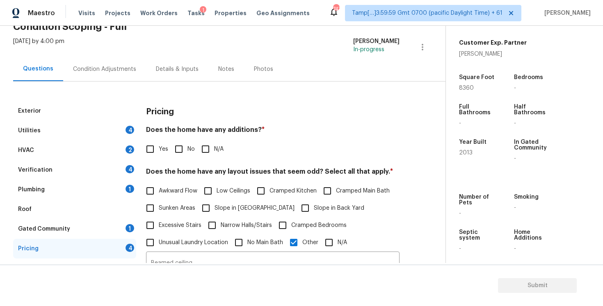
scroll to position [0, 0]
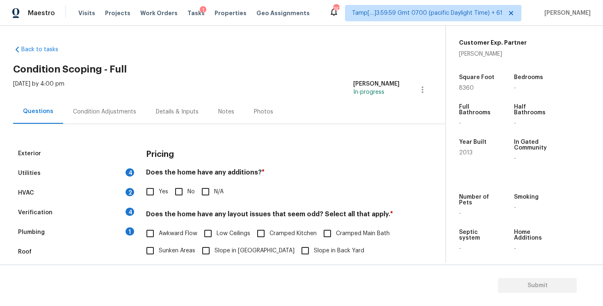
click at [132, 107] on div "Condition Adjustments" at bounding box center [104, 112] width 83 height 24
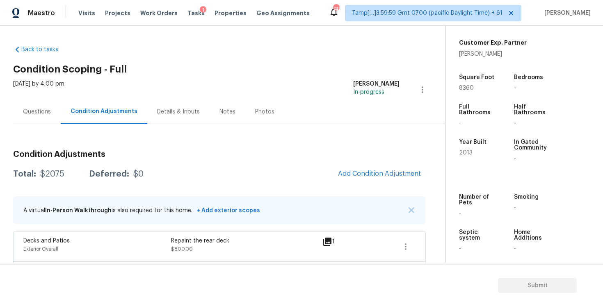
click at [358, 184] on div "Condition Adjustments Total: $2075 Deferred: $0 Add Condition Adjustment A virt…" at bounding box center [219, 277] width 412 height 267
click at [356, 174] on span "Add Condition Adjustment" at bounding box center [379, 173] width 83 height 7
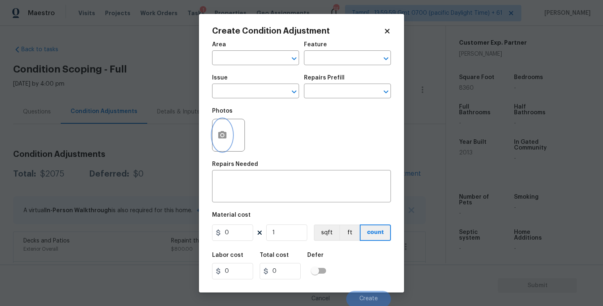
click at [229, 136] on button "button" at bounding box center [222, 135] width 20 height 32
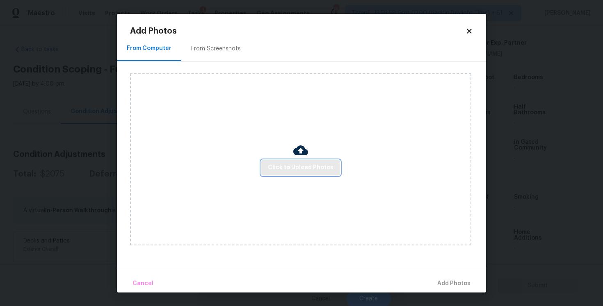
click at [289, 163] on span "Click to Upload Photos" at bounding box center [301, 168] width 66 height 10
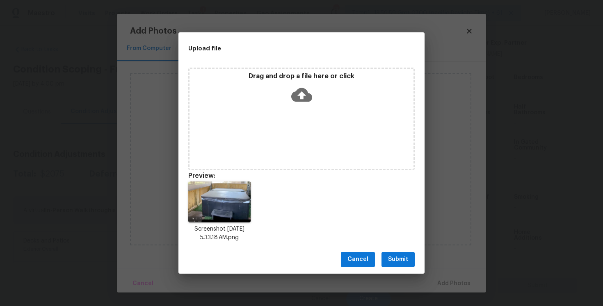
click at [392, 256] on span "Submit" at bounding box center [398, 260] width 20 height 10
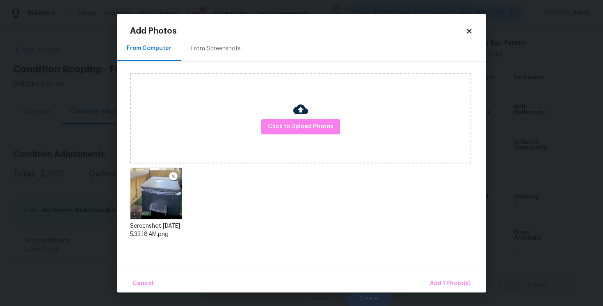
click at [440, 272] on div "Cancel Add 1 Photo(s)" at bounding box center [301, 280] width 369 height 25
click at [445, 283] on span "Add 1 Photo(s)" at bounding box center [450, 284] width 41 height 10
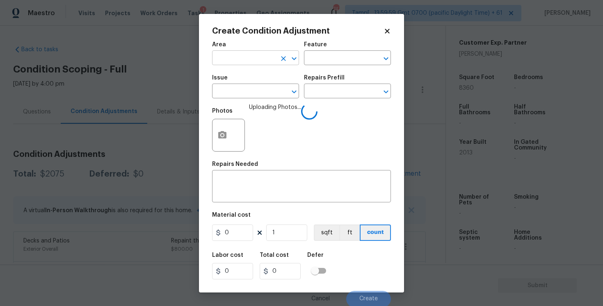
click at [243, 60] on input "text" at bounding box center [244, 58] width 64 height 13
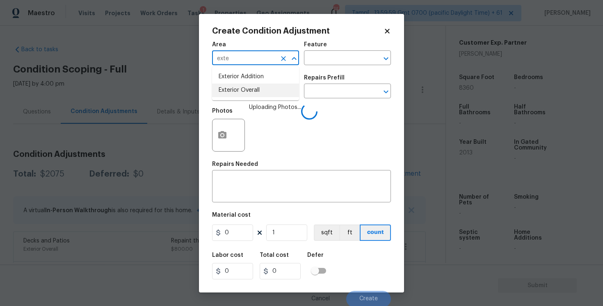
click at [236, 88] on li "Exterior Overall" at bounding box center [255, 91] width 87 height 14
type input "Exterior Overall"
click at [236, 88] on input "text" at bounding box center [244, 92] width 64 height 13
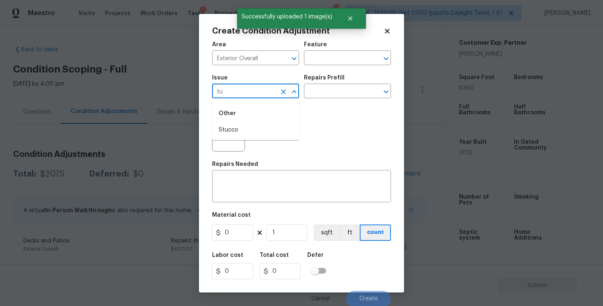
type input "tub"
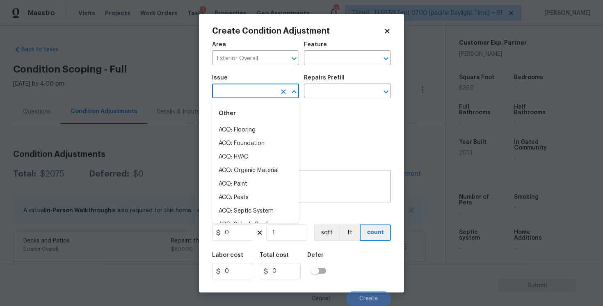
click at [321, 118] on div "Photos" at bounding box center [301, 129] width 179 height 53
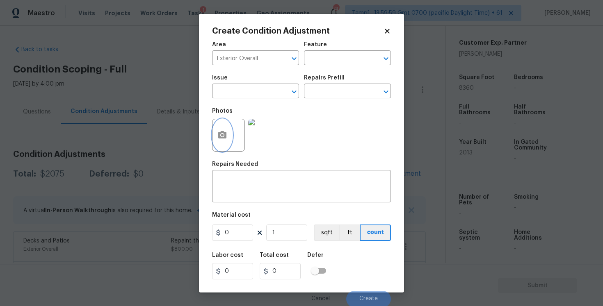
click at [223, 142] on button "button" at bounding box center [222, 135] width 20 height 32
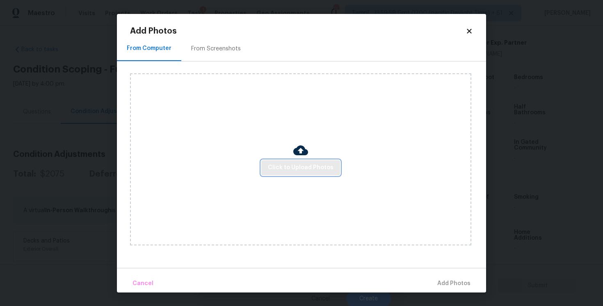
click at [304, 162] on button "Click to Upload Photos" at bounding box center [300, 167] width 79 height 15
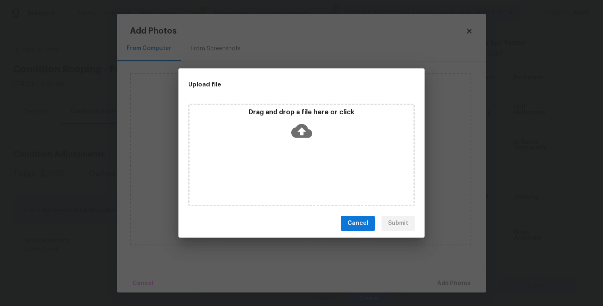
click at [306, 132] on icon at bounding box center [301, 131] width 21 height 14
click at [360, 224] on span "Cancel" at bounding box center [357, 224] width 21 height 10
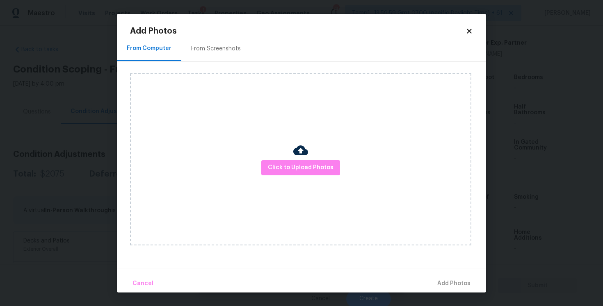
click at [470, 26] on div "Add Photos From Computer From Screenshots Click to Upload Photos Cancel Add Pho…" at bounding box center [301, 153] width 369 height 279
click at [468, 31] on icon at bounding box center [469, 31] width 5 height 5
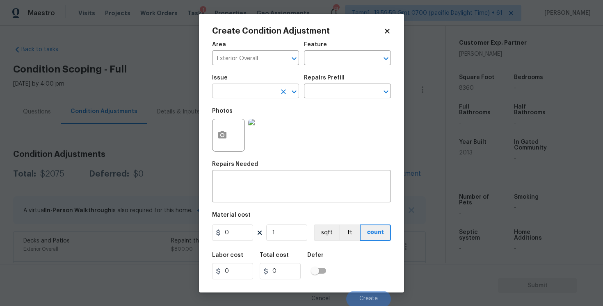
click at [220, 98] on input "text" at bounding box center [244, 92] width 64 height 13
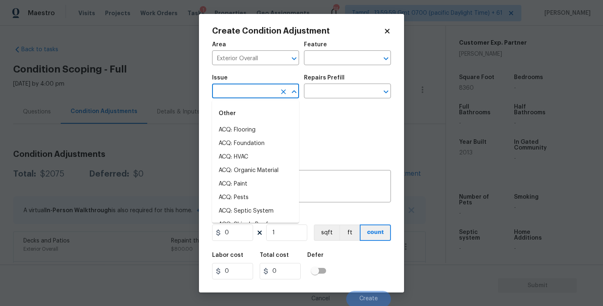
type input "F"
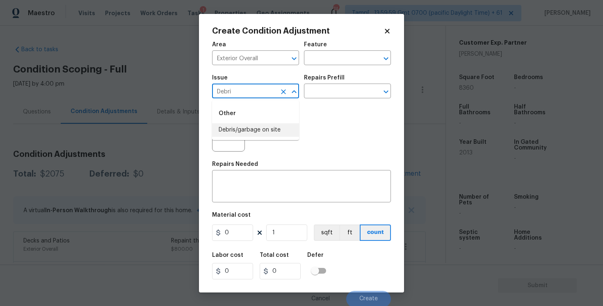
click at [215, 132] on li "Debris/garbage on site" at bounding box center [255, 130] width 87 height 14
type input "Debris/garbage on site"
click at [239, 191] on textarea at bounding box center [301, 187] width 169 height 17
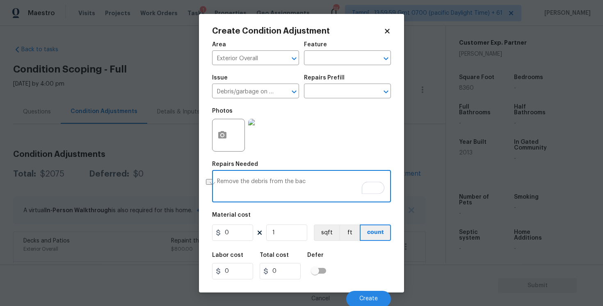
drag, startPoint x: 250, startPoint y: 183, endPoint x: 326, endPoint y: 181, distance: 75.9
click at [326, 181] on textarea "Remove the debris from the bac" at bounding box center [301, 187] width 169 height 17
type textarea "Remove the hot tub from the patio"
click at [250, 223] on div "Material cost" at bounding box center [301, 217] width 179 height 11
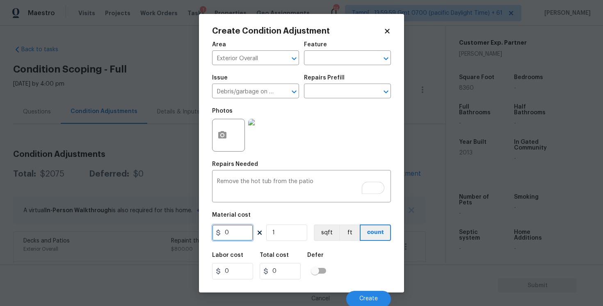
click at [243, 235] on input "0" at bounding box center [232, 233] width 41 height 16
type input "700"
click at [345, 242] on figure "Material cost 700 1 sqft ft count" at bounding box center [301, 227] width 179 height 30
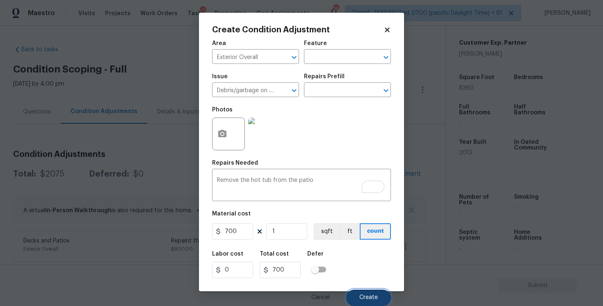
click at [364, 296] on span "Create" at bounding box center [368, 298] width 18 height 6
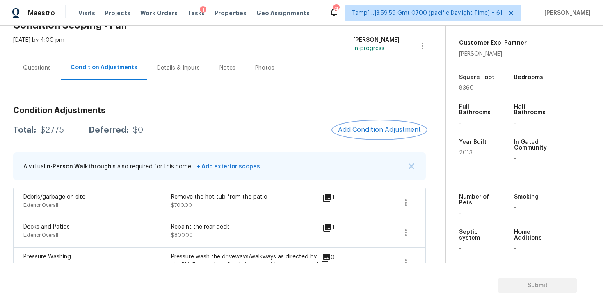
scroll to position [41, 0]
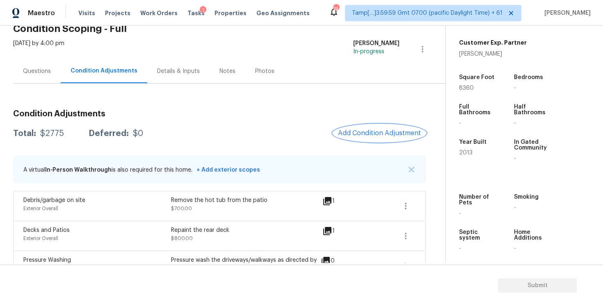
click at [383, 134] on span "Add Condition Adjustment" at bounding box center [379, 133] width 83 height 7
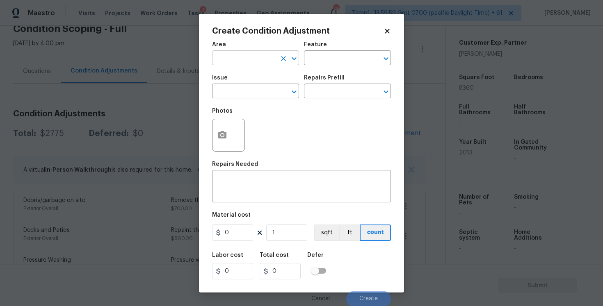
click at [251, 62] on input "text" at bounding box center [244, 58] width 64 height 13
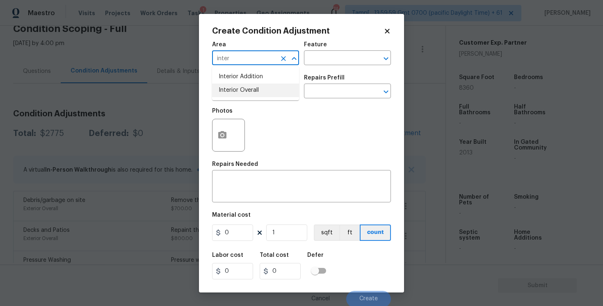
click at [240, 96] on li "Interior Overall" at bounding box center [255, 91] width 87 height 14
type input "Interior Overall"
click at [240, 96] on input "text" at bounding box center [244, 92] width 64 height 13
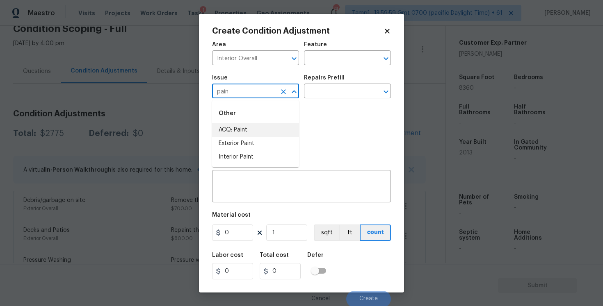
click at [238, 124] on li "ACQ: Paint" at bounding box center [255, 130] width 87 height 14
type input "ACQ: Paint"
click at [332, 87] on input "text" at bounding box center [336, 92] width 64 height 13
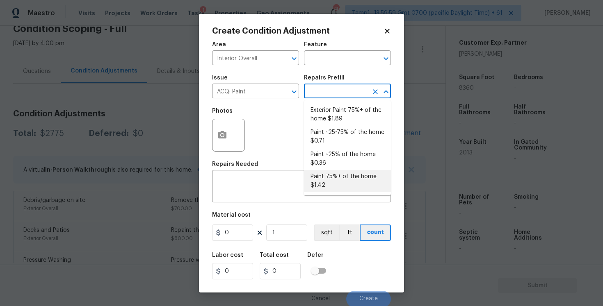
click at [339, 180] on li "Paint 75%+ of the home $1.42" at bounding box center [347, 181] width 87 height 22
type input "Acquisition"
type textarea "Acquisition Scope: 75%+ of the home will likely require interior paint"
type input "1.42"
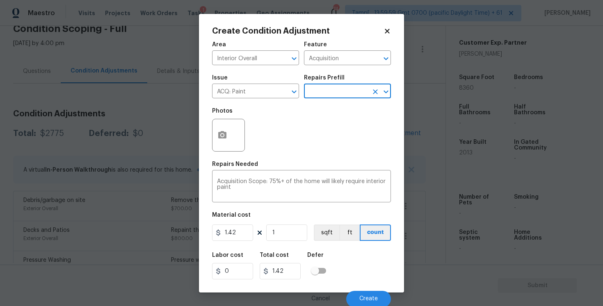
scroll to position [1, 0]
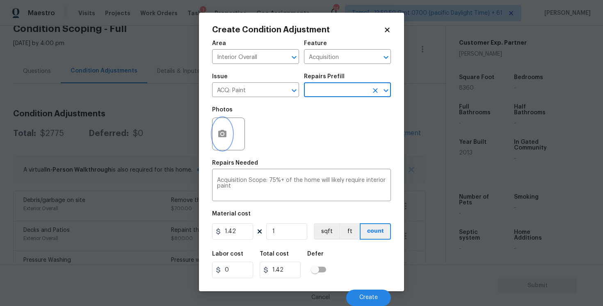
click at [223, 132] on icon "button" at bounding box center [222, 133] width 8 height 7
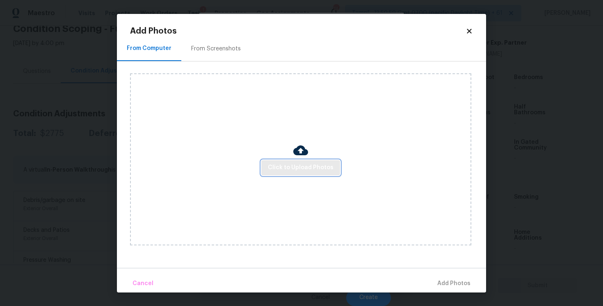
click at [292, 163] on span "Click to Upload Photos" at bounding box center [301, 168] width 66 height 10
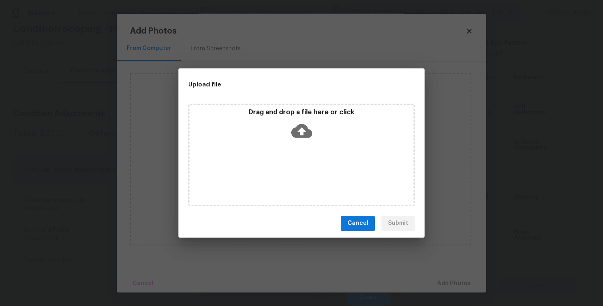
click at [296, 130] on icon at bounding box center [301, 131] width 21 height 14
click at [295, 143] on div "Drag and drop a file here or click" at bounding box center [301, 155] width 226 height 103
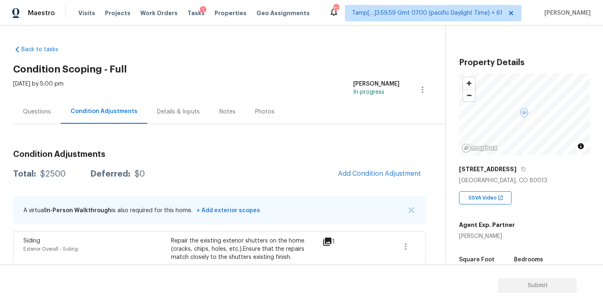
scroll to position [44, 0]
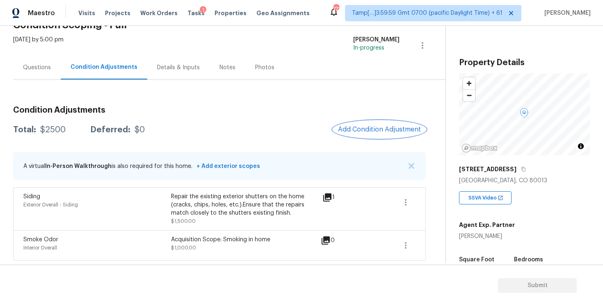
click at [369, 124] on button "Add Condition Adjustment" at bounding box center [379, 129] width 93 height 17
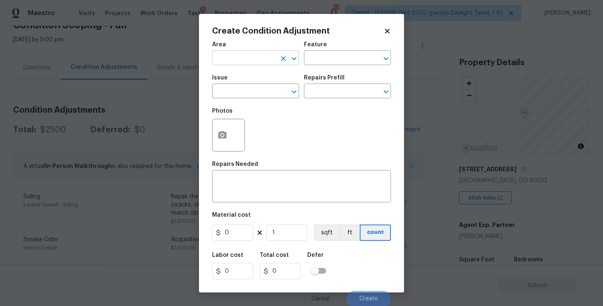
click at [257, 64] on input "text" at bounding box center [244, 58] width 64 height 13
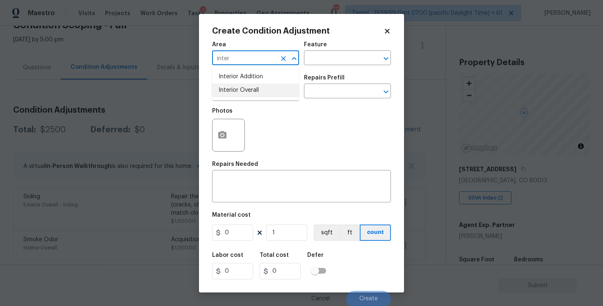
click at [259, 95] on li "Interior Overall" at bounding box center [255, 91] width 87 height 14
type input "Interior Overall"
click at [259, 95] on input "text" at bounding box center [244, 92] width 64 height 13
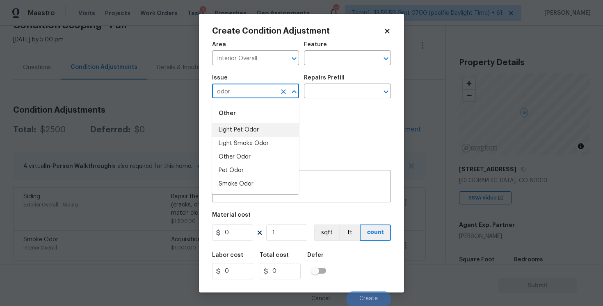
click at [260, 128] on li "Light Pet Odor" at bounding box center [255, 130] width 87 height 14
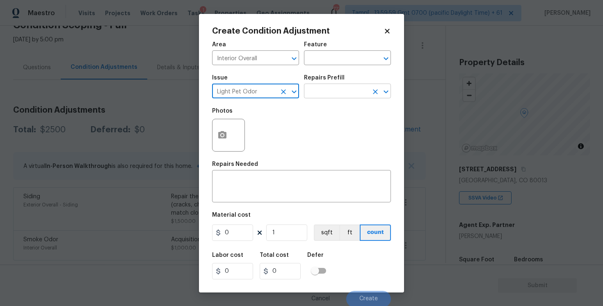
type input "Light Pet Odor"
click at [318, 91] on input "text" at bounding box center [336, 92] width 64 height 13
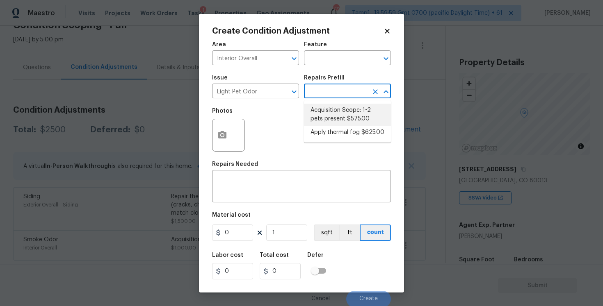
click at [325, 104] on li "Acquisition Scope: 1-2 pets present $575.00" at bounding box center [347, 115] width 87 height 22
type textarea "Acquisition Scope: 1-2 pets present"
type input "575"
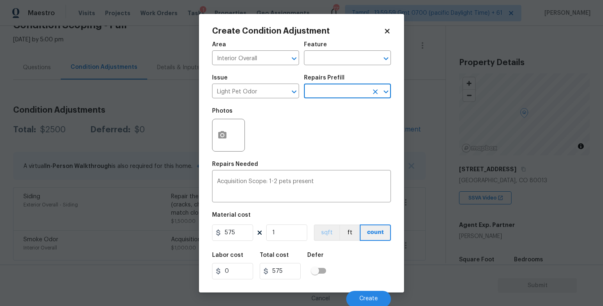
scroll to position [1, 0]
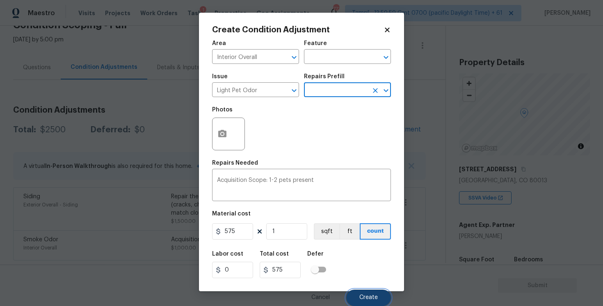
click at [375, 302] on button "Create" at bounding box center [368, 298] width 45 height 16
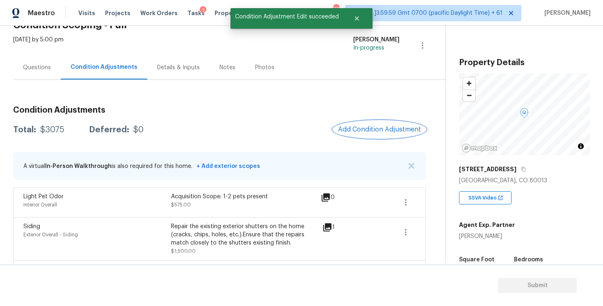
scroll to position [74, 0]
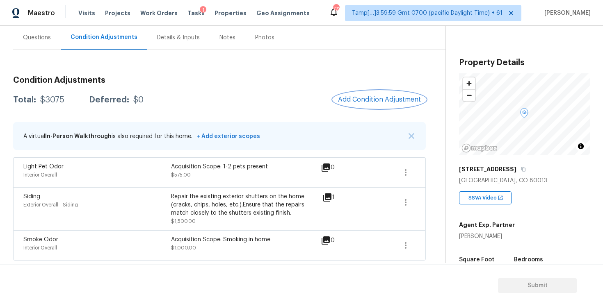
click at [368, 99] on span "Add Condition Adjustment" at bounding box center [379, 99] width 83 height 7
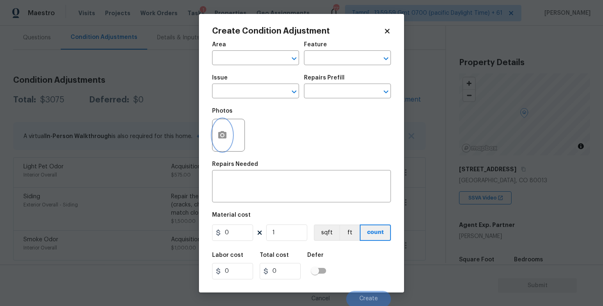
click at [223, 130] on button "button" at bounding box center [222, 135] width 20 height 32
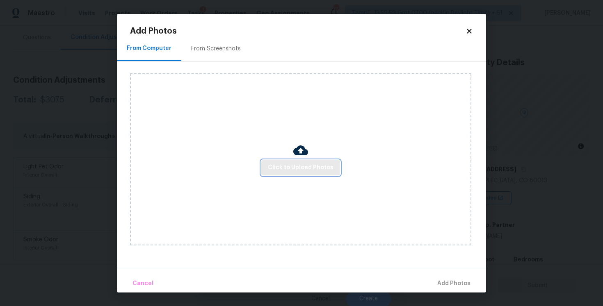
click at [284, 166] on span "Click to Upload Photos" at bounding box center [301, 168] width 66 height 10
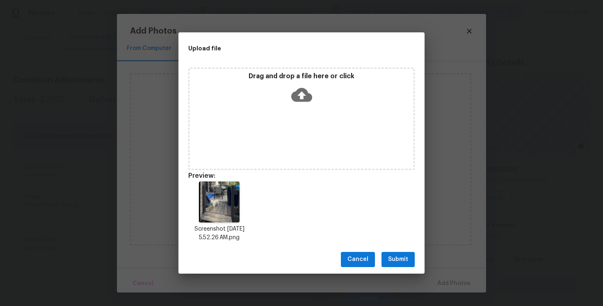
click at [296, 112] on div "Drag and drop a file here or click" at bounding box center [301, 119] width 226 height 103
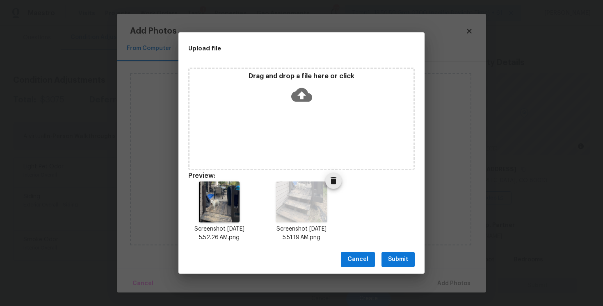
scroll to position [7, 0]
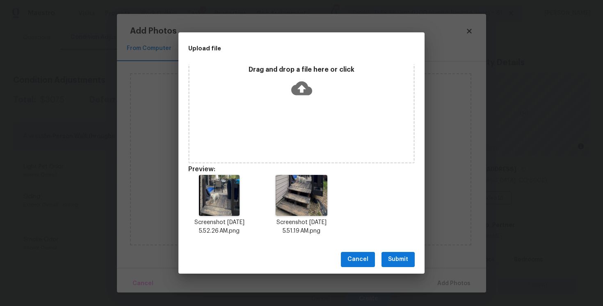
click at [394, 261] on span "Submit" at bounding box center [398, 260] width 20 height 10
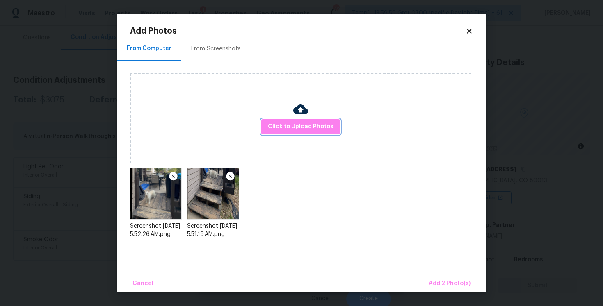
scroll to position [0, 0]
click at [440, 277] on button "Add 2 Photo(s)" at bounding box center [449, 284] width 48 height 18
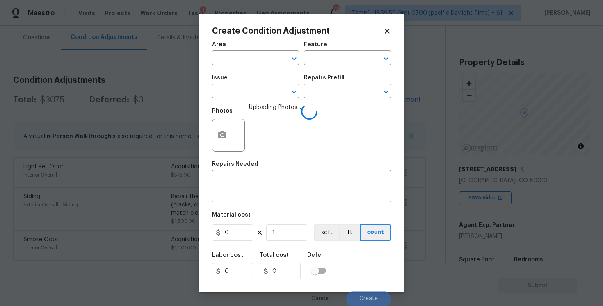
click at [239, 70] on span "Issue ​" at bounding box center [255, 86] width 87 height 33
click at [242, 60] on input "text" at bounding box center [244, 58] width 64 height 13
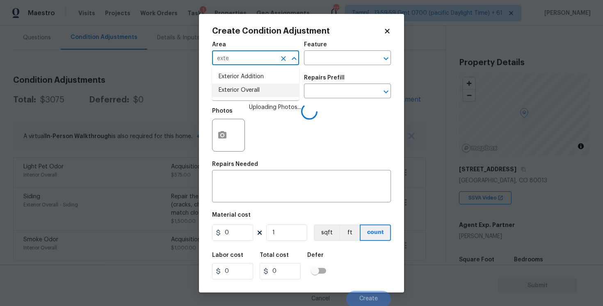
click at [235, 87] on li "Exterior Overall" at bounding box center [255, 91] width 87 height 14
type input "Exterior Overall"
click at [235, 87] on input "text" at bounding box center [244, 92] width 64 height 13
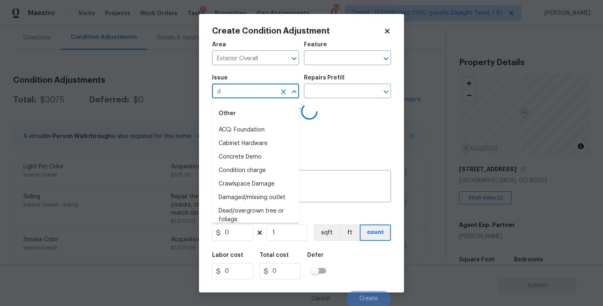
type input "de"
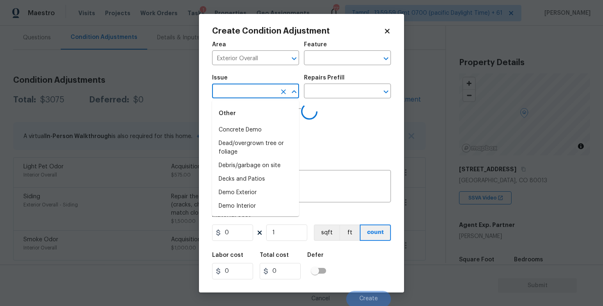
type input "c"
type input "k"
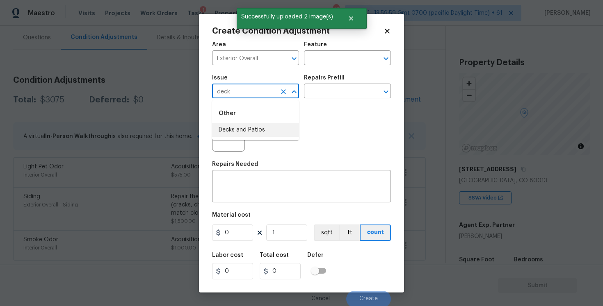
click at [239, 128] on li "Decks and Patios" at bounding box center [255, 130] width 87 height 14
type input "Decks and Patios"
click at [247, 162] on h5 "Repairs Needed" at bounding box center [235, 165] width 46 height 6
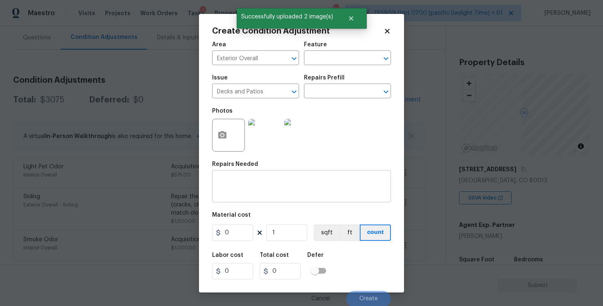
click at [247, 175] on div "x ​" at bounding box center [301, 187] width 179 height 30
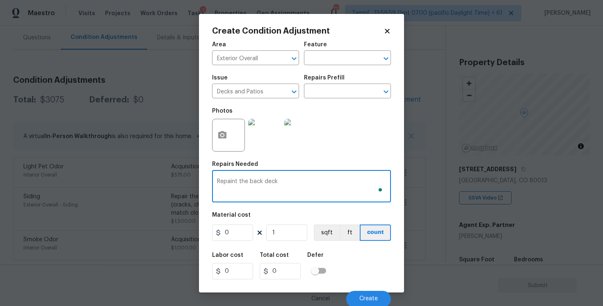
type textarea "Repaint the back deck"
click at [243, 225] on input "0" at bounding box center [232, 233] width 41 height 16
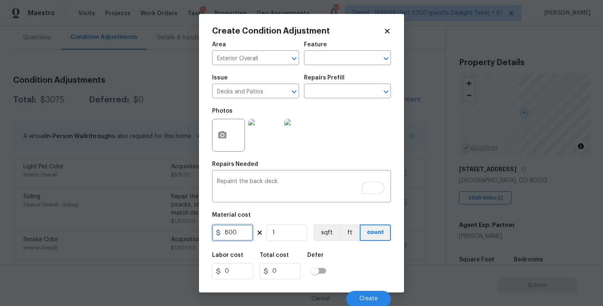
type input "800"
click at [316, 251] on div "Labor cost 0 Total cost 800 Defer" at bounding box center [301, 266] width 179 height 37
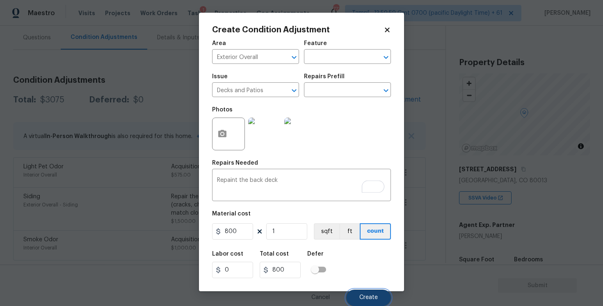
click at [376, 296] on span "Create" at bounding box center [368, 298] width 18 height 6
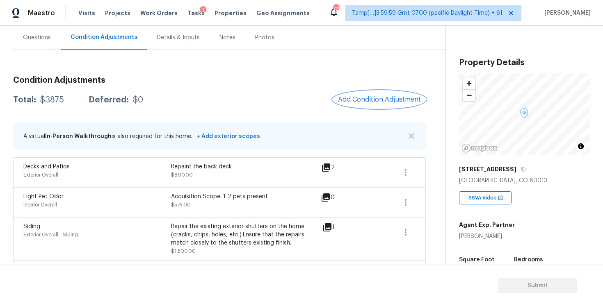
scroll to position [104, 0]
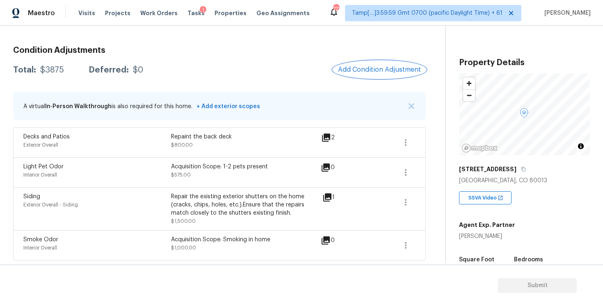
click at [376, 70] on span "Add Condition Adjustment" at bounding box center [379, 69] width 83 height 7
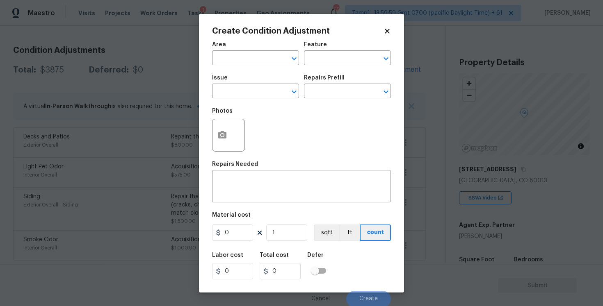
click at [260, 48] on div "Area" at bounding box center [255, 47] width 87 height 11
click at [261, 54] on input "text" at bounding box center [244, 58] width 64 height 13
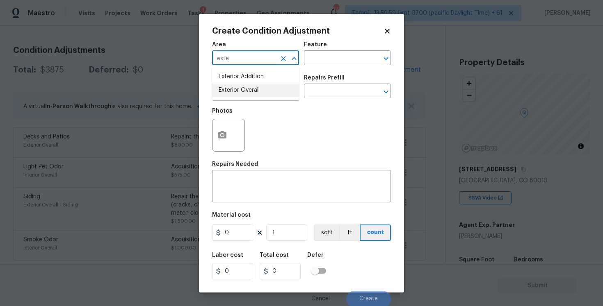
click at [244, 92] on li "Exterior Overall" at bounding box center [255, 91] width 87 height 14
type input "Exterior Overall"
click at [244, 92] on input "text" at bounding box center [244, 92] width 64 height 13
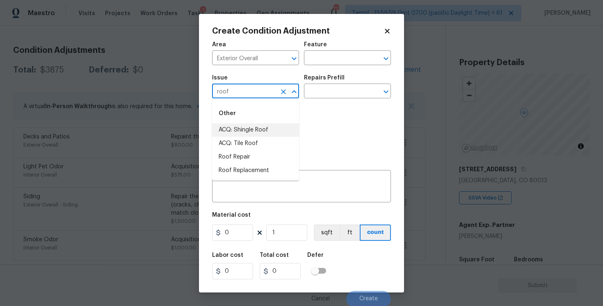
click at [241, 130] on li "ACQ: Shingle Roof" at bounding box center [255, 130] width 87 height 14
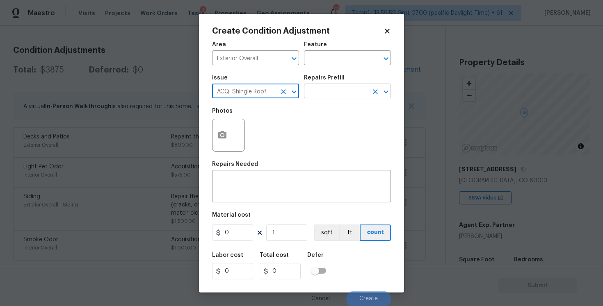
type input "ACQ: Shingle Roof"
click at [341, 87] on input "text" at bounding box center [336, 92] width 64 height 13
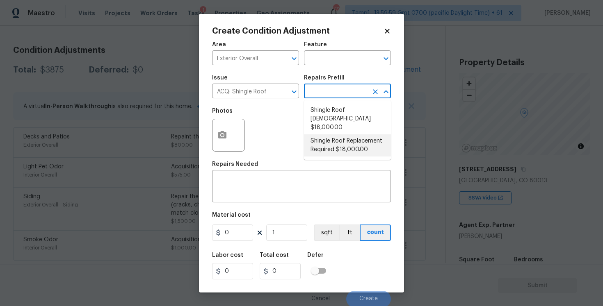
click at [339, 134] on li "Shingle Roof Replacement Required $18,000.00" at bounding box center [347, 145] width 87 height 22
type input "Acquisition"
type textarea "Acquisition Scope: Shingle Roof Replacement required."
type input "18000"
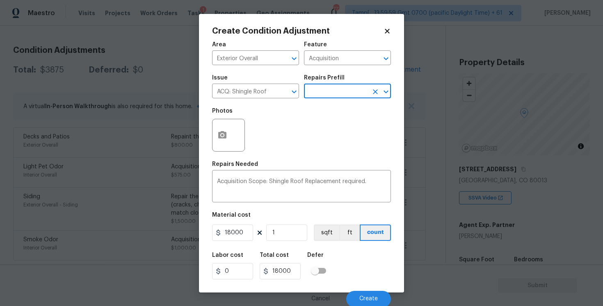
scroll to position [1, 0]
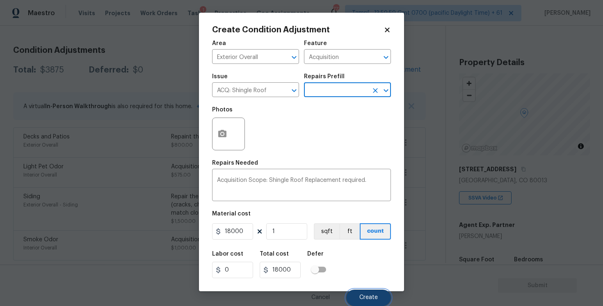
click at [366, 292] on button "Create" at bounding box center [368, 298] width 45 height 16
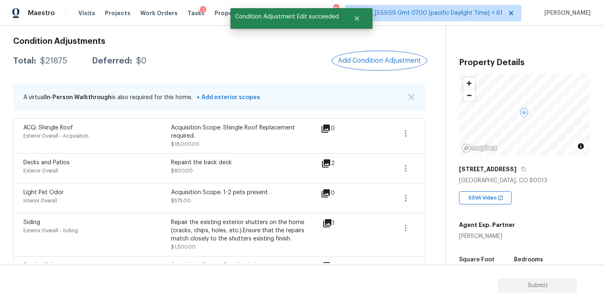
scroll to position [98, 0]
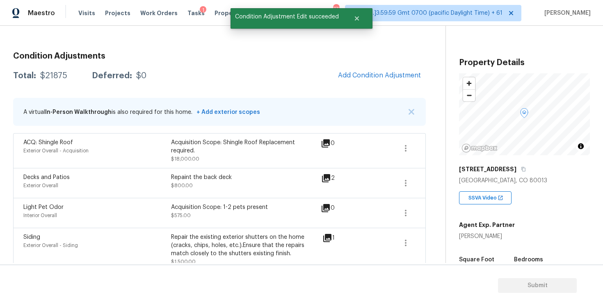
click at [374, 66] on div "Condition Adjustments Total: $21875 Deferred: $0 Add Condition Adjustment A vir…" at bounding box center [219, 174] width 412 height 256
click at [368, 70] on button "Add Condition Adjustment" at bounding box center [379, 75] width 93 height 17
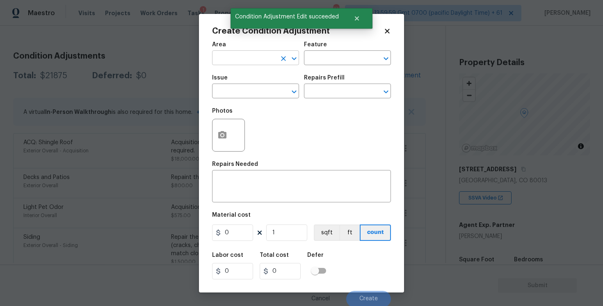
click at [249, 58] on input "text" at bounding box center [244, 58] width 64 height 13
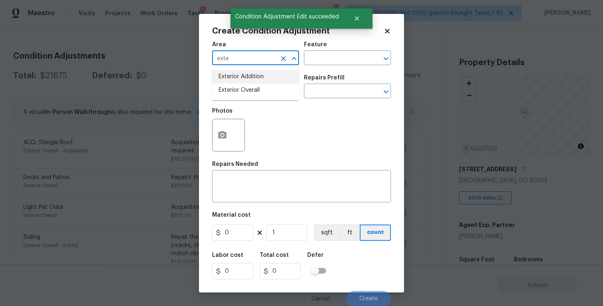
click at [248, 81] on li "Exterior Addition" at bounding box center [255, 77] width 87 height 14
type input "Exterior Addition"
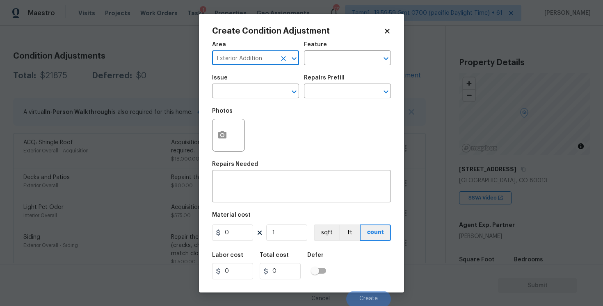
click at [285, 55] on icon "Clear" at bounding box center [283, 59] width 8 height 8
click at [263, 89] on li "Exterior Overall" at bounding box center [255, 91] width 87 height 14
type input "Exterior Overall"
click at [263, 89] on input "text" at bounding box center [244, 92] width 64 height 13
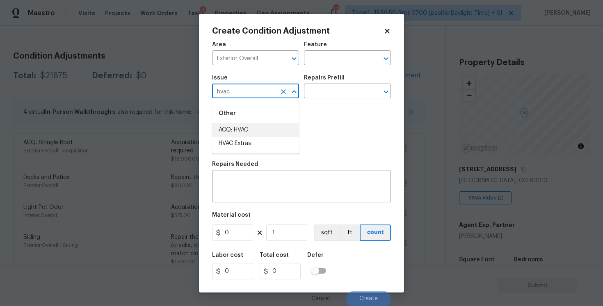
click at [258, 130] on li "ACQ: HVAC" at bounding box center [255, 130] width 87 height 14
type input "ACQ: HVAC"
click at [335, 89] on input "text" at bounding box center [336, 92] width 64 height 13
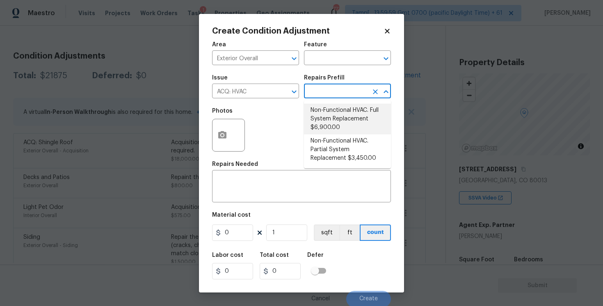
click at [337, 125] on li "Non-Functional HVAC. Full System Replacement $6,900.00" at bounding box center [347, 119] width 87 height 31
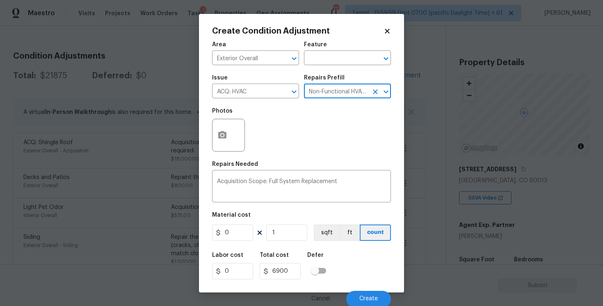
type input "Acquisition"
type textarea "Acquisition Scope: Full System Replacement"
type input "6900"
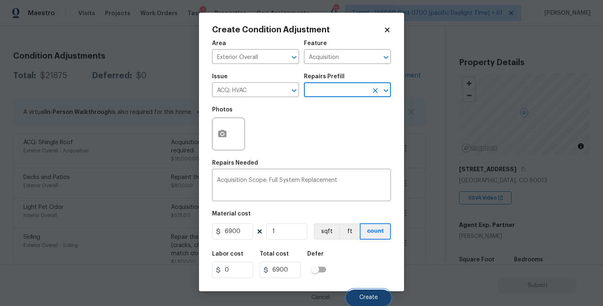
click at [376, 301] on span "Create" at bounding box center [368, 298] width 18 height 6
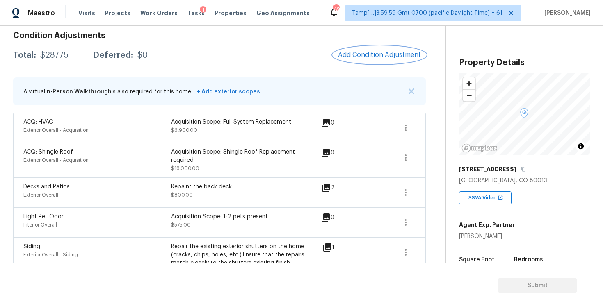
scroll to position [169, 0]
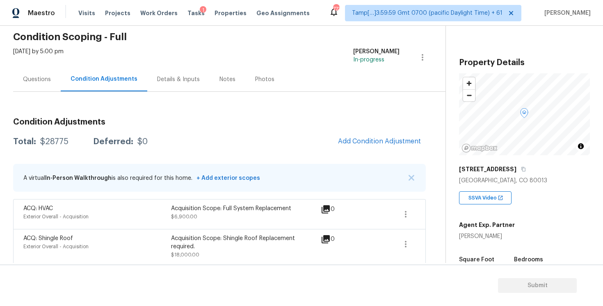
click at [246, 145] on div "Total: $28775 Deferred: $0 Add Condition Adjustment" at bounding box center [219, 142] width 412 height 18
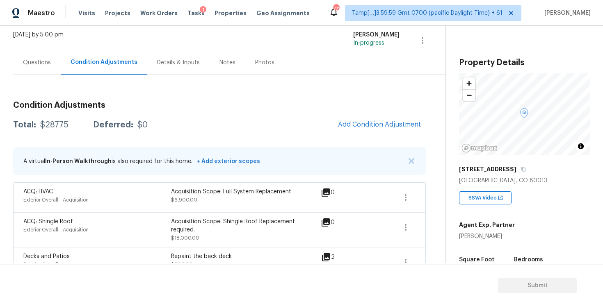
scroll to position [30, 0]
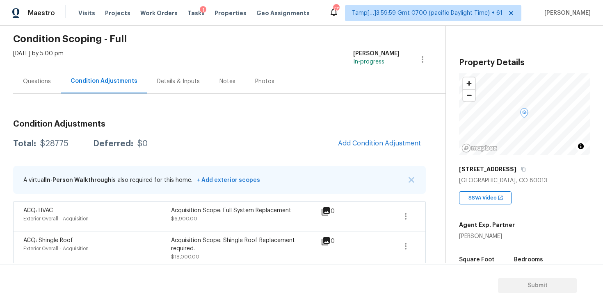
click at [48, 92] on div "Questions" at bounding box center [37, 81] width 48 height 24
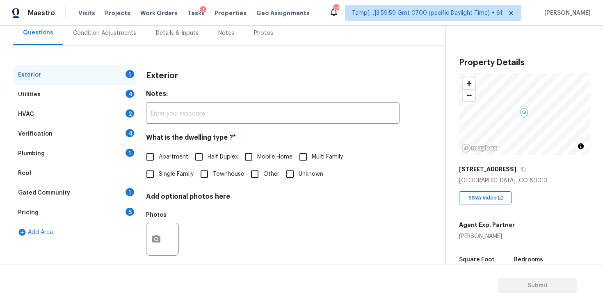
click at [95, 124] on div "Verification 4" at bounding box center [74, 134] width 123 height 20
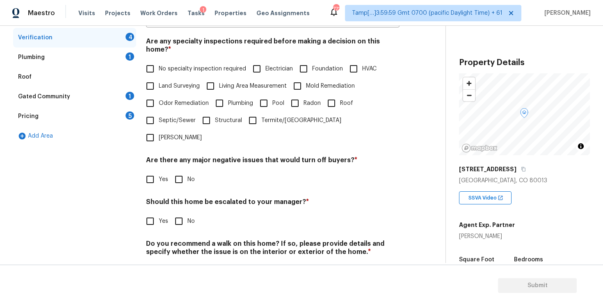
scroll to position [179, 0]
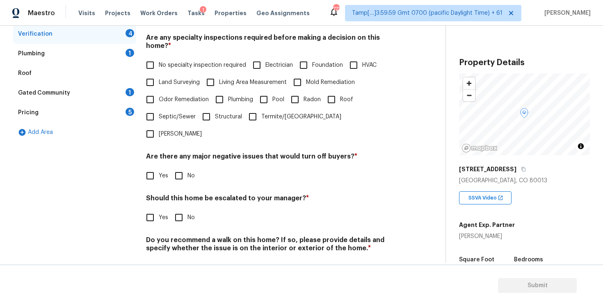
click at [148, 204] on div "Verification Notes: ​ Are any specialty inspections required before making a de…" at bounding box center [272, 125] width 253 height 321
click at [156, 209] on input "Yes" at bounding box center [149, 217] width 17 height 17
checkbox input "true"
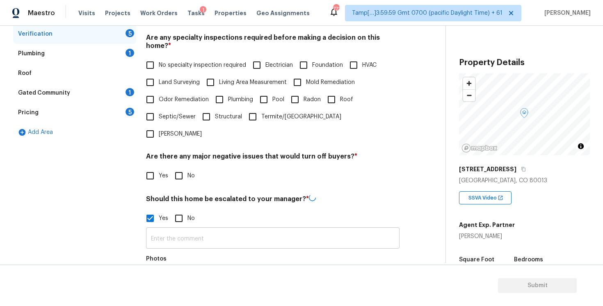
click at [183, 230] on input "text" at bounding box center [272, 239] width 253 height 19
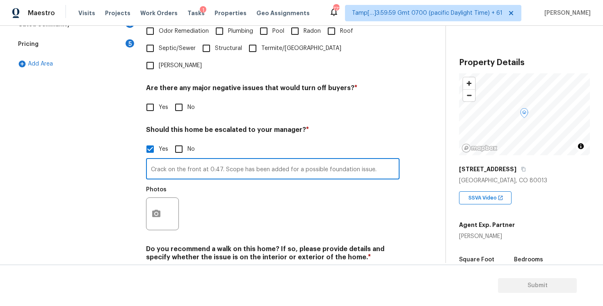
scroll to position [257, 0]
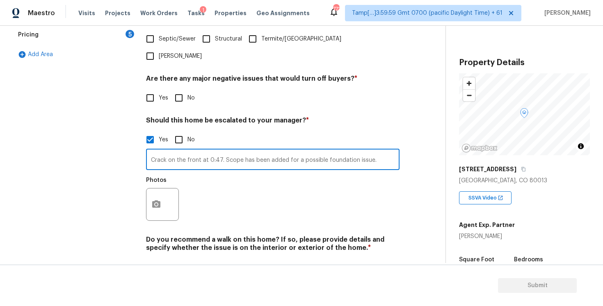
type input "Crack on the front at 0:47. Scope has been added for a possible foundation issu…"
click at [144, 178] on div "Exterior 1 Utilities 4 HVAC 2 Verification 5 Plumbing 1 Roof Gated Community 1 …" at bounding box center [219, 86] width 412 height 399
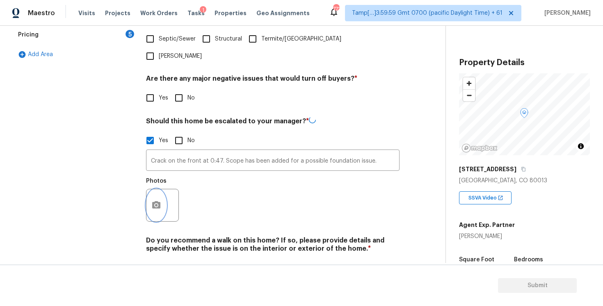
click at [153, 201] on icon "button" at bounding box center [156, 204] width 8 height 7
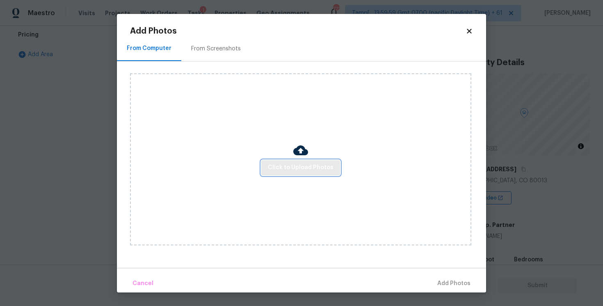
click at [273, 169] on span "Click to Upload Photos" at bounding box center [301, 168] width 66 height 10
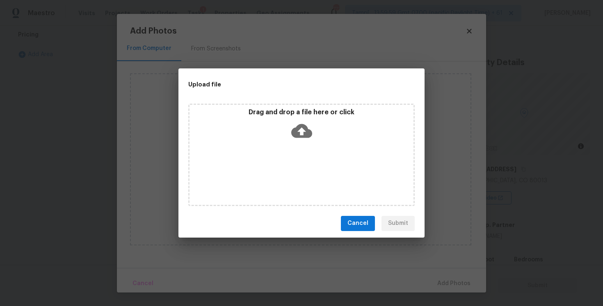
click at [298, 123] on icon at bounding box center [301, 131] width 21 height 21
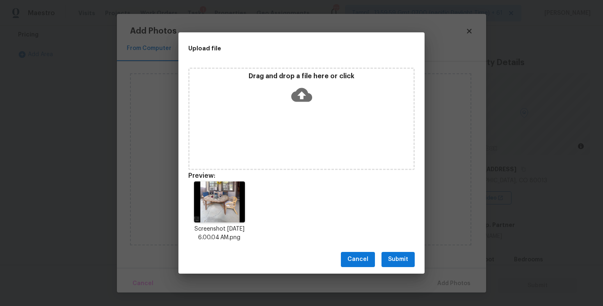
click at [397, 256] on span "Submit" at bounding box center [398, 260] width 20 height 10
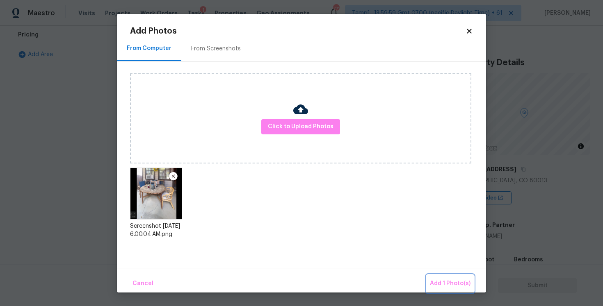
click at [446, 282] on span "Add 1 Photo(s)" at bounding box center [450, 284] width 41 height 10
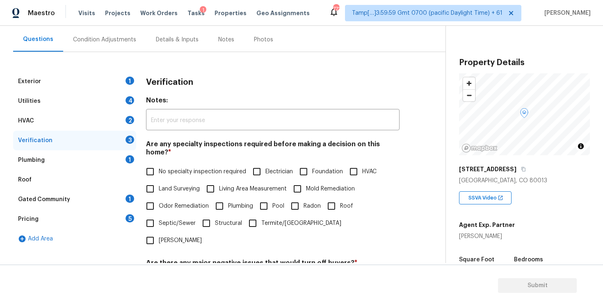
scroll to position [25, 0]
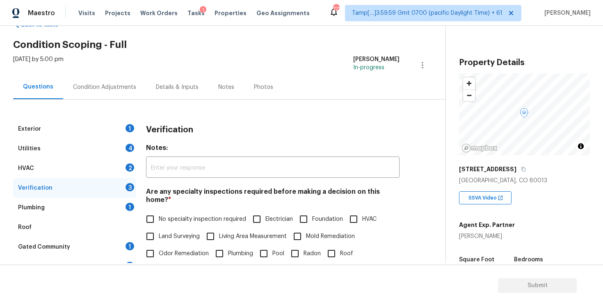
click at [113, 88] on div "Condition Adjustments" at bounding box center [104, 87] width 63 height 8
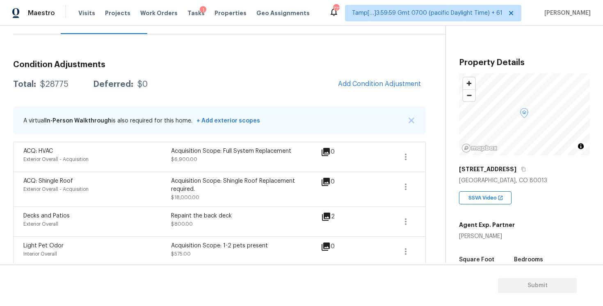
scroll to position [93, 0]
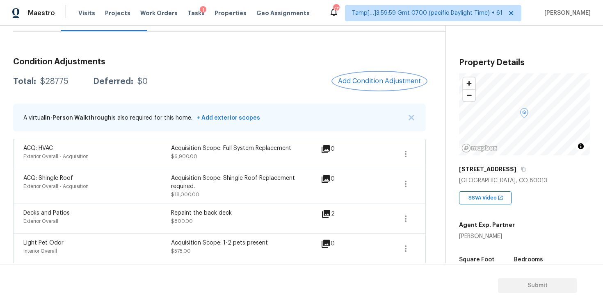
click at [388, 79] on span "Add Condition Adjustment" at bounding box center [379, 80] width 83 height 7
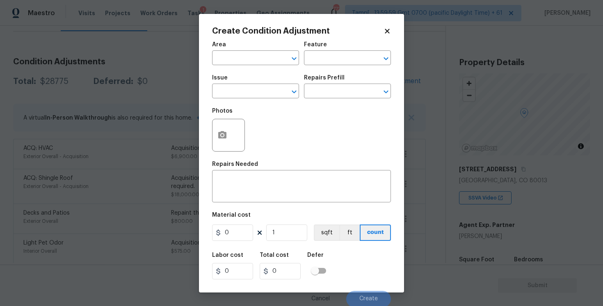
click at [235, 49] on div "Area" at bounding box center [255, 47] width 87 height 11
click at [238, 53] on input "text" at bounding box center [244, 58] width 64 height 13
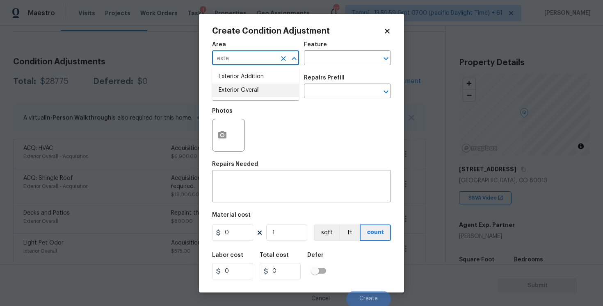
click at [242, 92] on li "Exterior Overall" at bounding box center [255, 91] width 87 height 14
type input "Exterior Overall"
click at [242, 92] on input "text" at bounding box center [244, 92] width 64 height 13
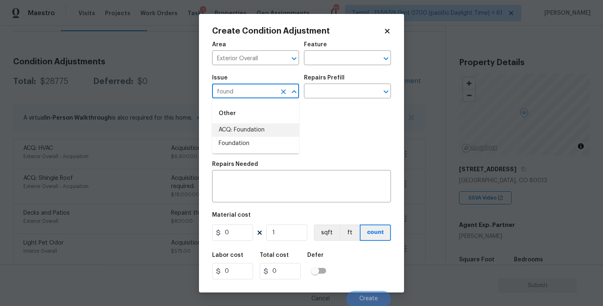
click at [257, 129] on li "ACQ: Foundation" at bounding box center [255, 130] width 87 height 14
type input "ACQ: Foundation"
click at [317, 102] on div "Issue ACQ: Foundation ​ Repairs Prefill ​" at bounding box center [301, 86] width 179 height 33
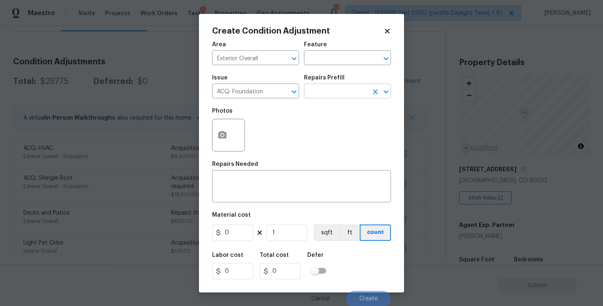
click at [319, 91] on input "text" at bounding box center [336, 92] width 64 height 13
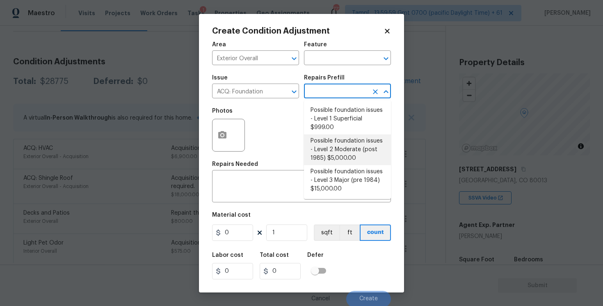
click at [331, 155] on li "Possible foundation issues - Level 2 Moderate (post 1985) $5,000.00" at bounding box center [347, 149] width 87 height 31
type input "Acquisition"
type textarea "Possible foundation issues - Level 2 Moderate: Disclaimer: This is NOT a techni…"
type input "5000"
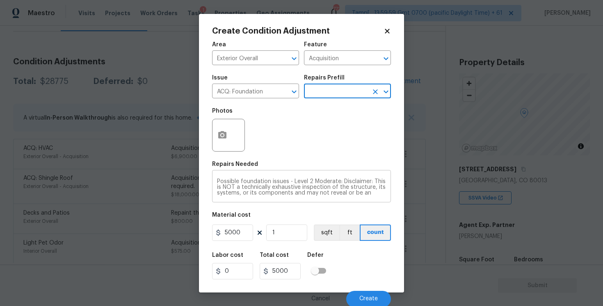
scroll to position [1, 0]
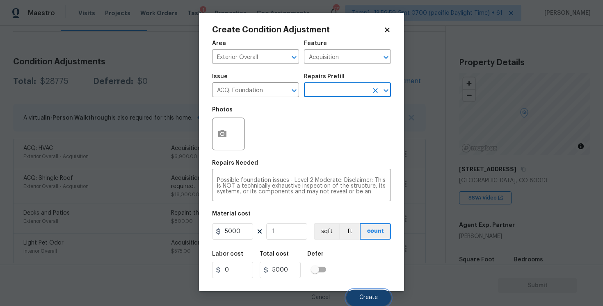
click at [366, 298] on span "Create" at bounding box center [368, 298] width 18 height 6
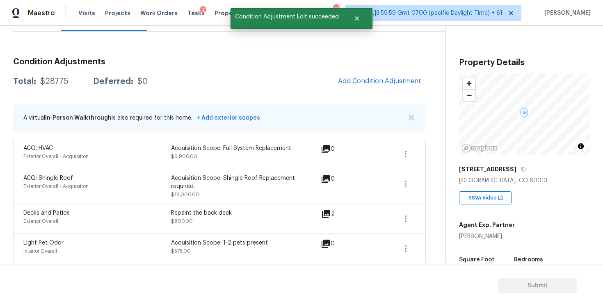
scroll to position [0, 0]
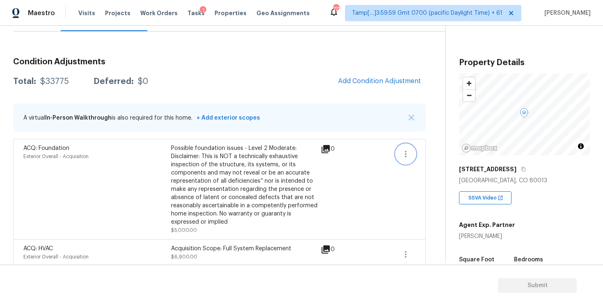
click at [409, 153] on icon "button" at bounding box center [406, 154] width 10 height 10
click at [430, 153] on div "Edit" at bounding box center [452, 152] width 64 height 8
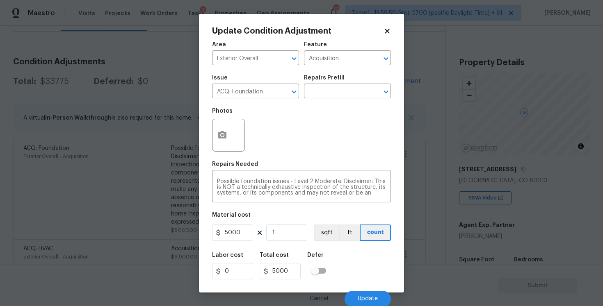
click at [334, 99] on div "Issue ACQ: Foundation ​ Repairs Prefill ​" at bounding box center [301, 86] width 179 height 33
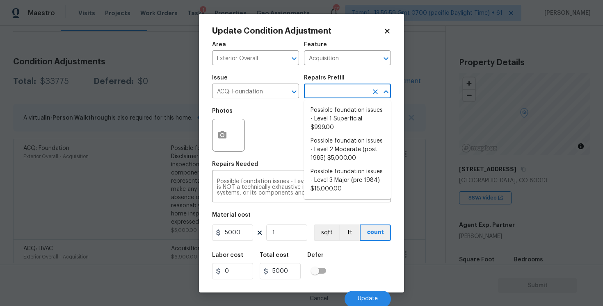
click at [334, 93] on input "text" at bounding box center [336, 92] width 64 height 13
click at [342, 180] on li "Possible foundation issues - Level 3 Major (pre 1984) $15,000.00" at bounding box center [347, 180] width 87 height 31
type textarea "Possible foundation issues - Level 3 Major: Disclaimer: This is NOT a technical…"
type input "15000"
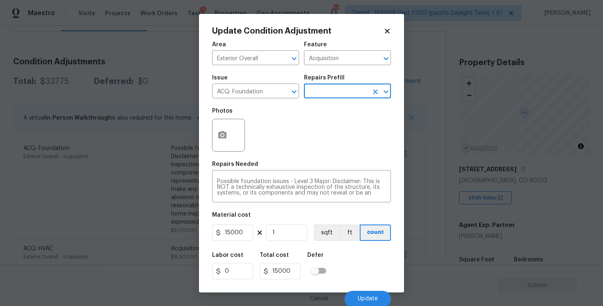
scroll to position [1, 0]
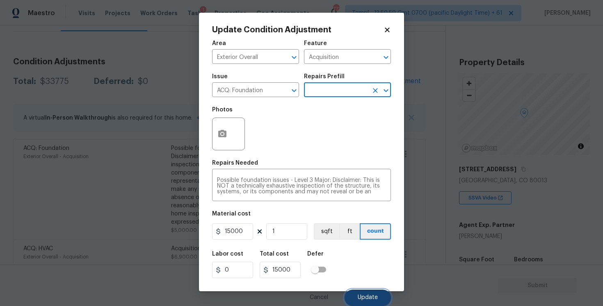
click at [372, 294] on button "Update" at bounding box center [367, 298] width 46 height 16
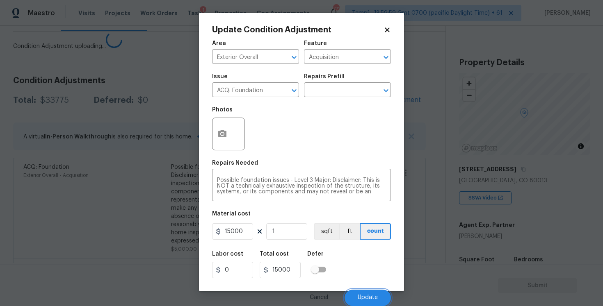
scroll to position [0, 0]
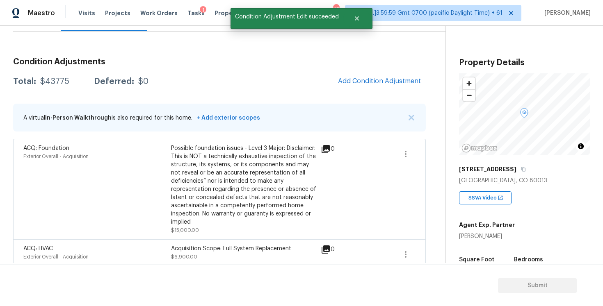
click at [366, 91] on div "Condition Adjustments Total: $43775 Deferred: $0 Add Condition Adjustment A vir…" at bounding box center [219, 244] width 412 height 386
click at [364, 81] on span "Add Condition Adjustment" at bounding box center [379, 80] width 83 height 7
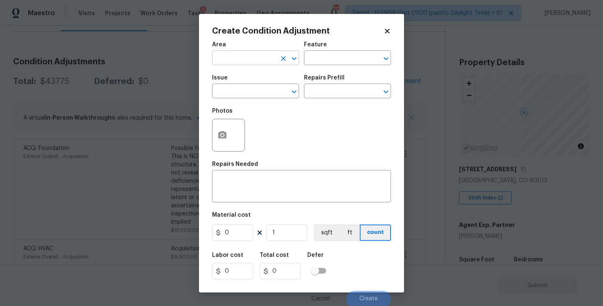
click at [273, 50] on div "Area" at bounding box center [255, 47] width 87 height 11
click at [270, 52] on input "text" at bounding box center [244, 58] width 64 height 13
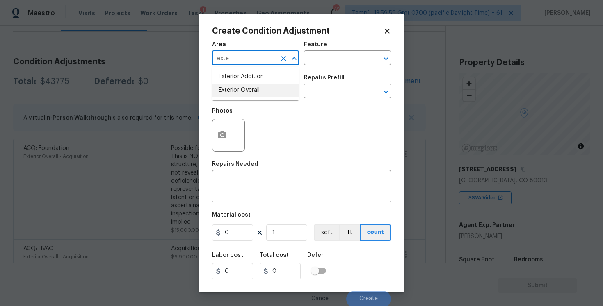
click at [248, 91] on li "Exterior Overall" at bounding box center [255, 91] width 87 height 14
type input "Exterior Overall"
click at [248, 91] on input "text" at bounding box center [244, 92] width 64 height 13
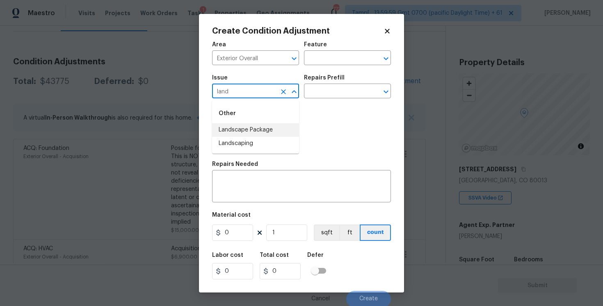
click at [243, 133] on li "Landscape Package" at bounding box center [255, 130] width 87 height 14
type input "Landscape Package"
click at [311, 96] on input "text" at bounding box center [336, 92] width 64 height 13
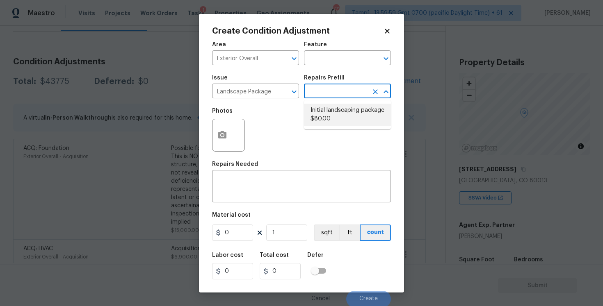
click at [324, 108] on li "Initial landscaping package $80.00" at bounding box center [347, 115] width 87 height 22
type input "Home Readiness Packages"
type textarea "Mowing of grass up to 6" in height. Mow, edge along driveways & sidewalks, trim…"
type input "80"
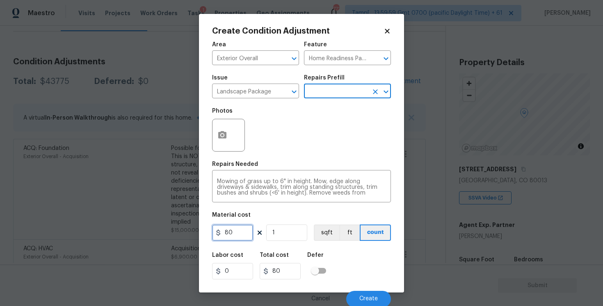
click at [238, 237] on input "80" at bounding box center [232, 233] width 41 height 16
type input "2000"
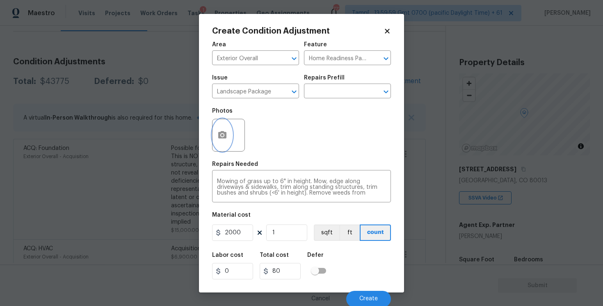
click at [229, 132] on button "button" at bounding box center [222, 135] width 20 height 32
type input "2000"
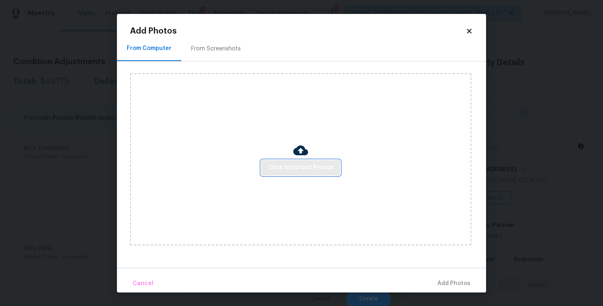
click at [295, 167] on span "Click to Upload Photos" at bounding box center [301, 168] width 66 height 10
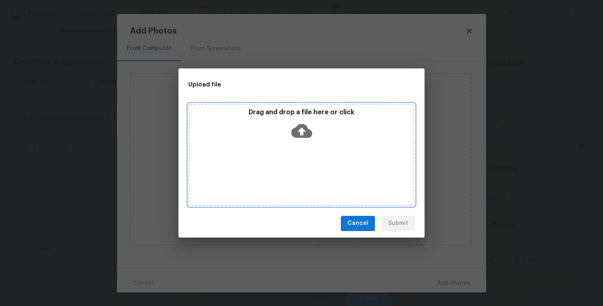
click at [293, 141] on div "Drag and drop a file here or click" at bounding box center [301, 125] width 224 height 35
